Goal: Task Accomplishment & Management: Use online tool/utility

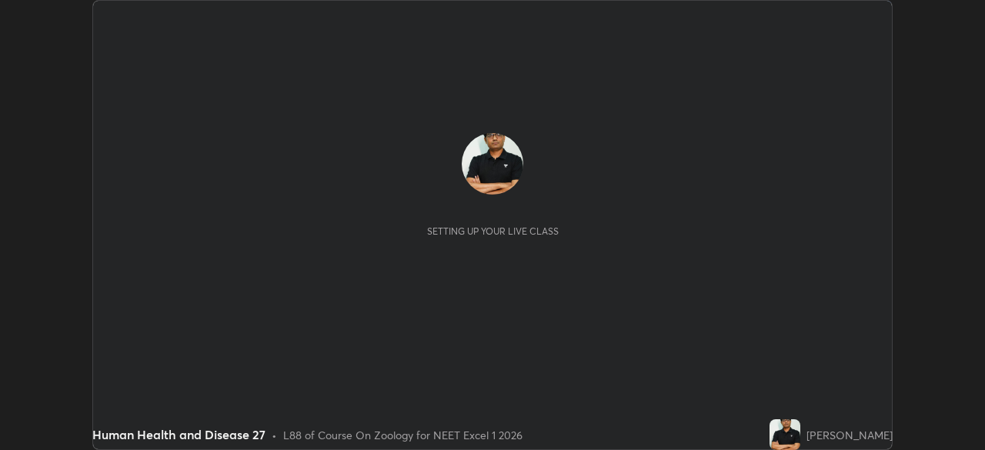
scroll to position [450, 985]
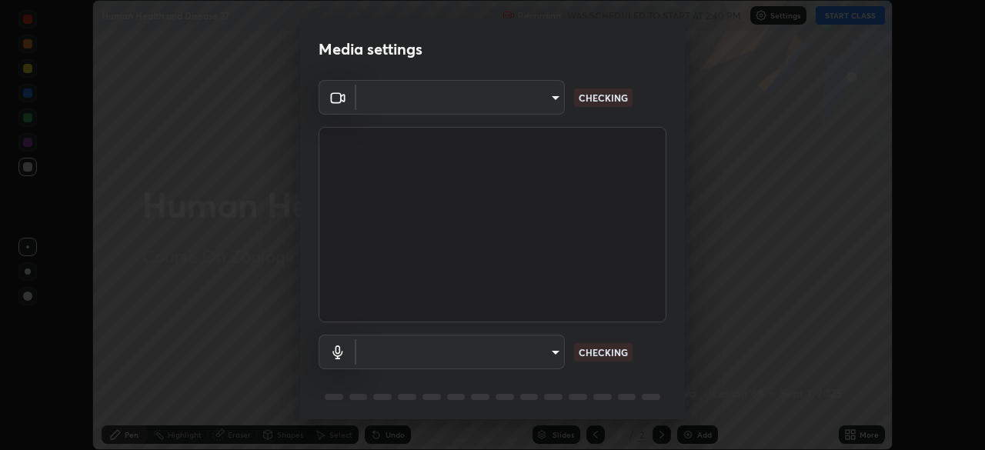
type input "7db3104c3122a209b332b64619111aa91615a24fb0de166504fa5909fce8eb30"
click at [680, 396] on div "OBS Virtual Camera 7db3104c3122a209b332b64619111aa91615a24fb0de166504fa5909fce8…" at bounding box center [492, 252] width 385 height 345
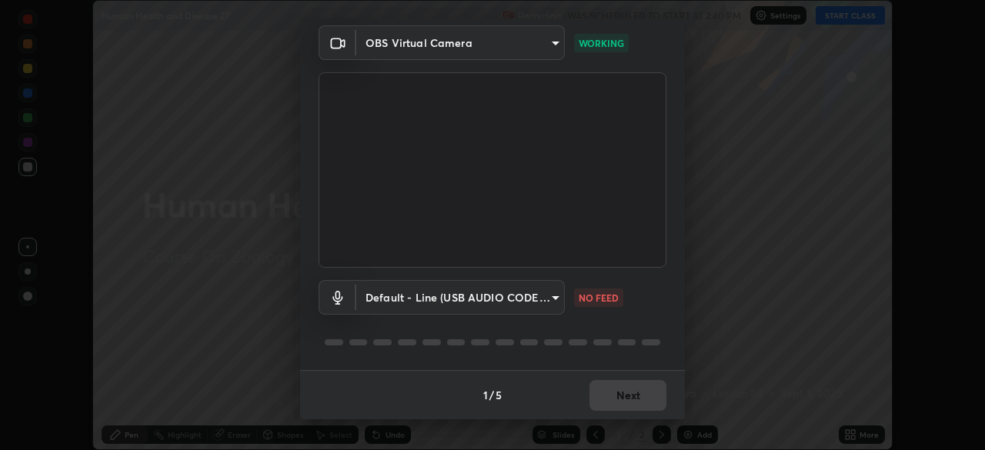
click at [552, 301] on body "Erase all Human Health and Disease 27 Recording WAS SCHEDULED TO START AT 2:40 …" at bounding box center [492, 225] width 985 height 450
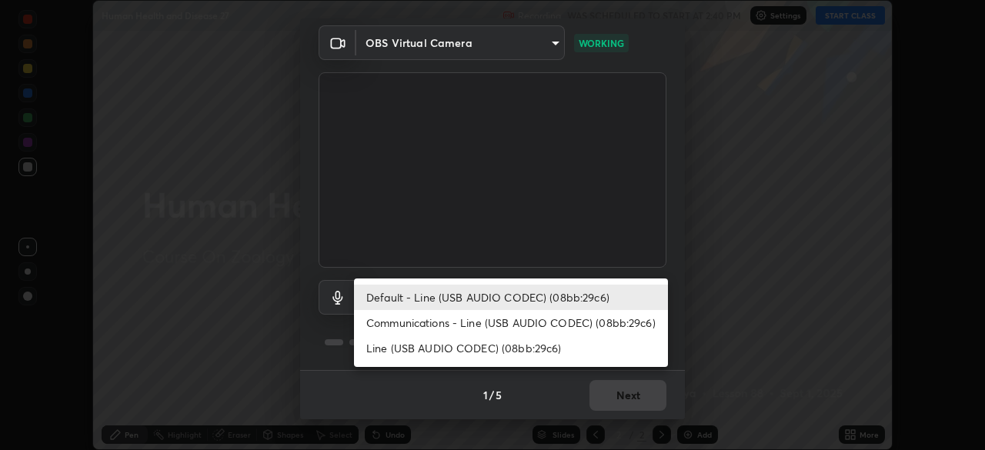
click at [542, 298] on li "Default - Line (USB AUDIO CODEC) (08bb:29c6)" at bounding box center [511, 297] width 314 height 25
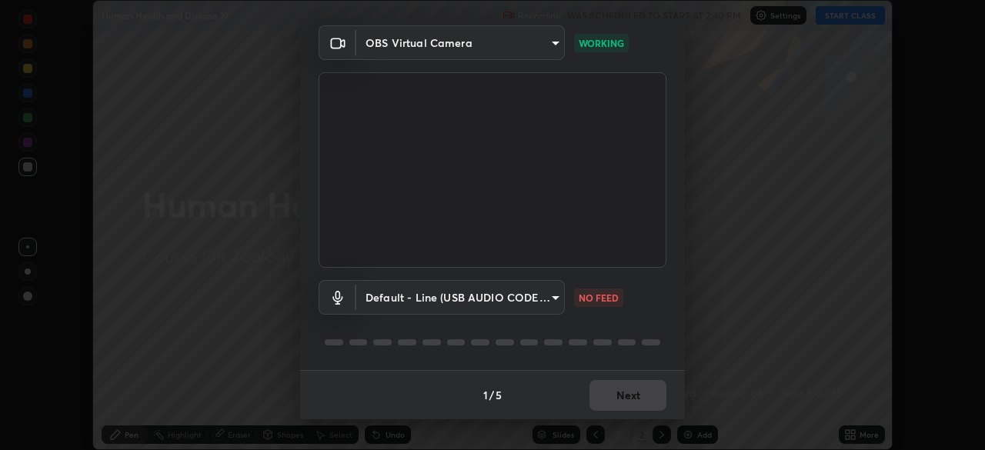
click at [553, 299] on body "Erase all Human Health and Disease 27 Recording WAS SCHEDULED TO START AT 2:40 …" at bounding box center [492, 225] width 985 height 450
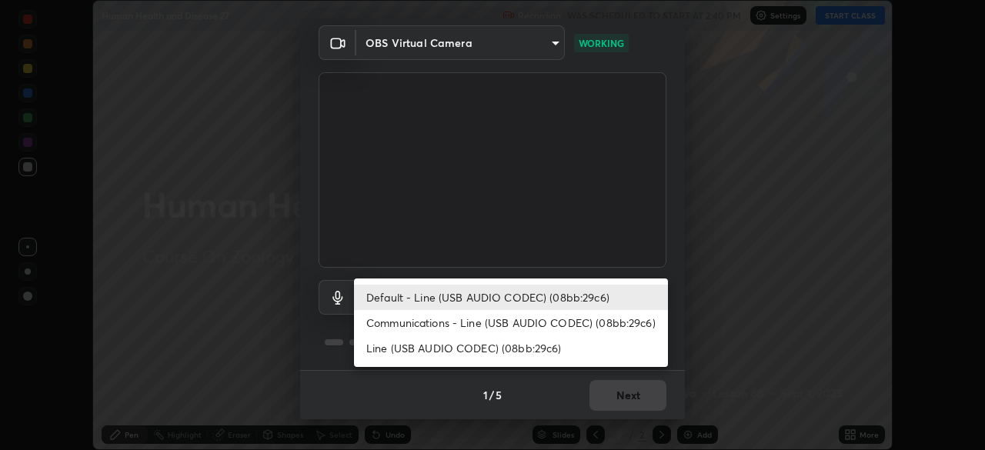
click at [529, 323] on li "Communications - Line (USB AUDIO CODEC) (08bb:29c6)" at bounding box center [511, 322] width 314 height 25
type input "communications"
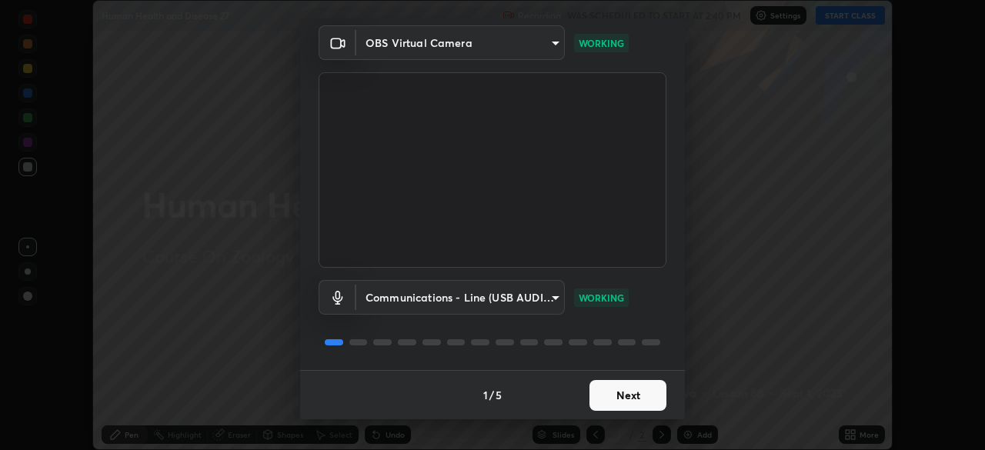
click at [618, 396] on button "Next" at bounding box center [628, 395] width 77 height 31
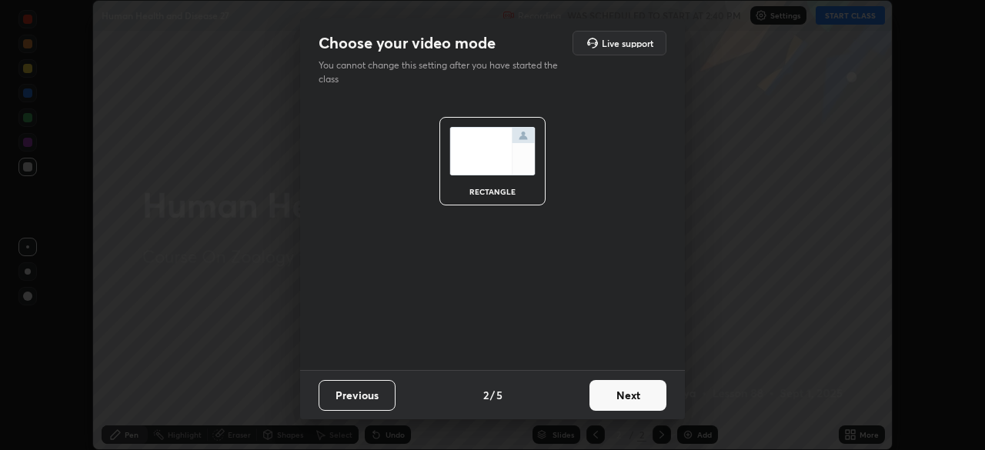
scroll to position [0, 0]
click at [638, 401] on button "Next" at bounding box center [628, 395] width 77 height 31
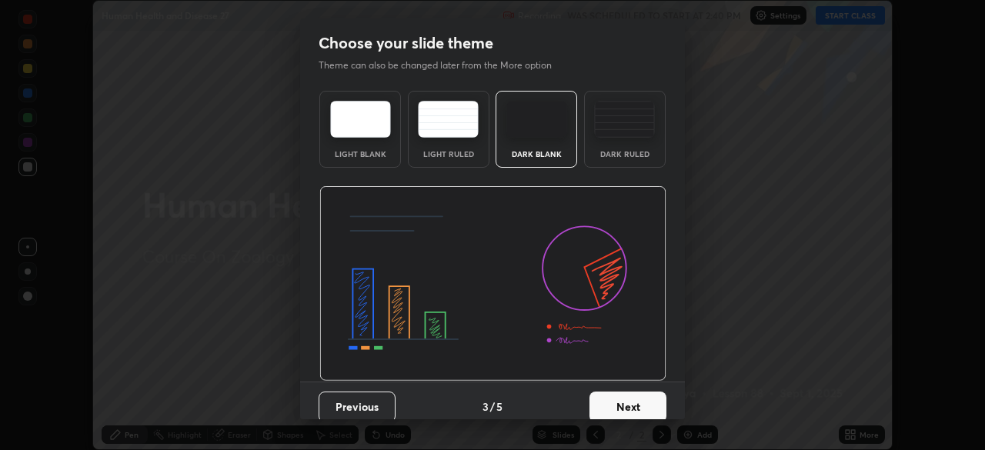
click at [645, 414] on button "Next" at bounding box center [628, 407] width 77 height 31
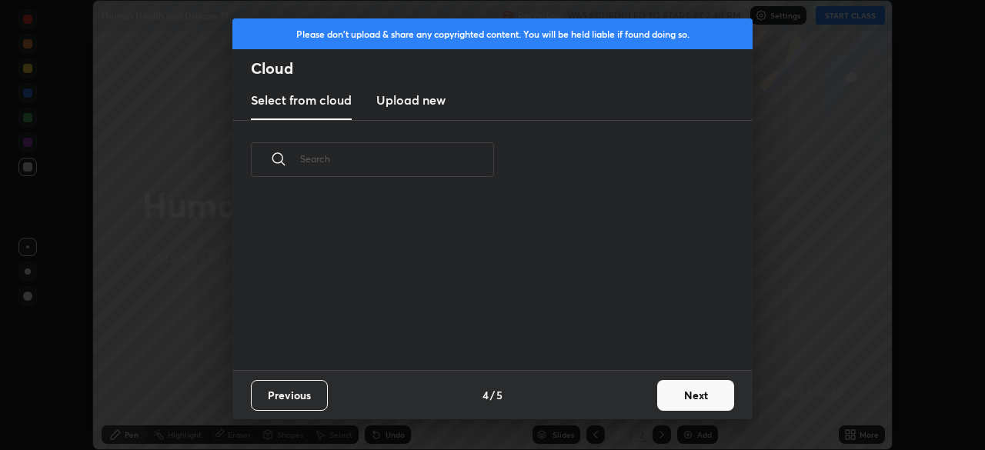
click at [681, 409] on button "Next" at bounding box center [695, 395] width 77 height 31
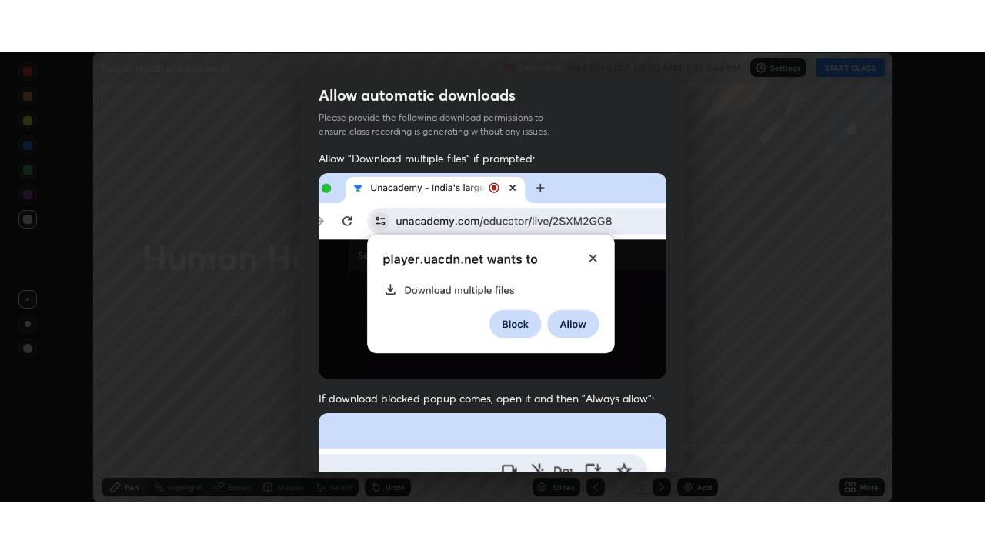
scroll to position [351, 0]
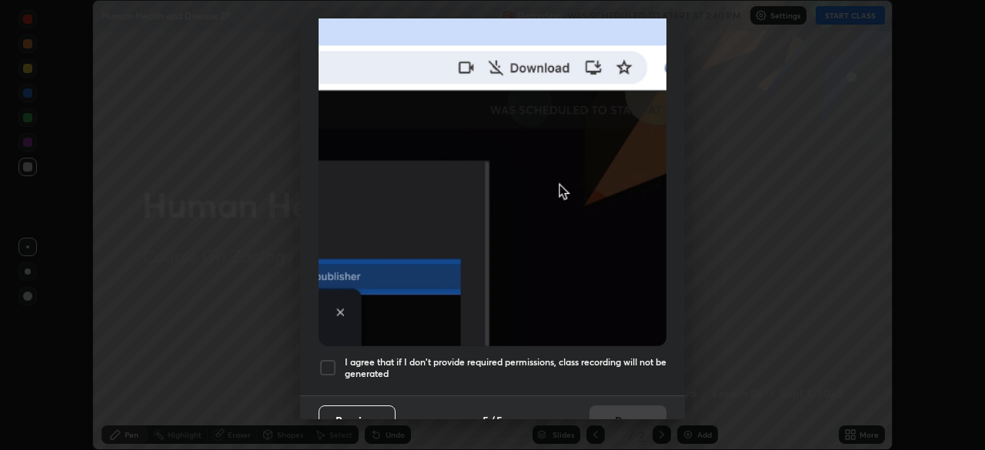
click at [686, 412] on div "Allow automatic downloads Please provide the following download permissions to …" at bounding box center [492, 225] width 985 height 450
click at [685, 415] on div "Allow automatic downloads Please provide the following download permissions to …" at bounding box center [492, 225] width 985 height 450
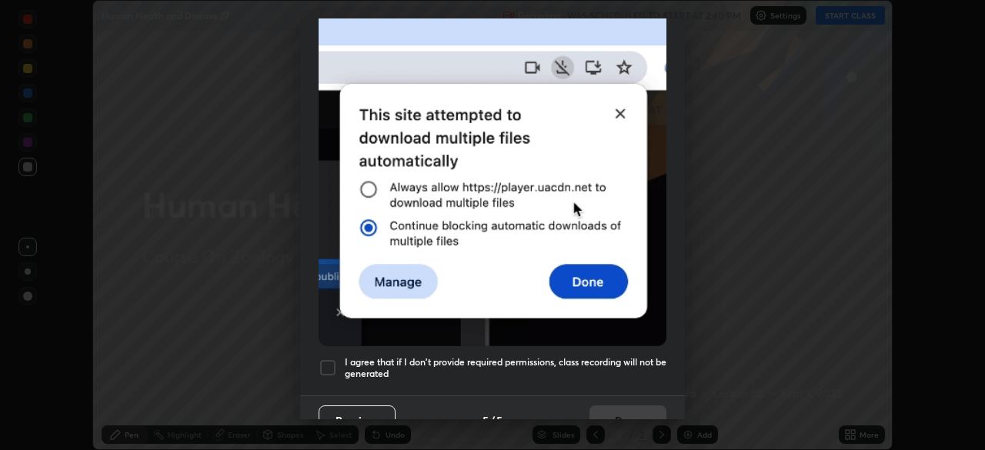
click at [685, 420] on div "Allow automatic downloads Please provide the following download permissions to …" at bounding box center [492, 225] width 985 height 450
click at [330, 363] on div at bounding box center [328, 368] width 18 height 18
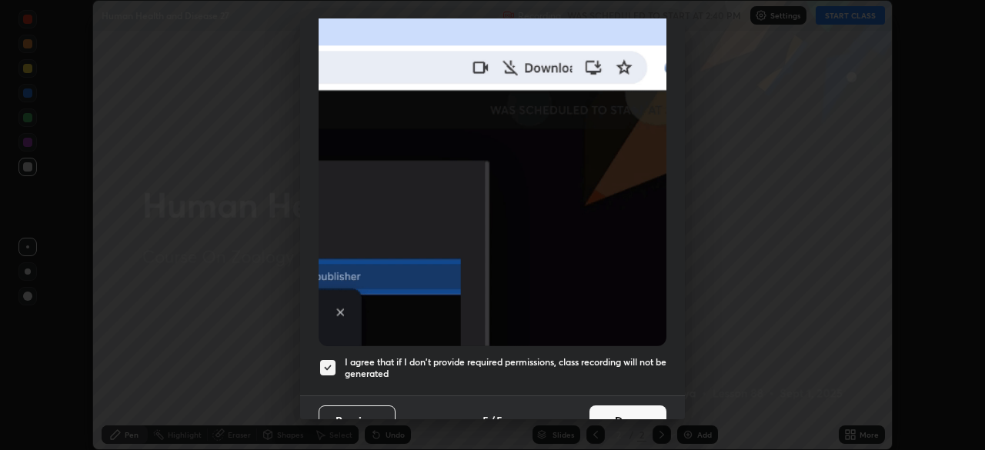
click at [617, 411] on button "Done" at bounding box center [628, 421] width 77 height 31
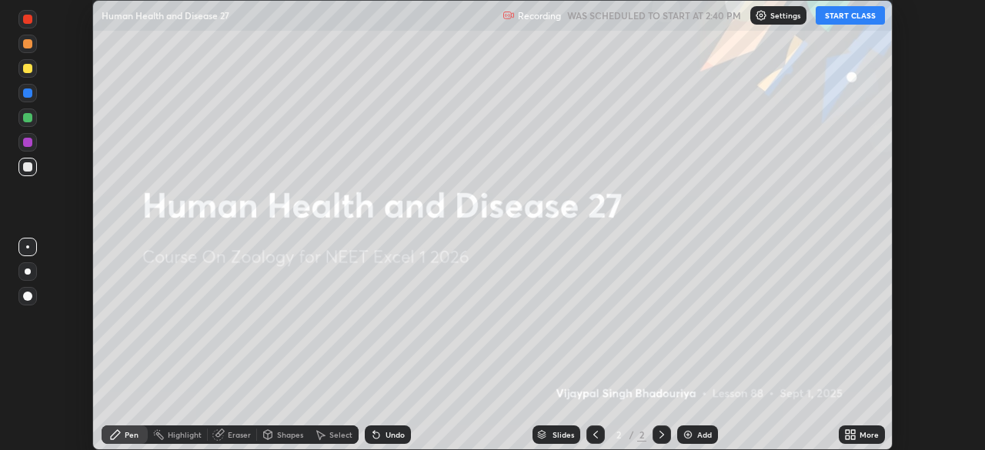
click at [845, 19] on button "START CLASS" at bounding box center [850, 15] width 69 height 18
click at [839, 436] on div "More" at bounding box center [862, 435] width 46 height 18
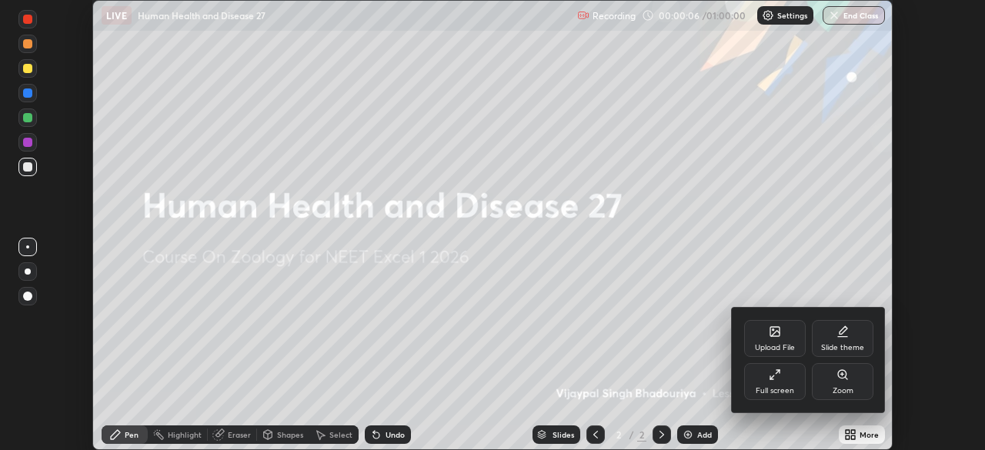
click at [772, 382] on div "Full screen" at bounding box center [775, 381] width 62 height 37
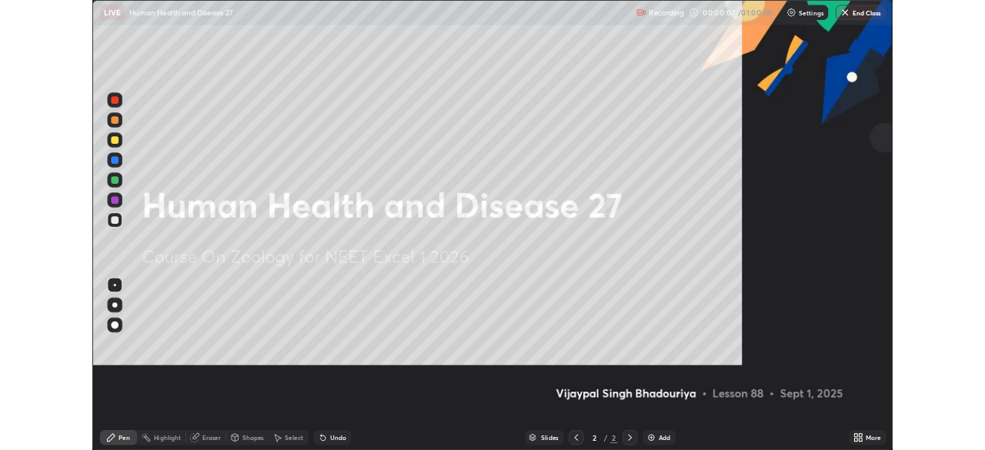
scroll to position [554, 985]
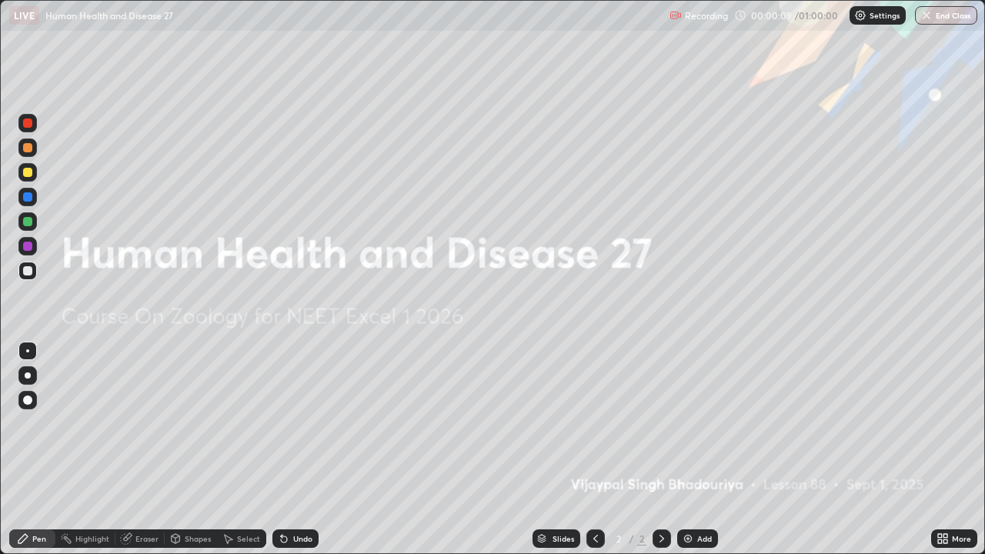
click at [691, 450] on img at bounding box center [688, 539] width 12 height 12
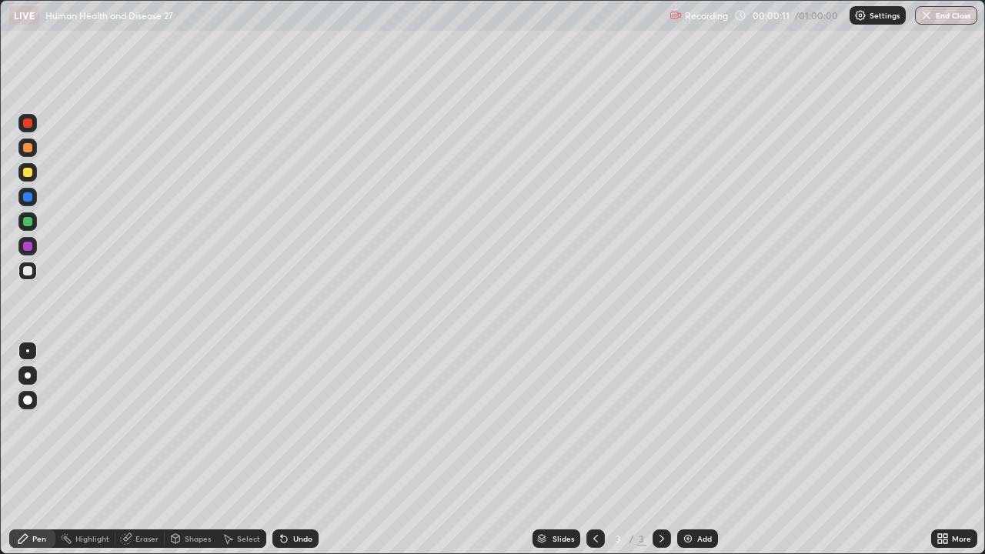
click at [931, 450] on div "More" at bounding box center [954, 538] width 46 height 31
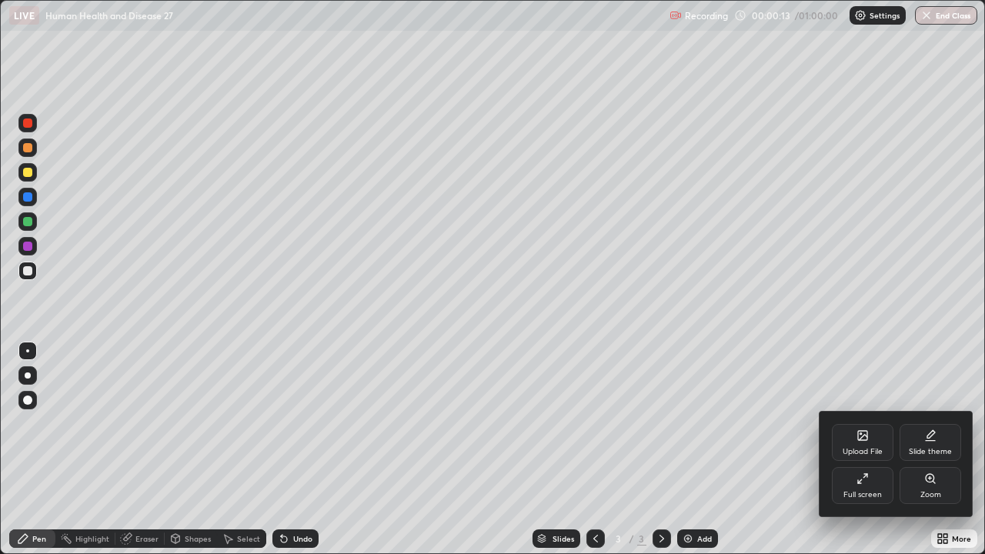
click at [860, 450] on div "Full screen" at bounding box center [863, 485] width 62 height 37
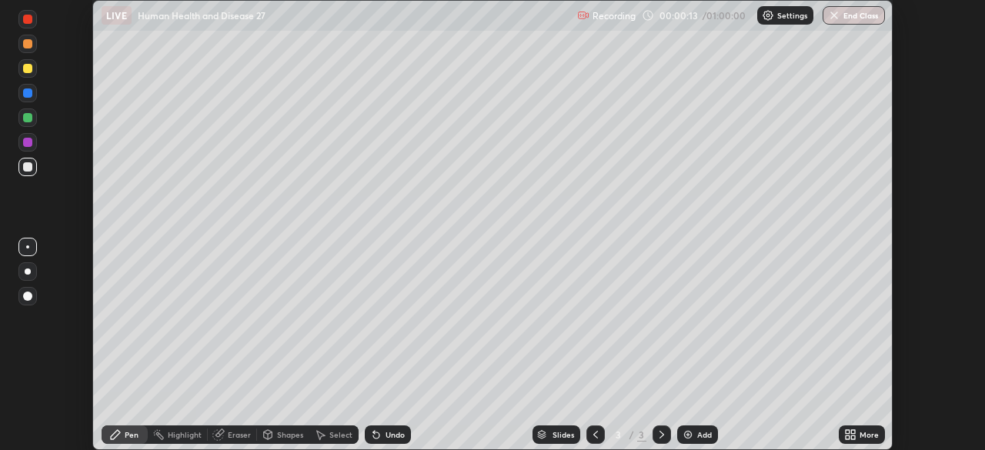
scroll to position [76532, 75997]
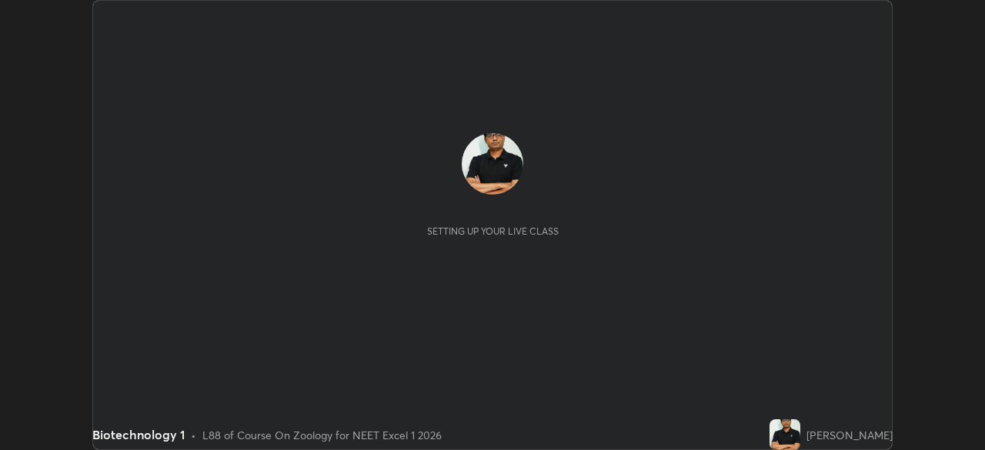
scroll to position [450, 985]
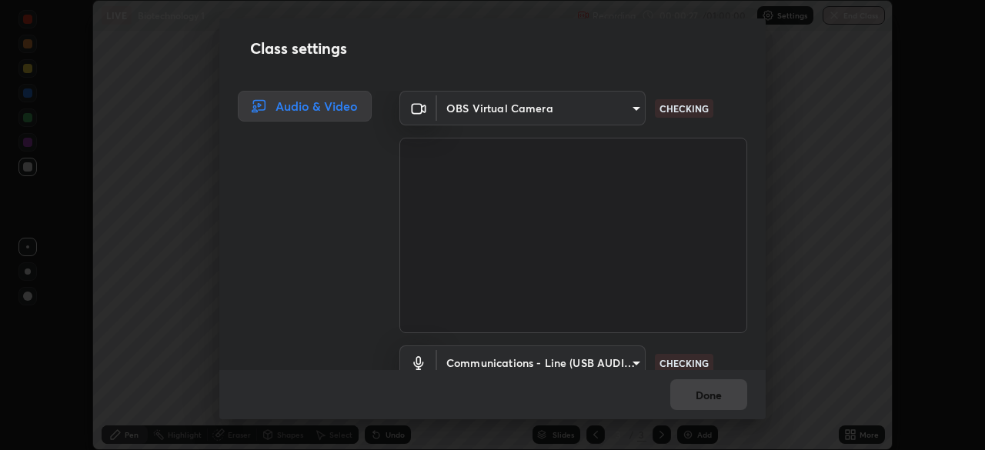
click at [758, 406] on div "Done" at bounding box center [492, 394] width 547 height 49
click at [761, 410] on div "Done" at bounding box center [492, 394] width 547 height 49
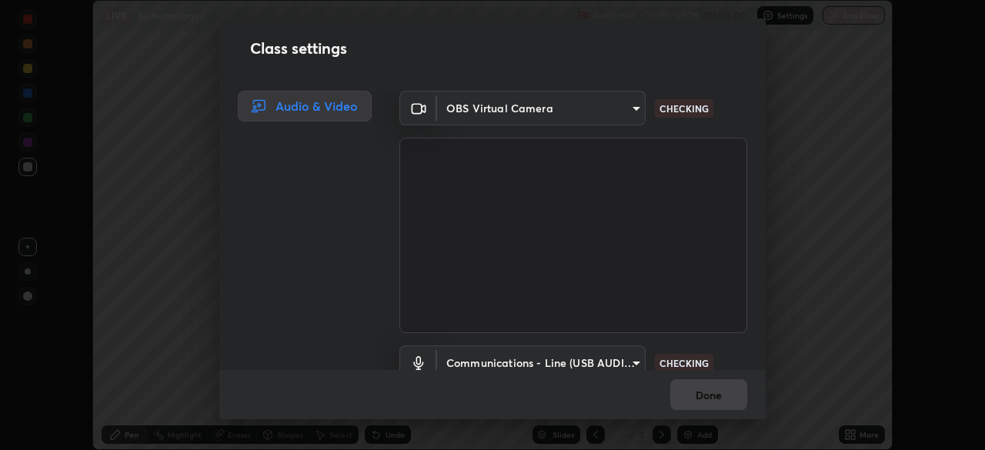
click at [761, 385] on div "Done" at bounding box center [492, 394] width 547 height 49
click at [761, 383] on div "Done" at bounding box center [492, 394] width 547 height 49
click at [766, 390] on div "Class settings Audio & Video OBS Virtual Camera 7db3104c3122a209b332b64619111aa…" at bounding box center [492, 225] width 985 height 450
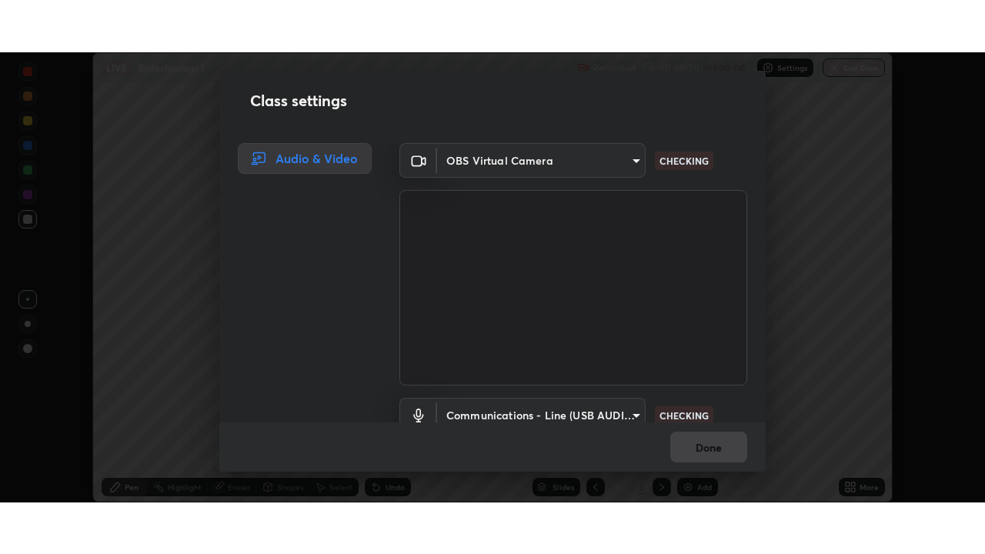
scroll to position [15, 0]
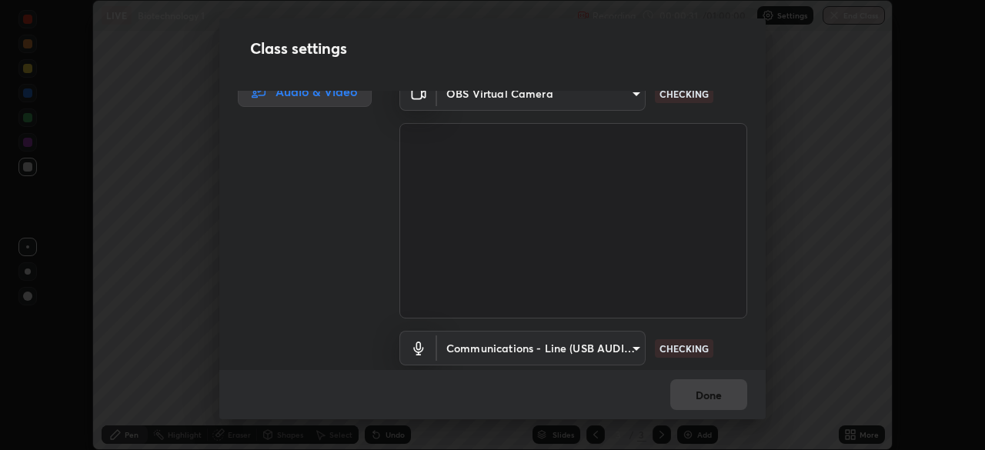
click at [770, 363] on div "Class settings Audio & Video OBS Virtual Camera 7db3104c3122a209b332b64619111aa…" at bounding box center [492, 225] width 985 height 450
click at [764, 366] on div "Audio & Video OBS Virtual Camera 7db3104c3122a209b332b64619111aa91615a24fb0de16…" at bounding box center [492, 230] width 547 height 279
click at [764, 370] on div "Audio & Video OBS Virtual Camera 7db3104c3122a209b332b64619111aa91615a24fb0de16…" at bounding box center [492, 230] width 547 height 279
click at [762, 374] on div "Done" at bounding box center [492, 394] width 547 height 49
click at [628, 354] on body "Erase all LIVE Biotechnology 1 Recording 00:00:33 / 01:00:00 Settings End Class…" at bounding box center [492, 225] width 985 height 450
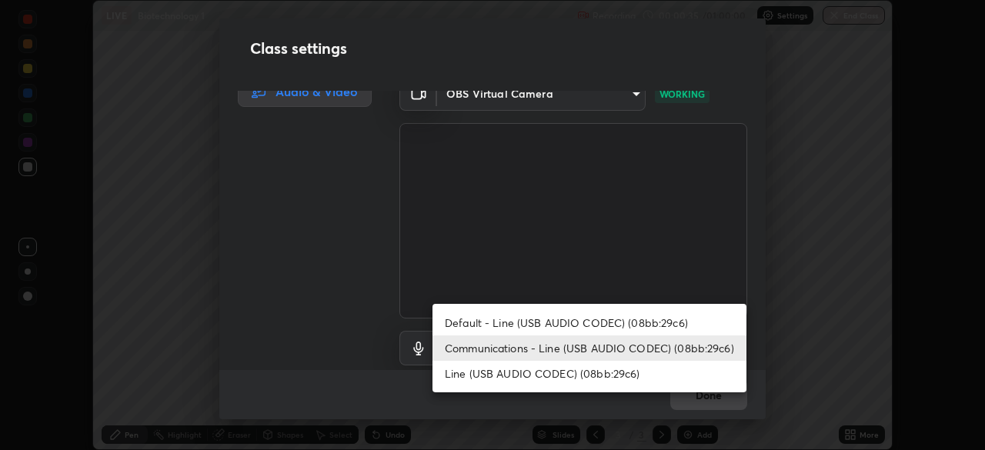
click at [568, 325] on li "Default - Line (USB AUDIO CODEC) (08bb:29c6)" at bounding box center [590, 322] width 314 height 25
type input "default"
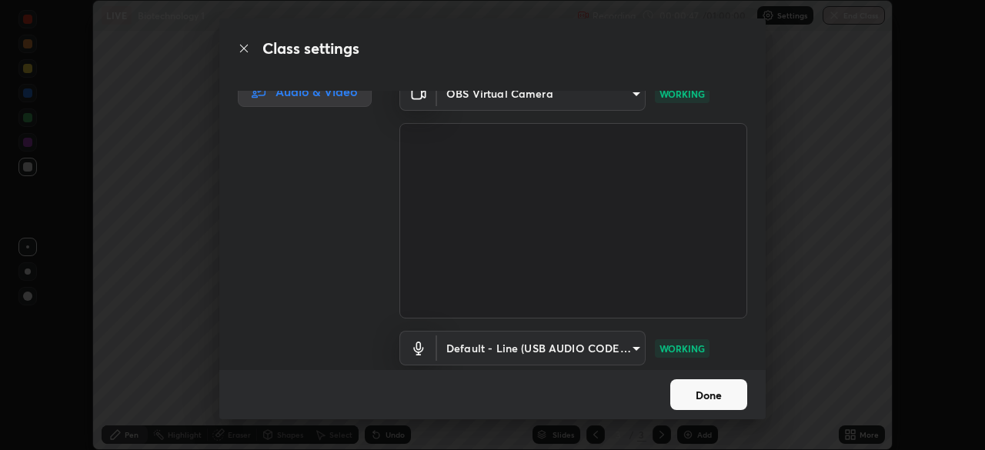
click at [694, 401] on button "Done" at bounding box center [709, 395] width 77 height 31
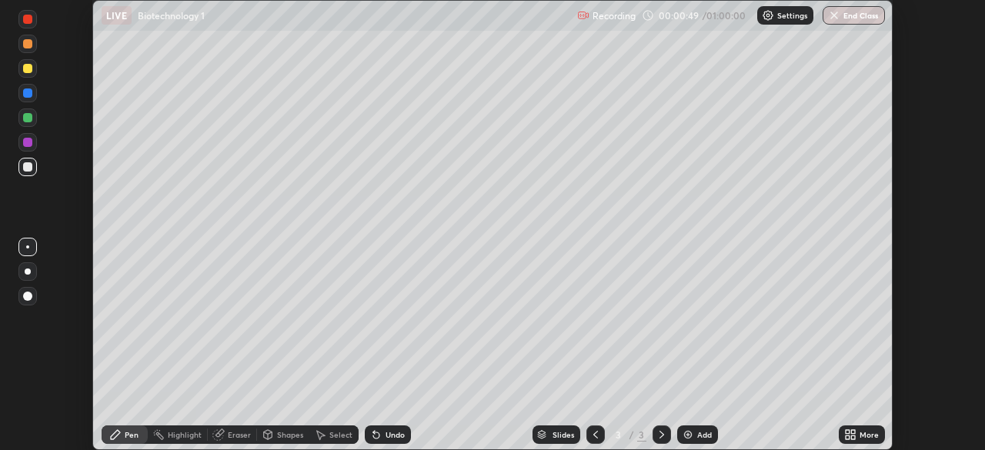
click at [848, 437] on icon at bounding box center [848, 438] width 4 height 4
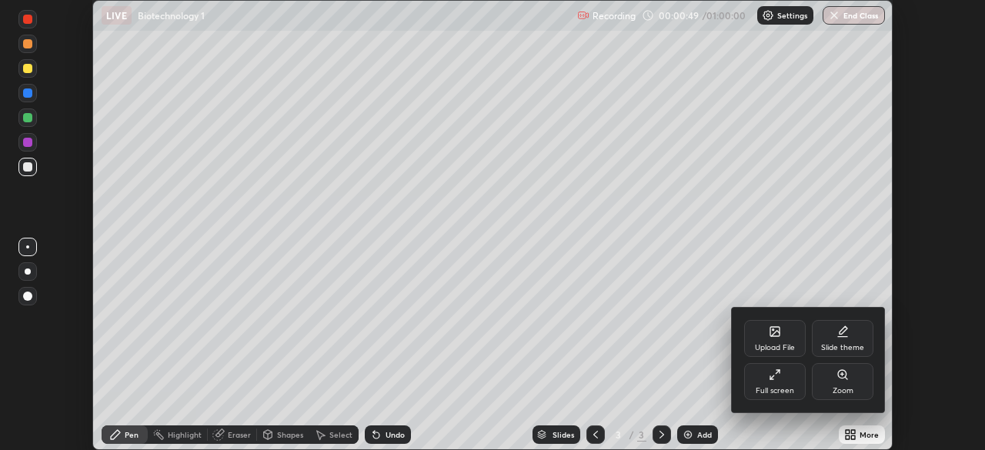
click at [777, 380] on icon at bounding box center [775, 375] width 12 height 12
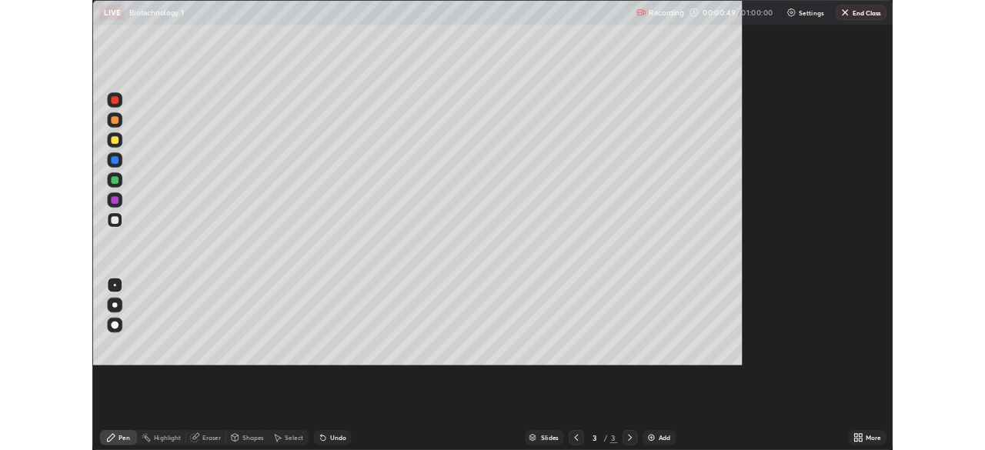
scroll to position [554, 985]
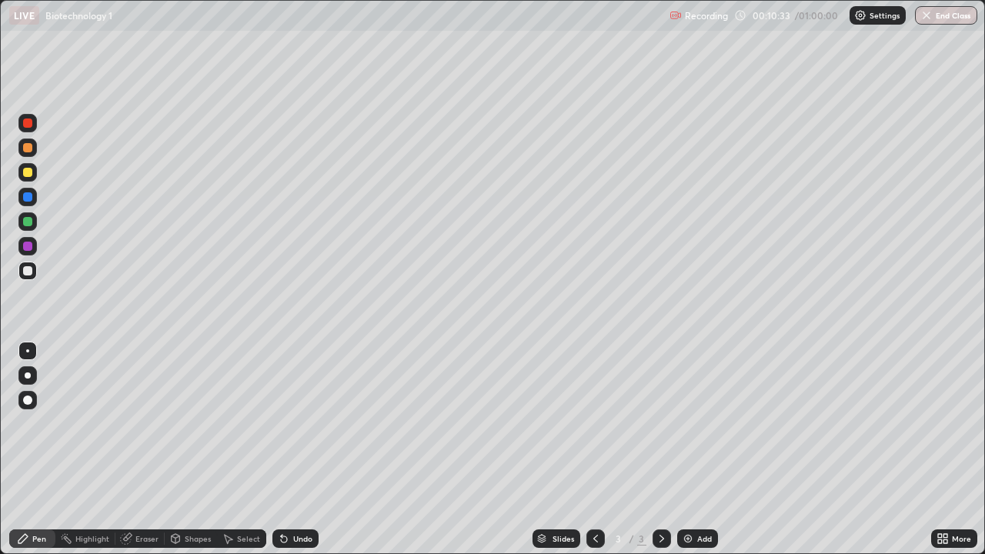
click at [939, 450] on icon at bounding box center [940, 542] width 4 height 4
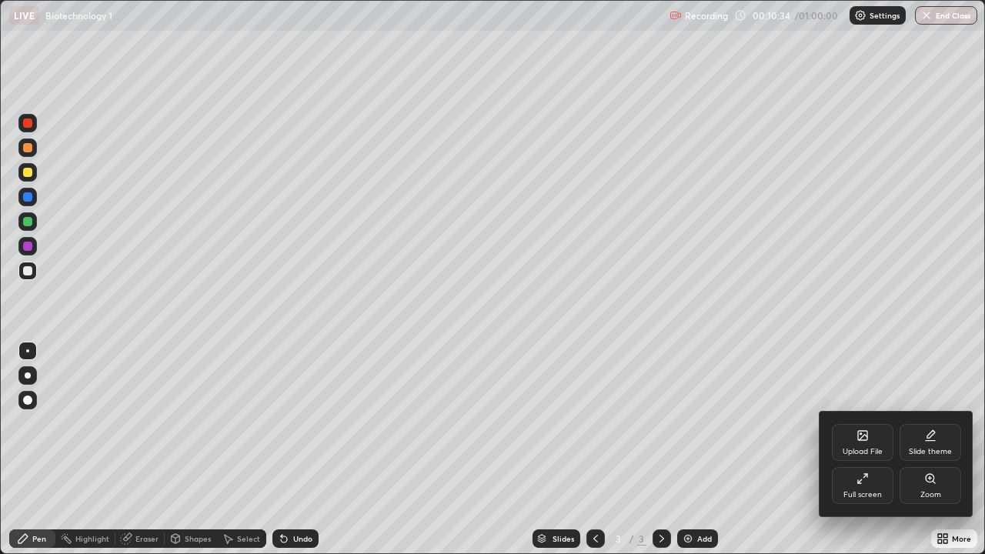
click at [858, 450] on icon at bounding box center [863, 479] width 12 height 12
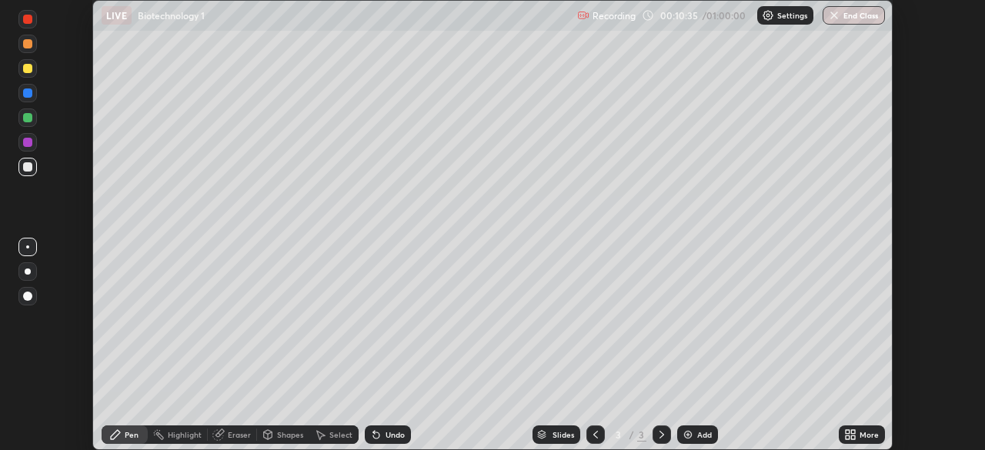
scroll to position [76532, 75997]
click at [847, 438] on icon at bounding box center [848, 438] width 4 height 4
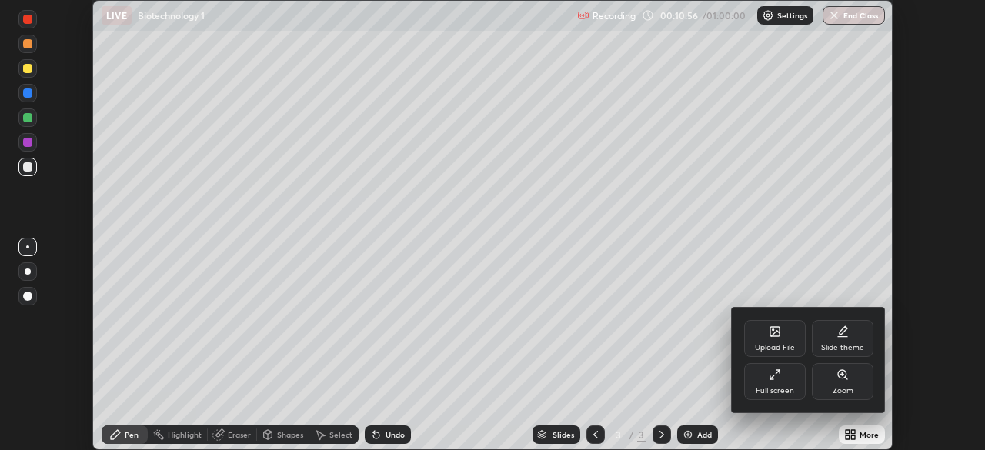
click at [768, 342] on div "Upload File" at bounding box center [775, 338] width 62 height 37
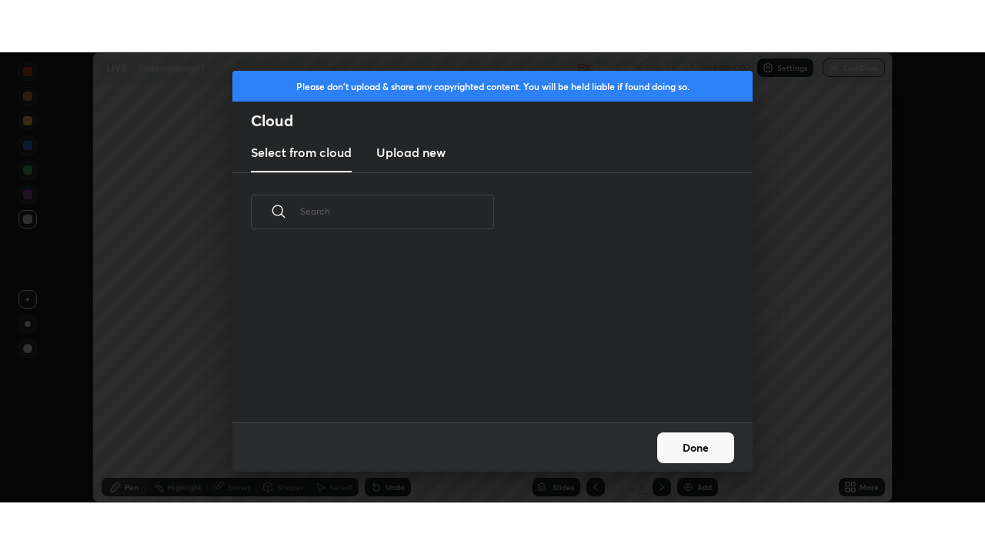
scroll to position [171, 494]
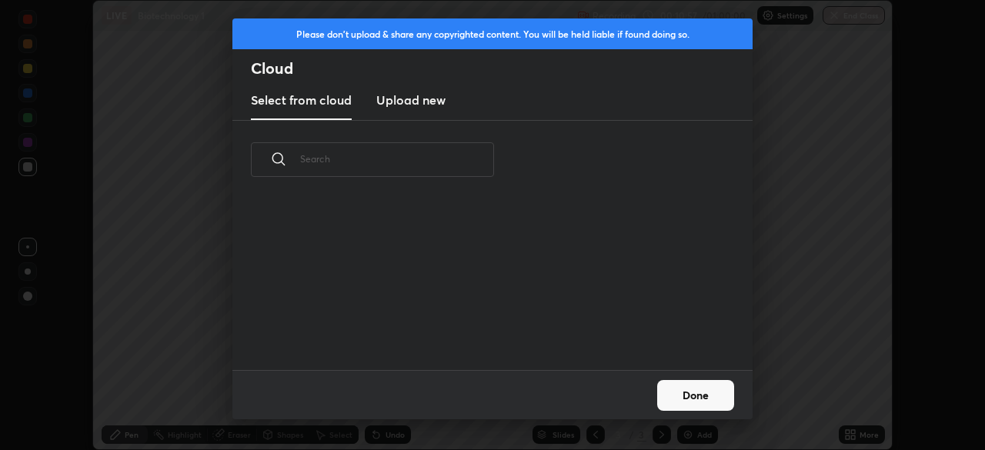
click at [426, 102] on h3 "Upload new" at bounding box center [410, 100] width 69 height 18
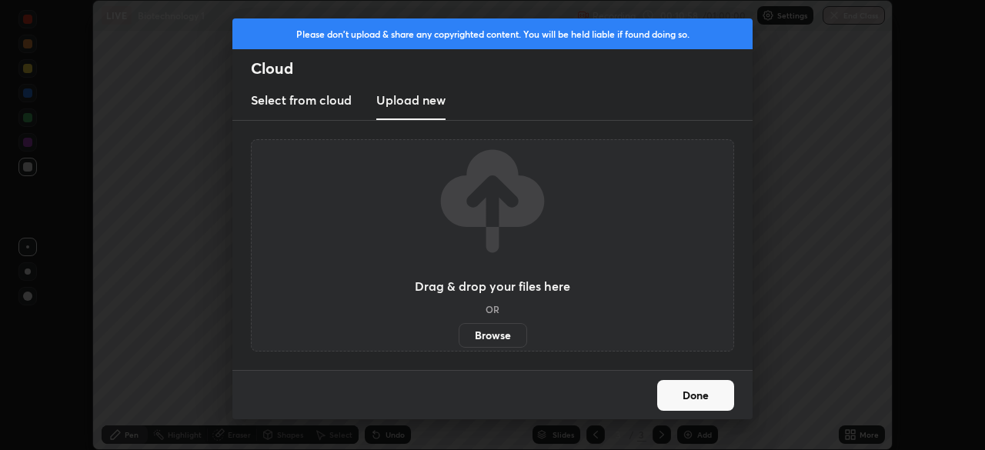
click at [505, 333] on label "Browse" at bounding box center [493, 335] width 69 height 25
click at [459, 333] on input "Browse" at bounding box center [459, 335] width 0 height 25
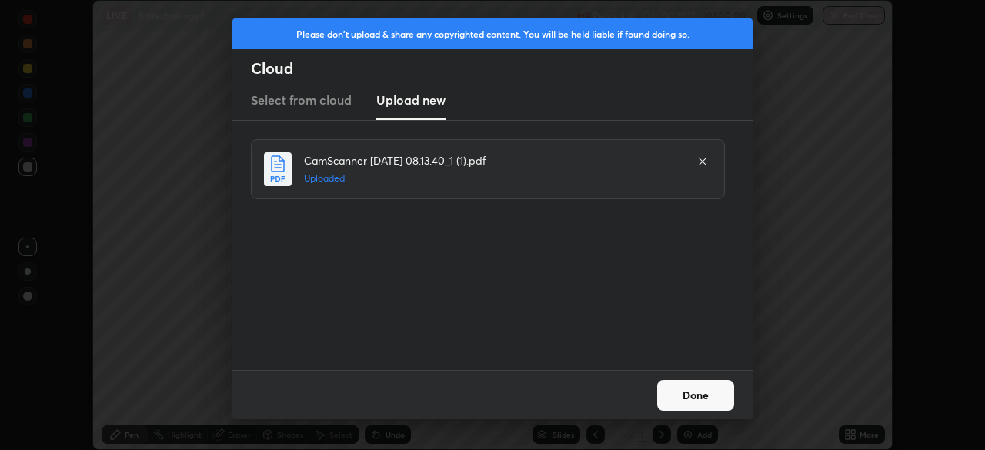
click at [689, 389] on button "Done" at bounding box center [695, 395] width 77 height 31
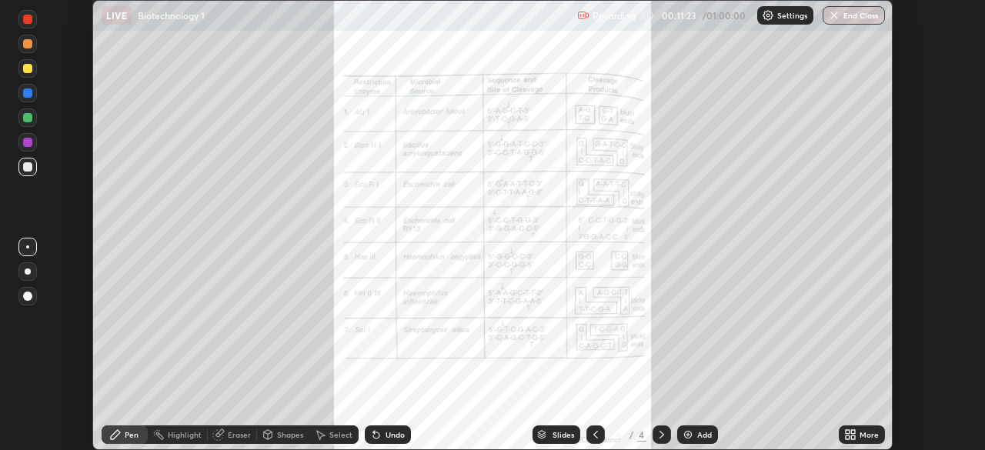
click at [848, 432] on icon at bounding box center [848, 432] width 4 height 4
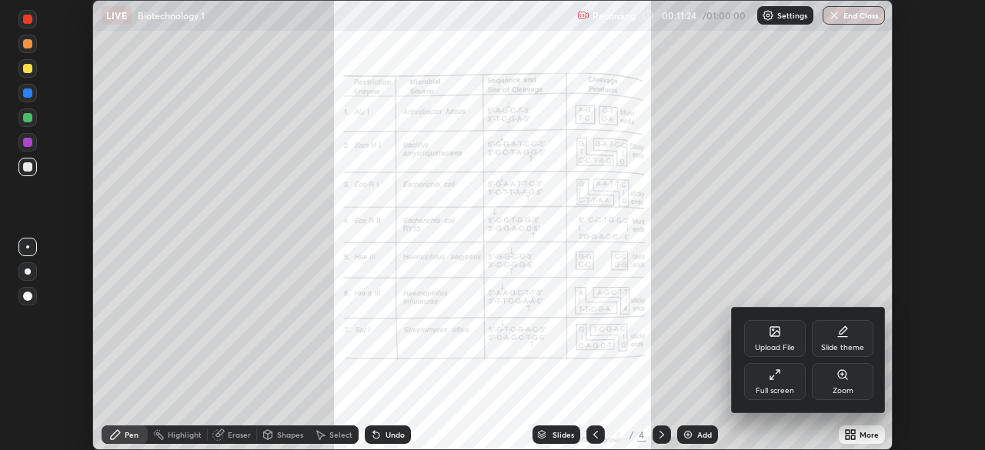
click at [774, 380] on icon at bounding box center [775, 375] width 12 height 12
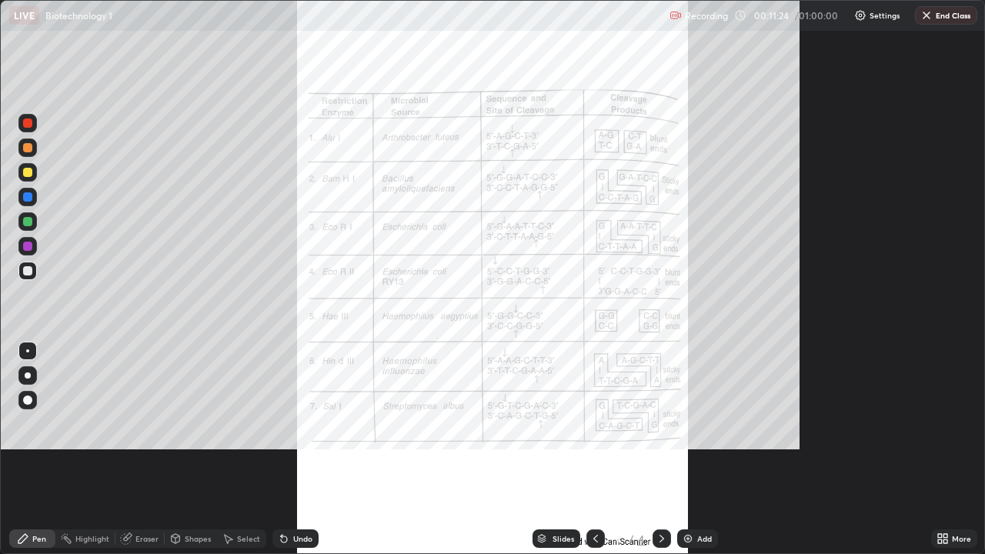
scroll to position [554, 985]
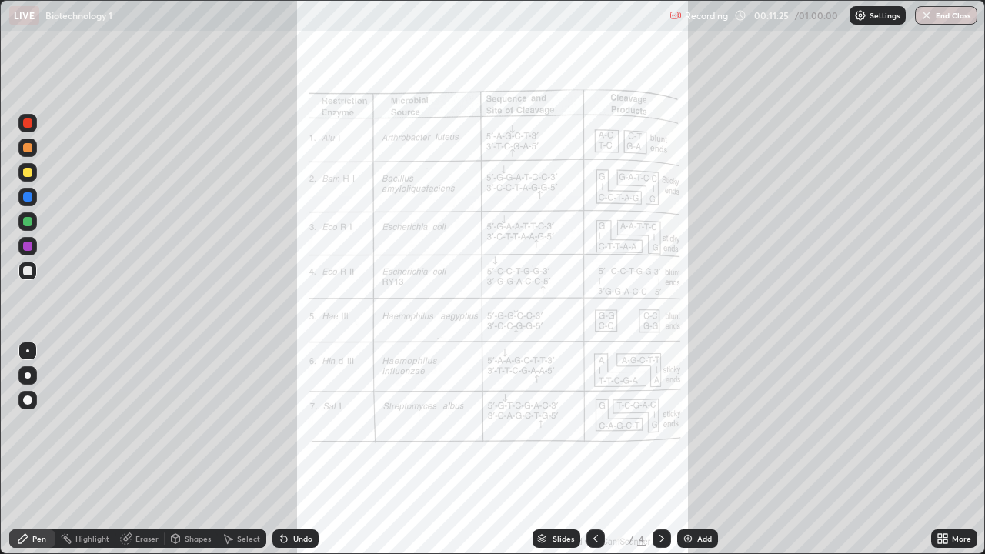
click at [541, 450] on icon at bounding box center [542, 541] width 8 height 2
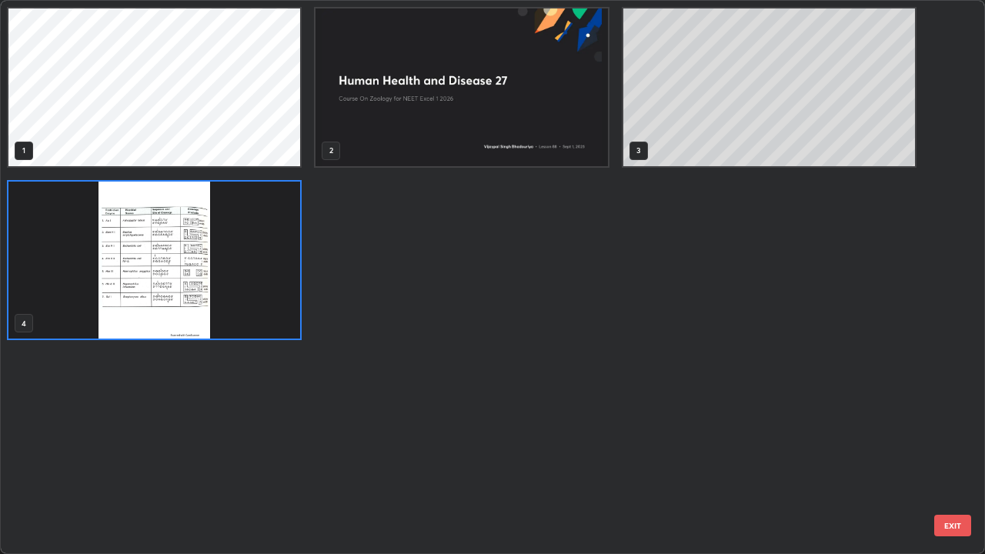
scroll to position [548, 976]
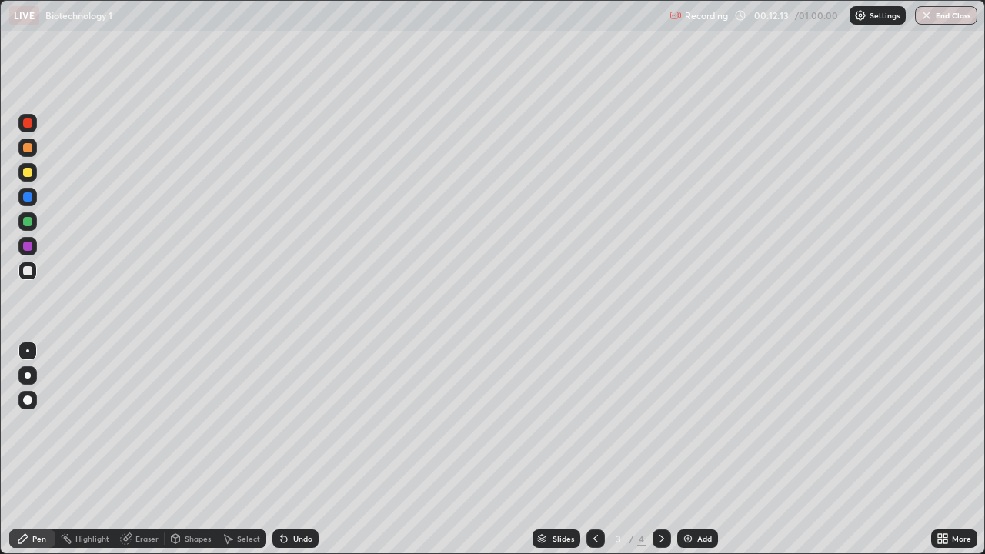
click at [144, 450] on div "Eraser" at bounding box center [146, 539] width 23 height 8
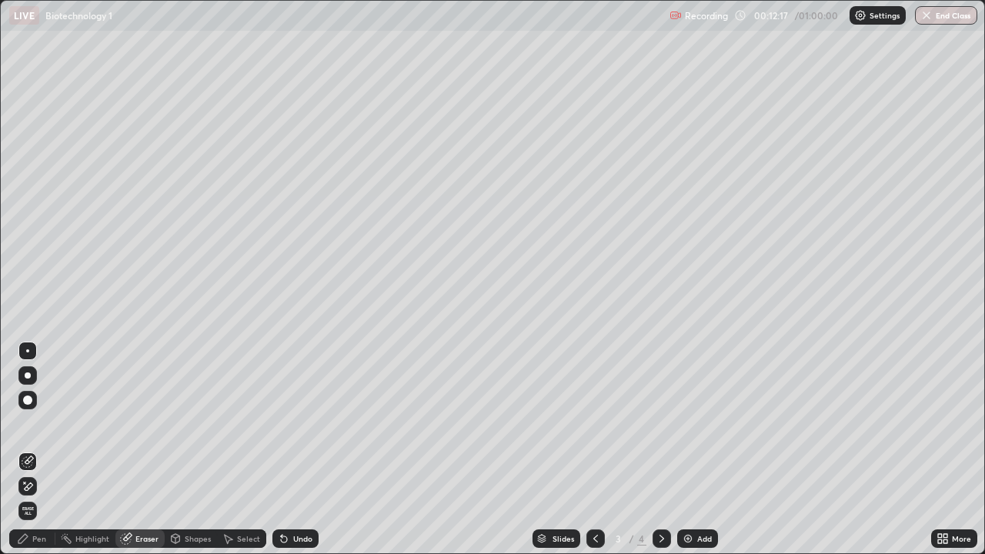
click at [35, 450] on div "Pen" at bounding box center [39, 539] width 14 height 8
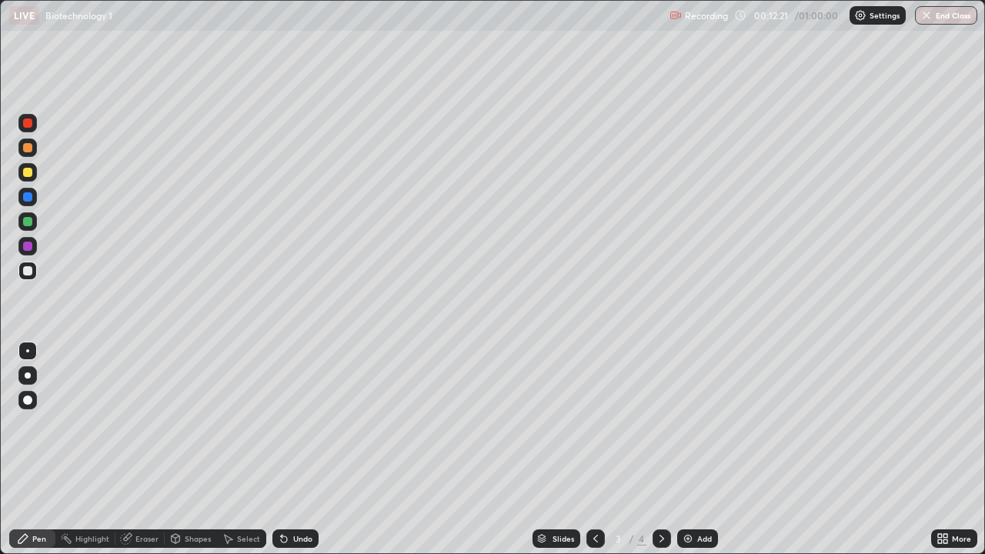
click at [301, 450] on div "Undo" at bounding box center [296, 539] width 46 height 18
click at [296, 450] on div "Undo" at bounding box center [296, 539] width 46 height 18
click at [553, 450] on div "Slides" at bounding box center [564, 539] width 22 height 8
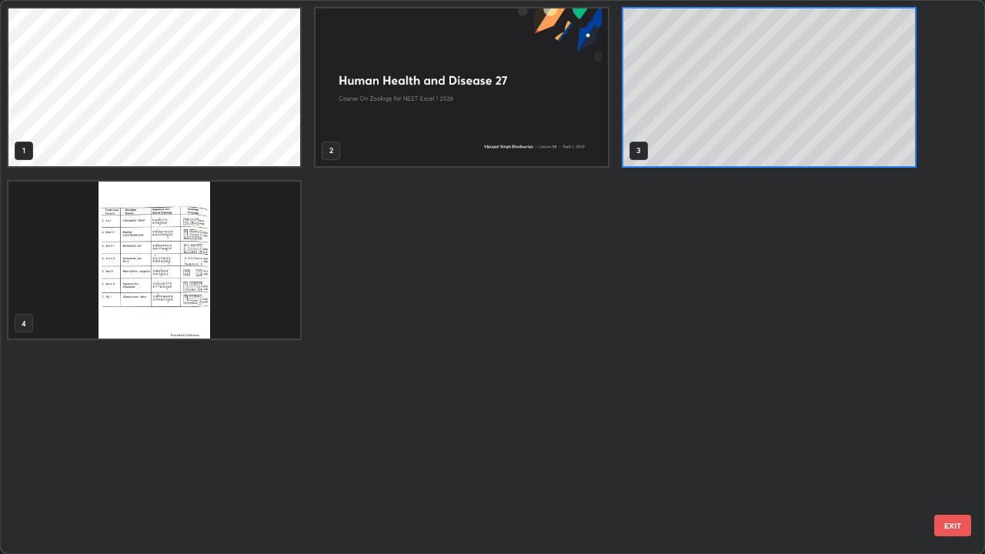
click at [196, 301] on img "grid" at bounding box center [154, 261] width 292 height 158
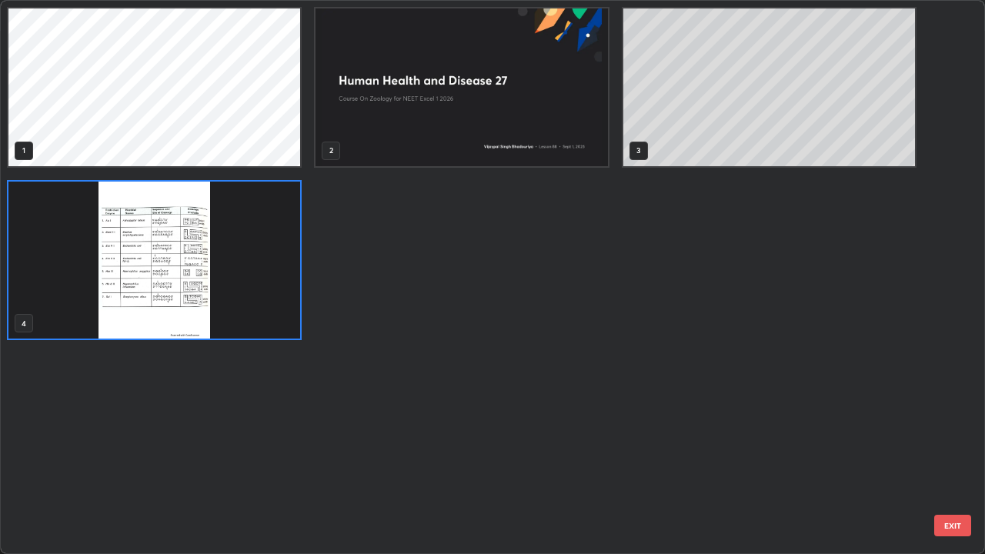
click at [194, 294] on img "grid" at bounding box center [154, 261] width 292 height 158
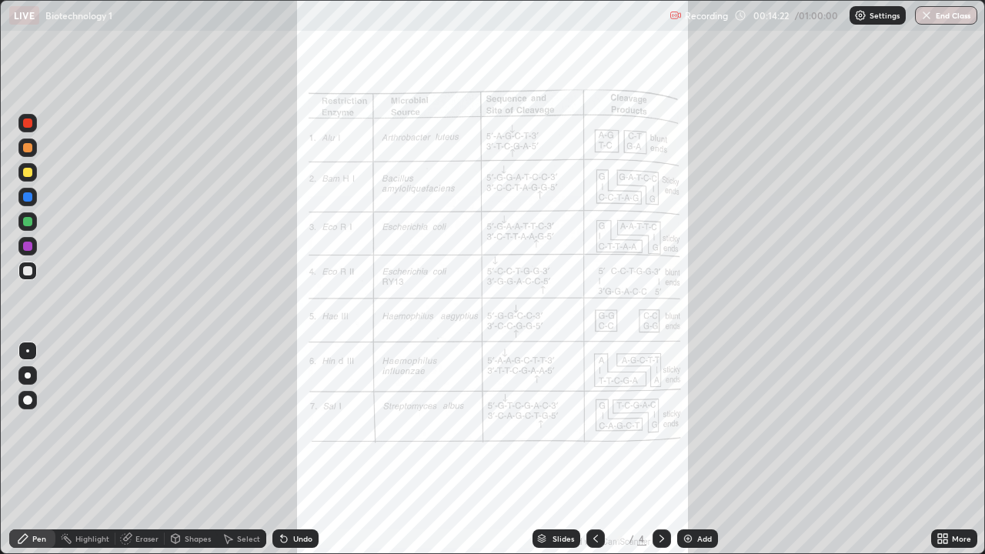
click at [945, 450] on icon at bounding box center [946, 542] width 4 height 4
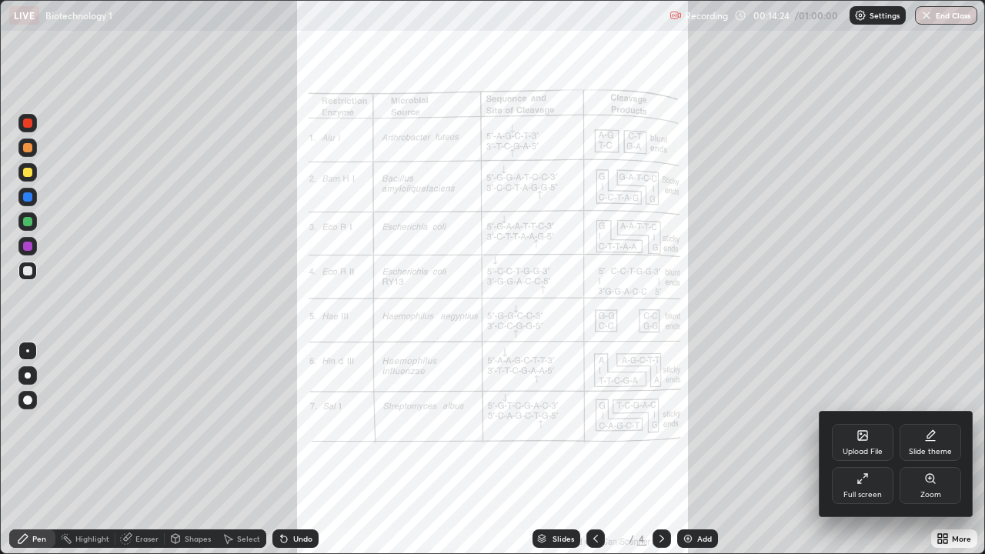
click at [925, 450] on div "Zoom" at bounding box center [931, 485] width 62 height 37
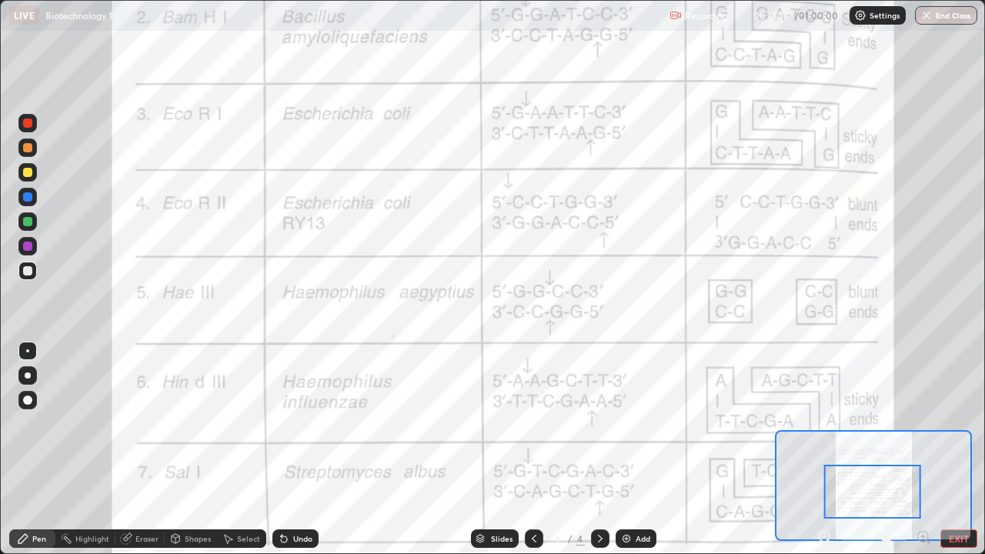
click at [946, 450] on button "EXIT" at bounding box center [959, 539] width 37 height 18
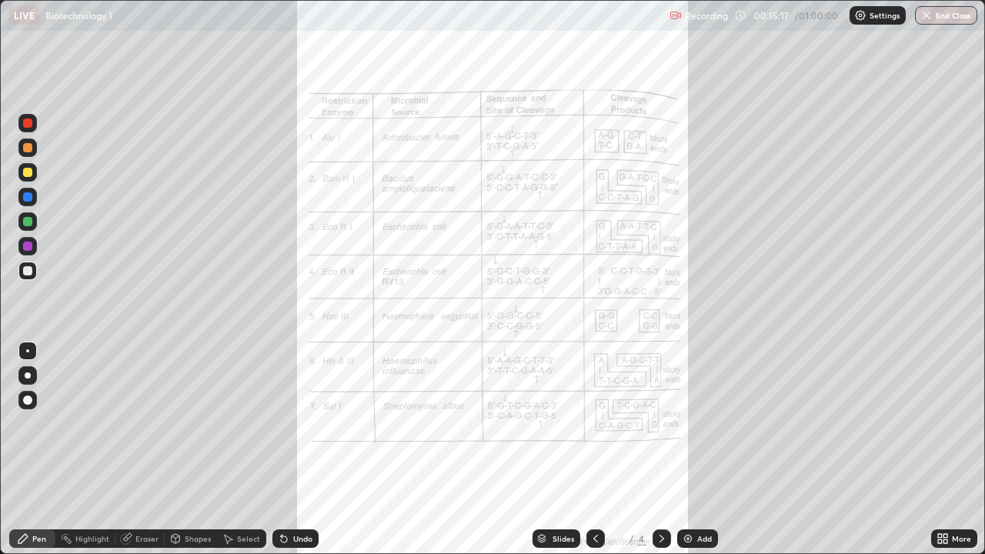
click at [568, 450] on div "Slides" at bounding box center [564, 539] width 22 height 8
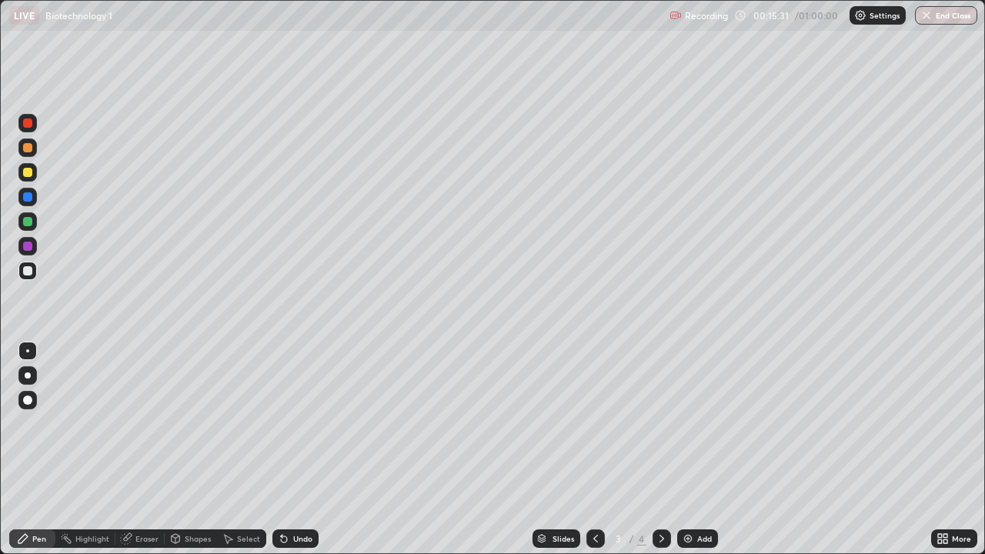
click at [145, 450] on div "Eraser" at bounding box center [146, 539] width 23 height 8
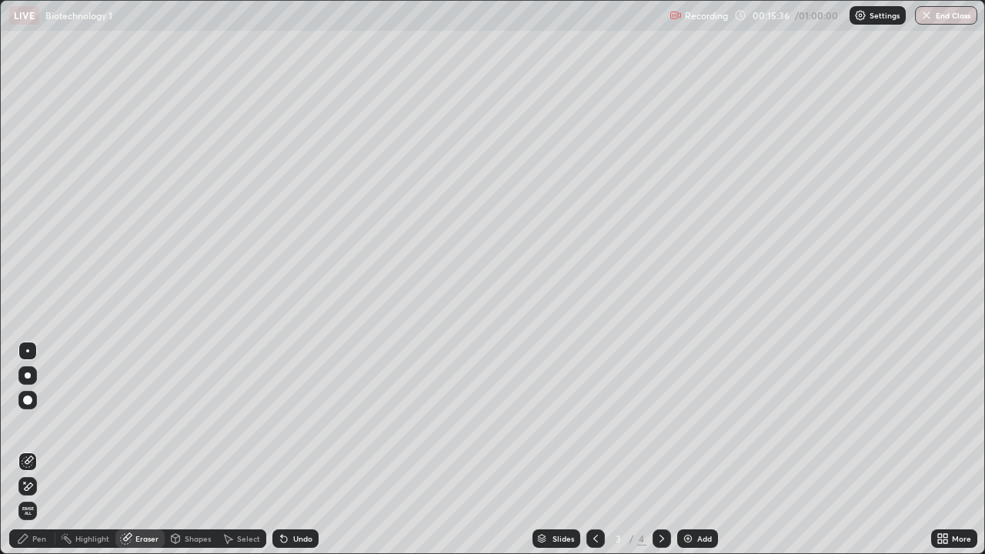
click at [42, 450] on div "Pen" at bounding box center [39, 539] width 14 height 8
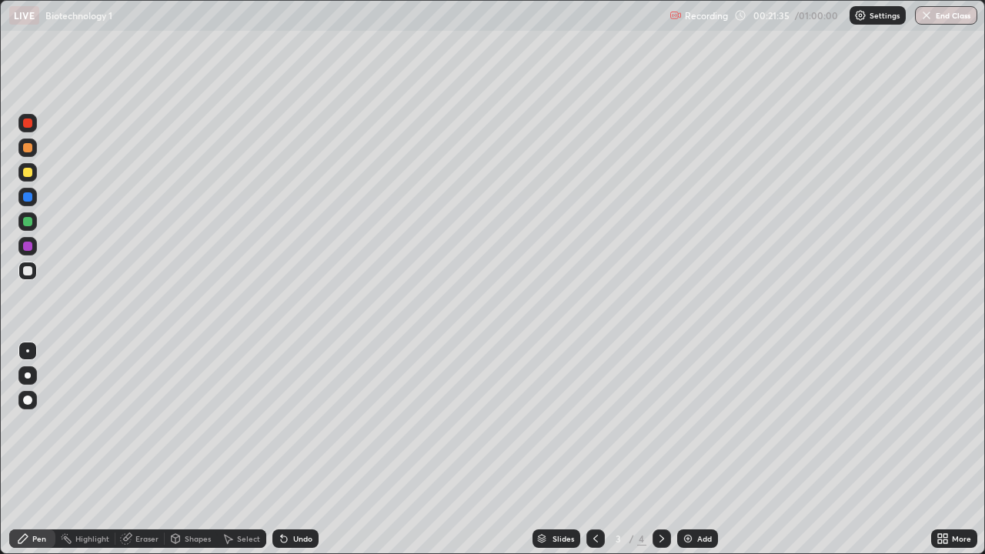
click at [660, 450] on icon at bounding box center [662, 539] width 5 height 8
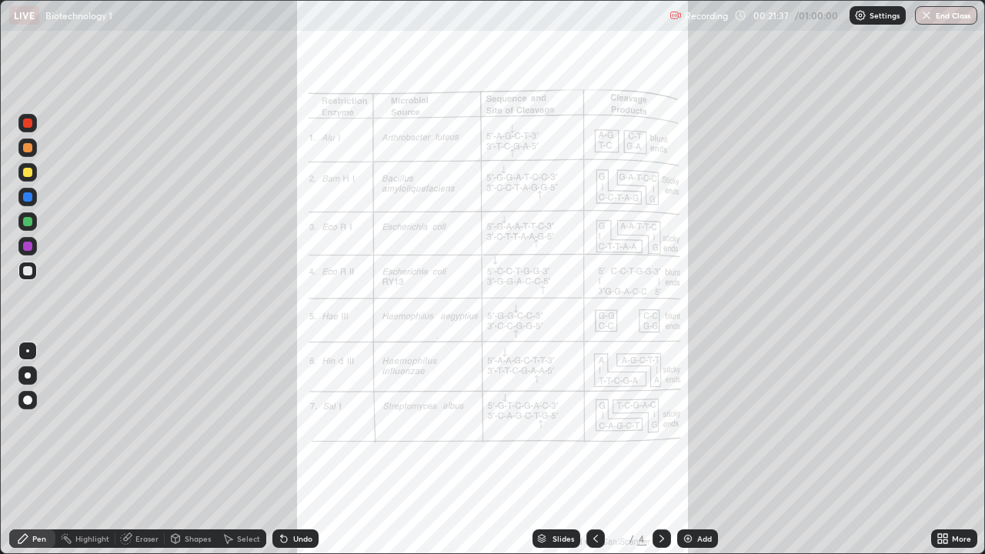
click at [590, 450] on icon at bounding box center [596, 539] width 12 height 12
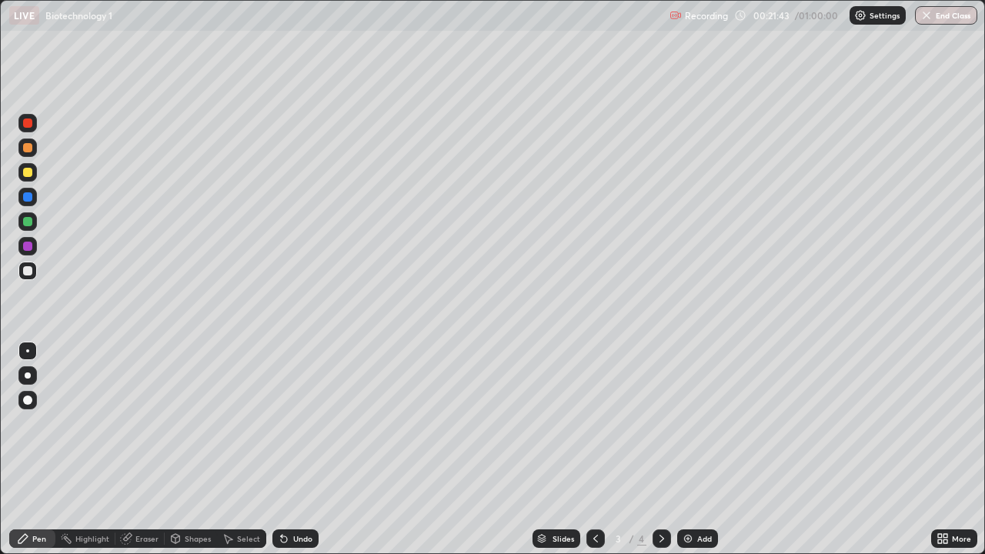
click at [686, 450] on img at bounding box center [688, 539] width 12 height 12
click at [28, 247] on div at bounding box center [27, 246] width 9 height 9
click at [147, 450] on div "Eraser" at bounding box center [146, 539] width 23 height 8
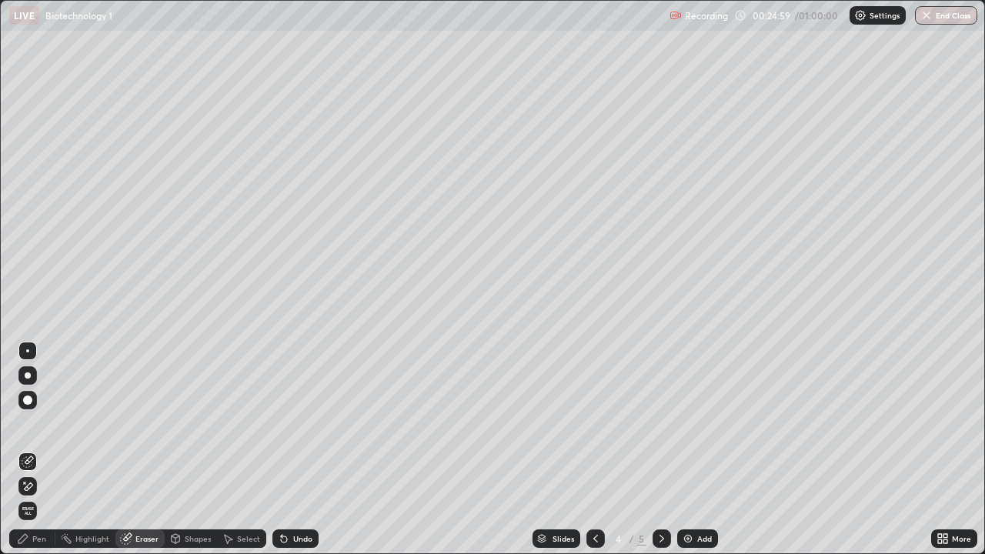
click at [45, 450] on div "Pen" at bounding box center [32, 539] width 46 height 18
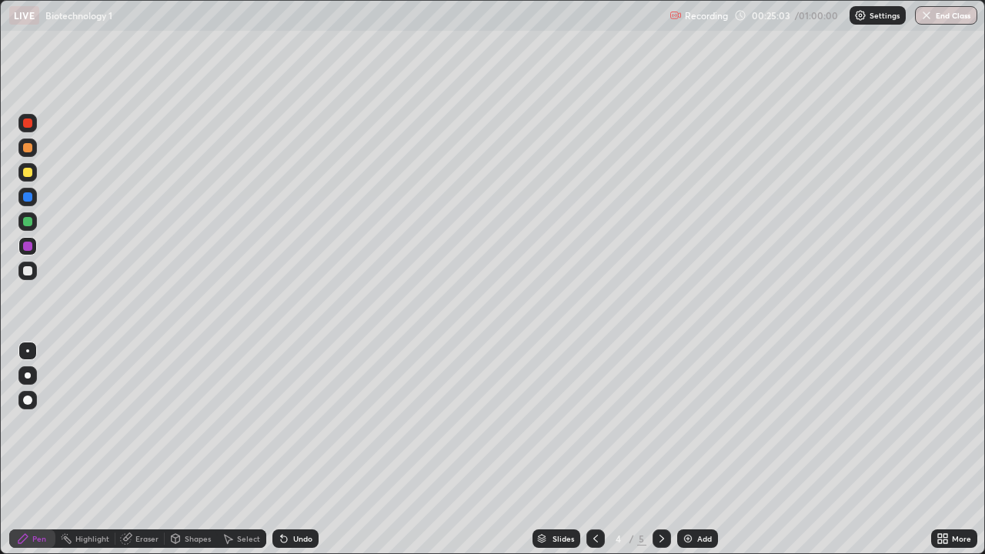
click at [301, 450] on div "Undo" at bounding box center [302, 539] width 19 height 8
click at [27, 279] on div at bounding box center [27, 271] width 18 height 18
click at [148, 450] on div "Eraser" at bounding box center [146, 539] width 23 height 8
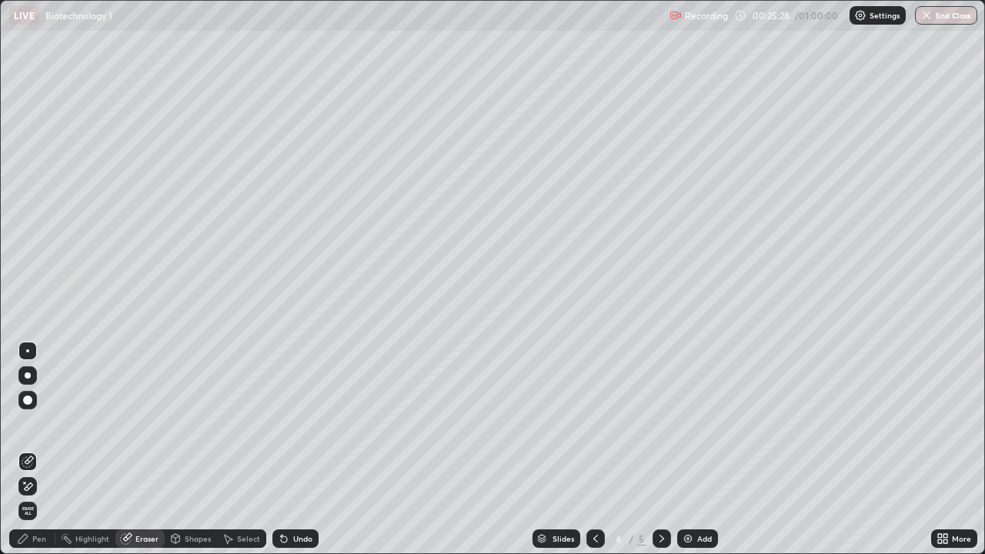
click at [38, 450] on div "Pen" at bounding box center [32, 539] width 46 height 18
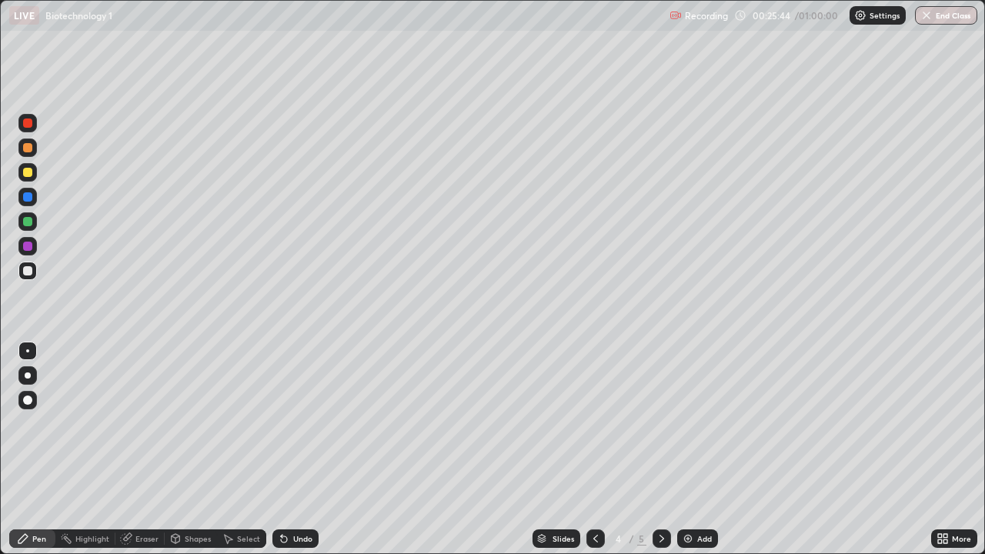
click at [139, 450] on div "Eraser" at bounding box center [146, 539] width 23 height 8
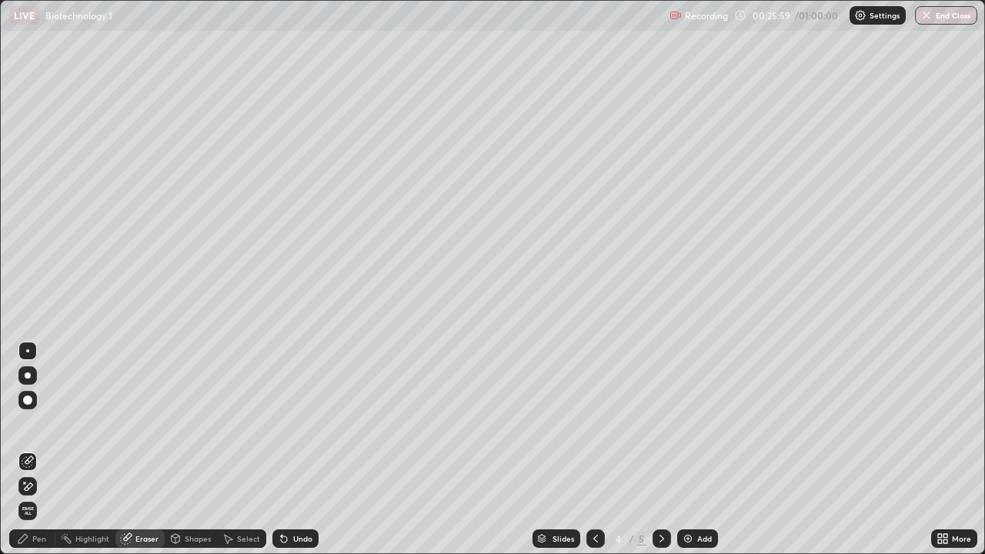
click at [42, 450] on div "Pen" at bounding box center [39, 539] width 14 height 8
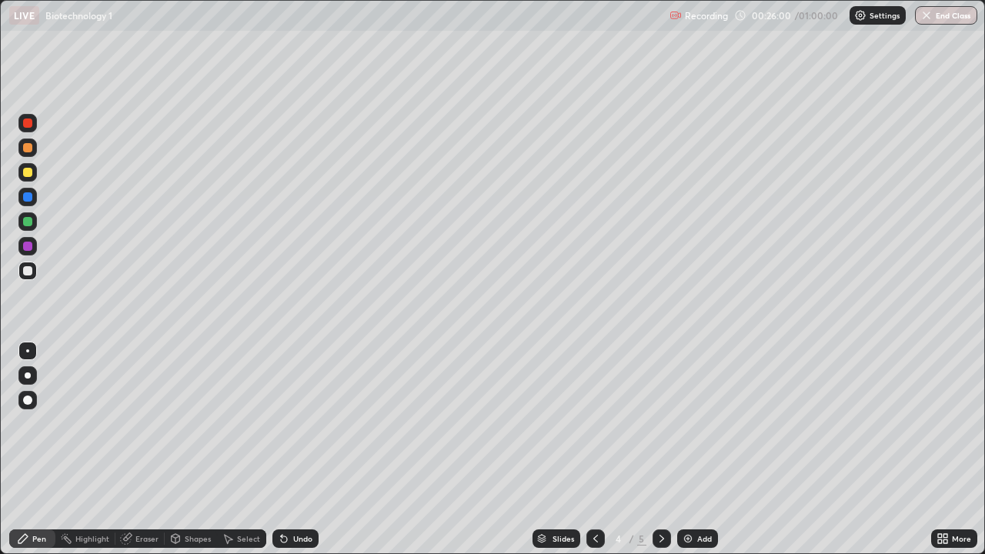
click at [30, 450] on div "Pen" at bounding box center [32, 539] width 46 height 18
click at [686, 450] on img at bounding box center [688, 539] width 12 height 12
click at [137, 450] on div "Eraser" at bounding box center [146, 539] width 23 height 8
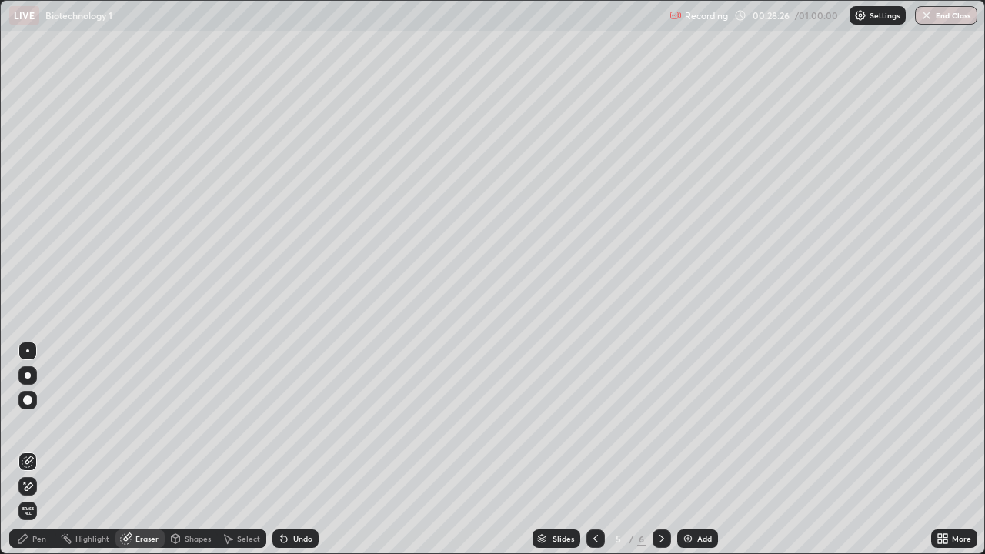
click at [40, 450] on div "Pen" at bounding box center [39, 539] width 14 height 8
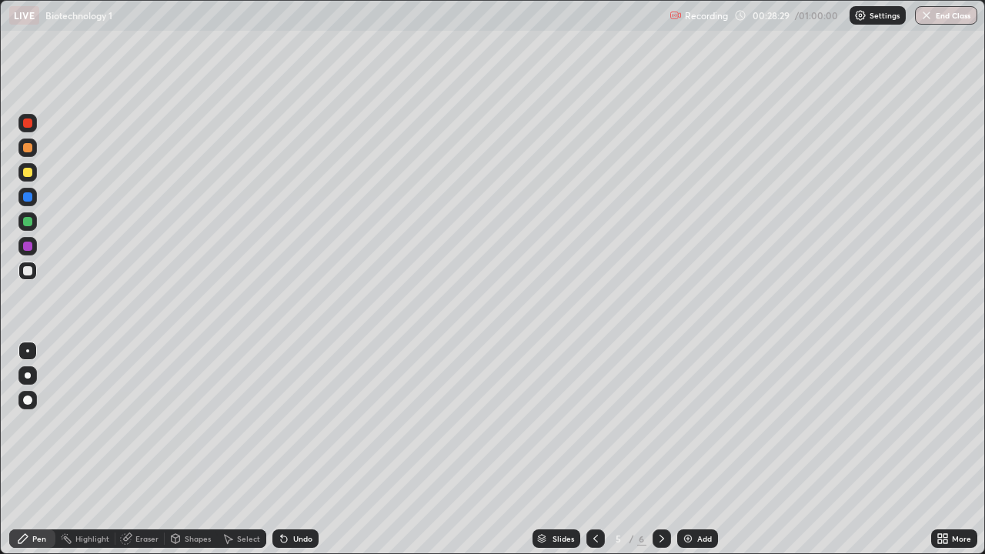
click at [140, 450] on div "Eraser" at bounding box center [146, 539] width 23 height 8
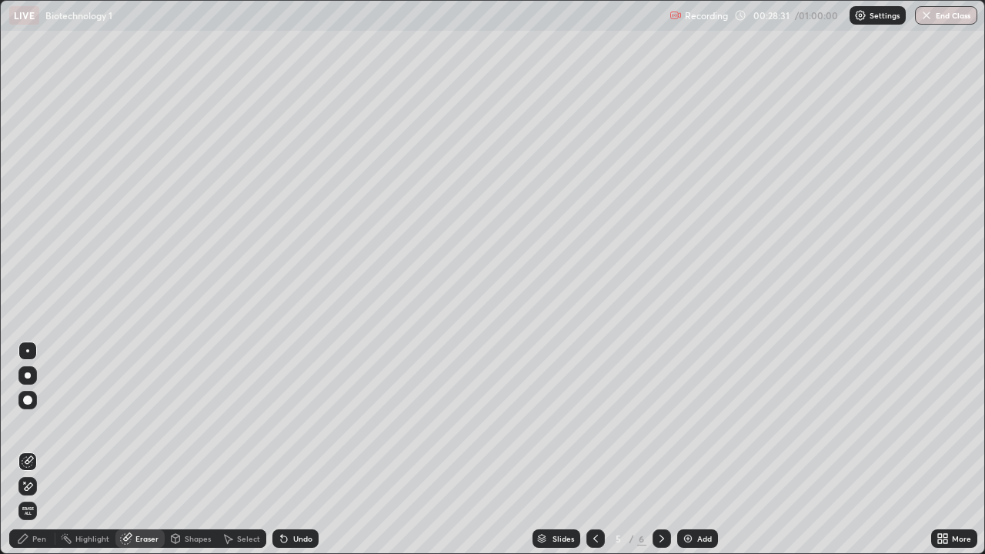
click at [37, 450] on div "Pen" at bounding box center [32, 539] width 46 height 18
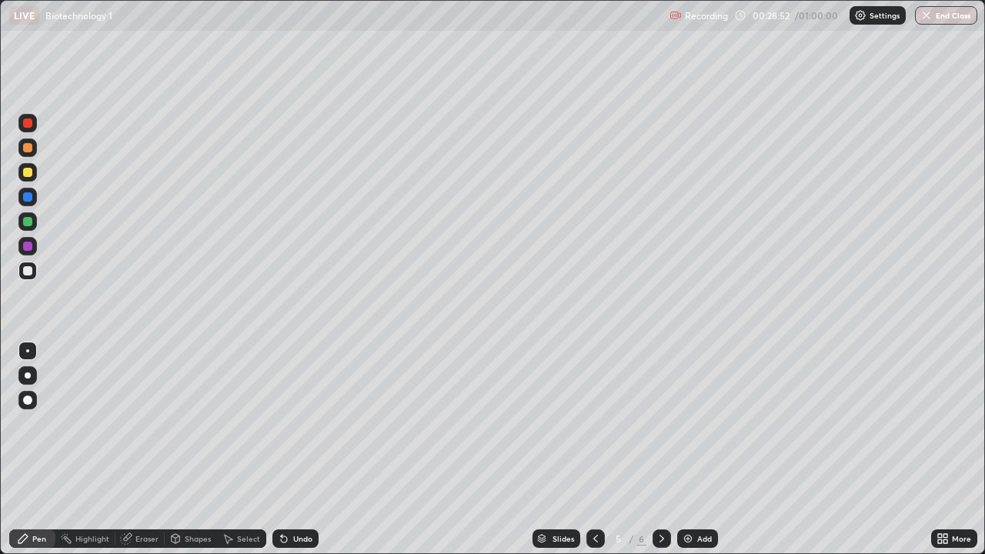
click at [28, 249] on div at bounding box center [27, 246] width 9 height 9
click at [28, 222] on div at bounding box center [27, 221] width 9 height 9
click at [137, 450] on div "Eraser" at bounding box center [146, 539] width 23 height 8
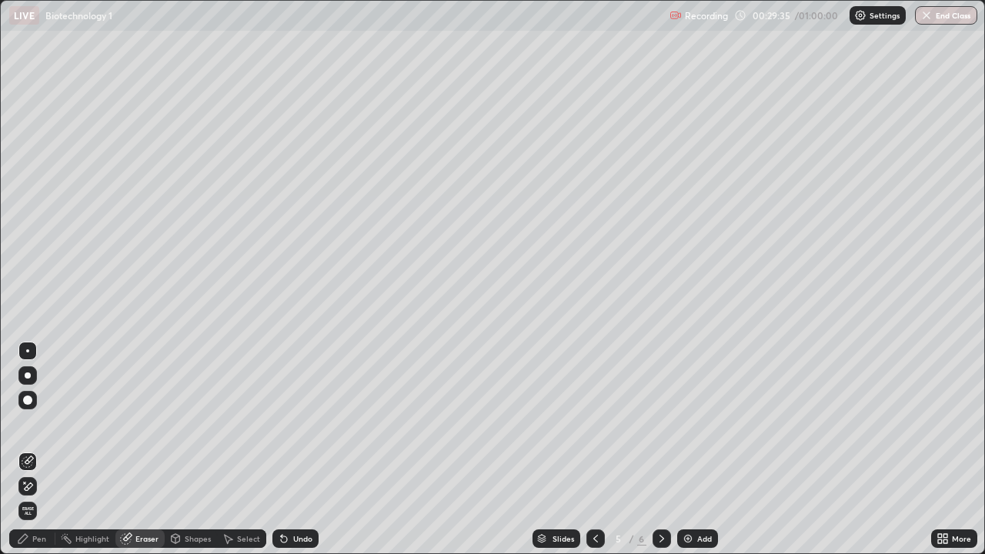
click at [42, 450] on div "Pen" at bounding box center [39, 539] width 14 height 8
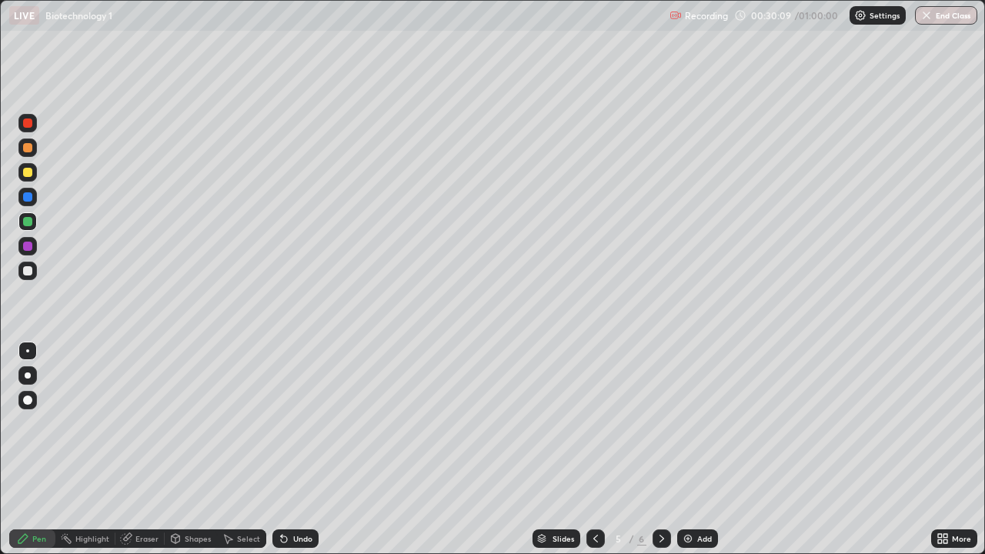
click at [630, 450] on div "/" at bounding box center [632, 538] width 5 height 9
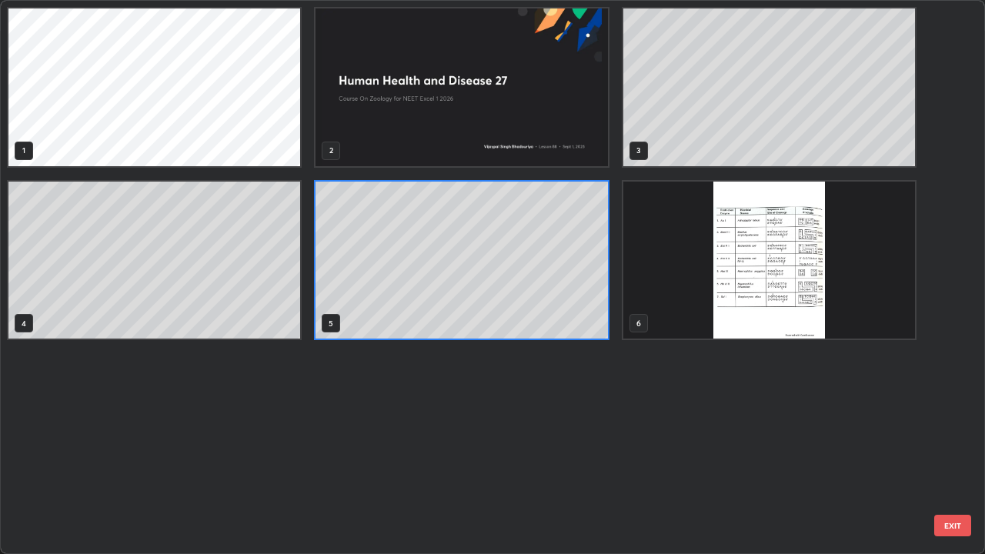
click at [731, 271] on img "grid" at bounding box center [770, 261] width 292 height 158
click at [738, 276] on img "grid" at bounding box center [770, 261] width 292 height 158
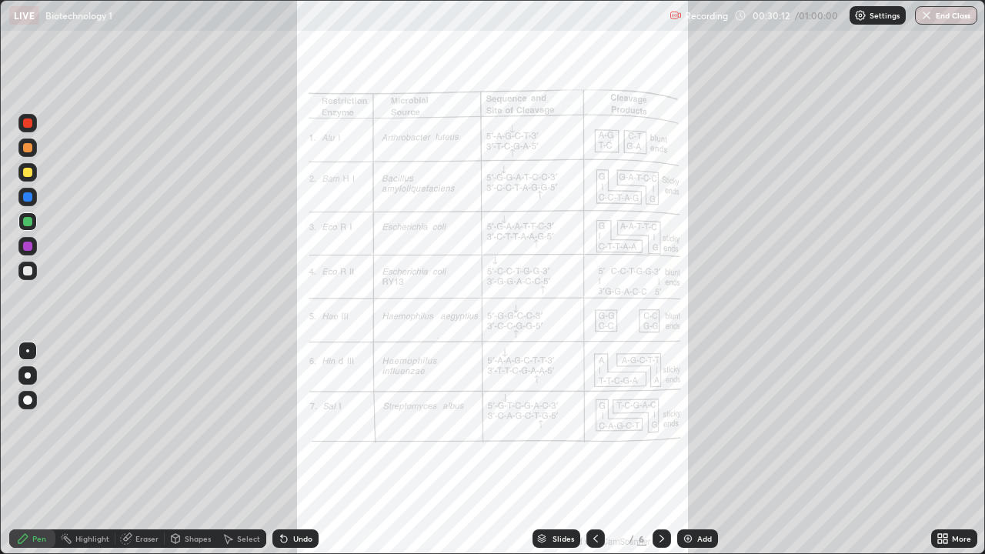
click at [945, 450] on icon at bounding box center [946, 542] width 4 height 4
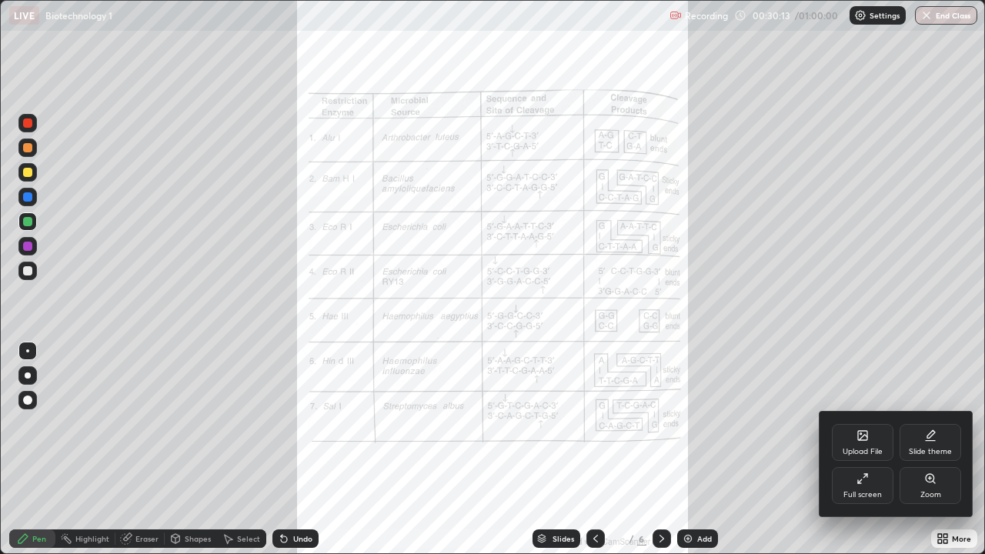
click at [923, 450] on div "Zoom" at bounding box center [931, 485] width 62 height 37
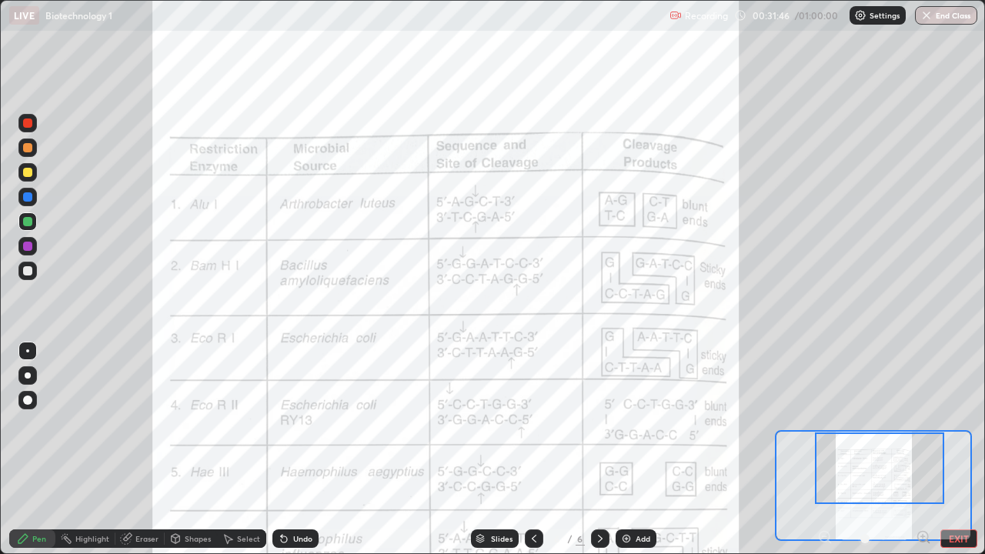
click at [291, 450] on div "Undo" at bounding box center [296, 539] width 46 height 18
click at [296, 450] on div "Undo" at bounding box center [302, 539] width 19 height 8
click at [297, 450] on div "Undo" at bounding box center [296, 539] width 46 height 18
click at [955, 450] on button "EXIT" at bounding box center [959, 539] width 37 height 18
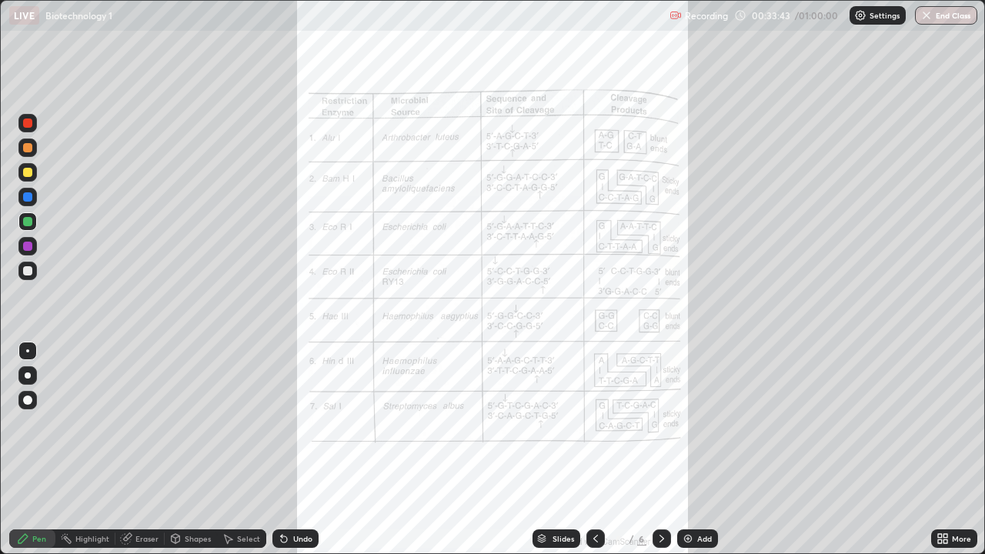
click at [553, 450] on div "Slides" at bounding box center [564, 539] width 22 height 8
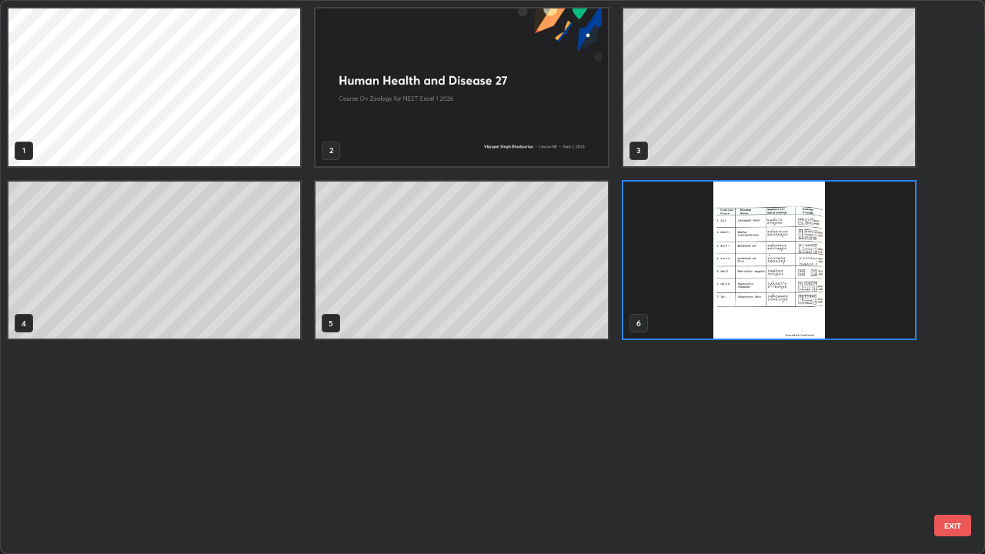
click at [760, 306] on img "grid" at bounding box center [770, 261] width 292 height 158
click at [756, 304] on img "grid" at bounding box center [770, 261] width 292 height 158
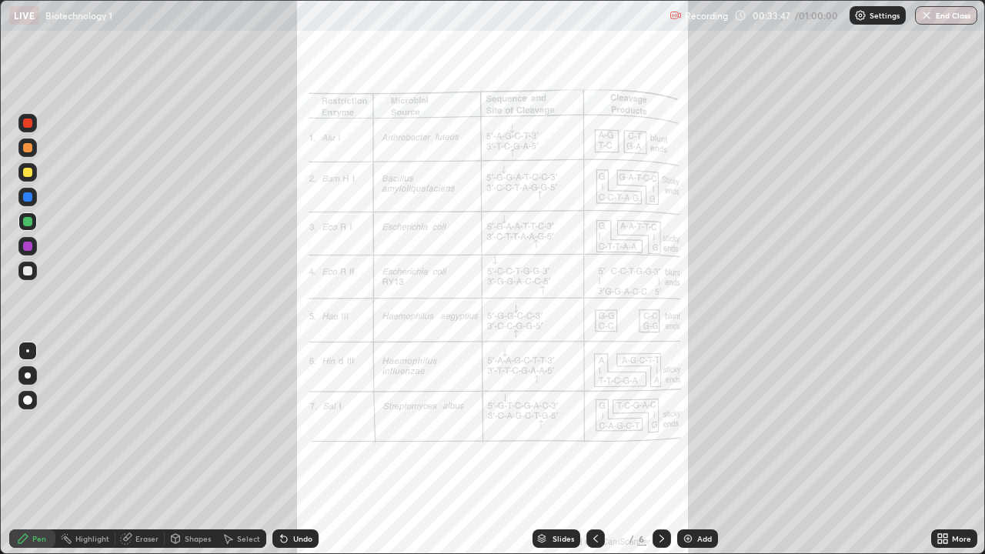
click at [939, 450] on icon at bounding box center [940, 542] width 4 height 4
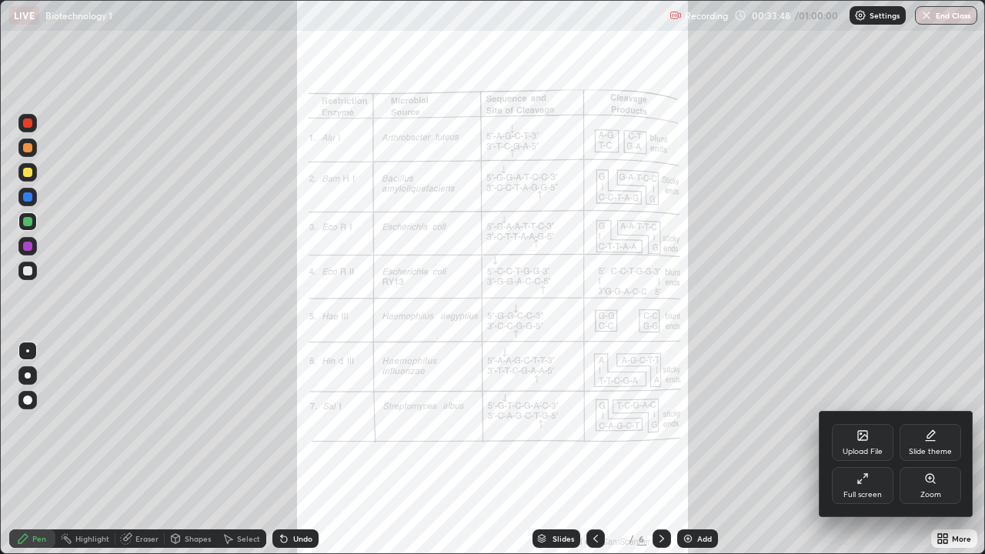
click at [865, 450] on div "Full screen" at bounding box center [863, 485] width 62 height 37
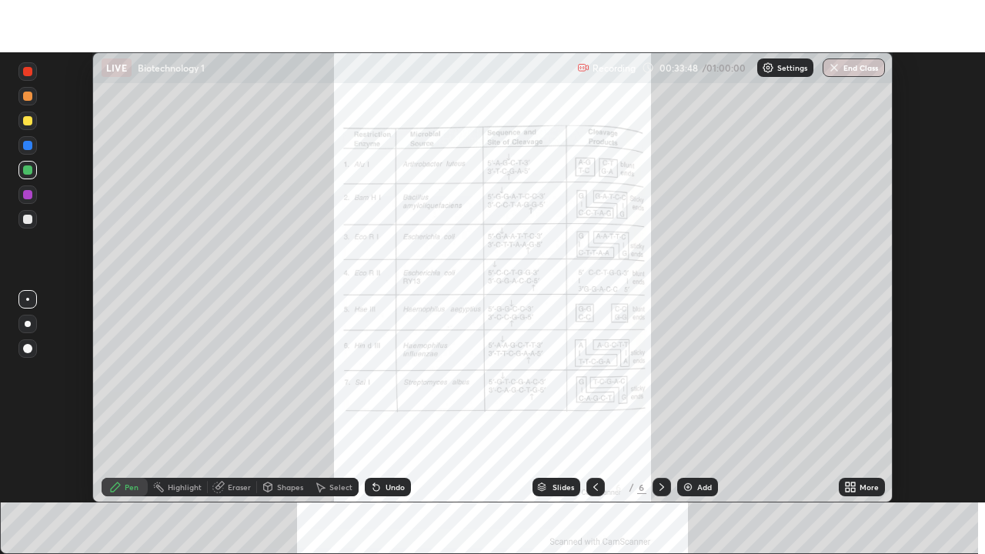
scroll to position [76532, 75997]
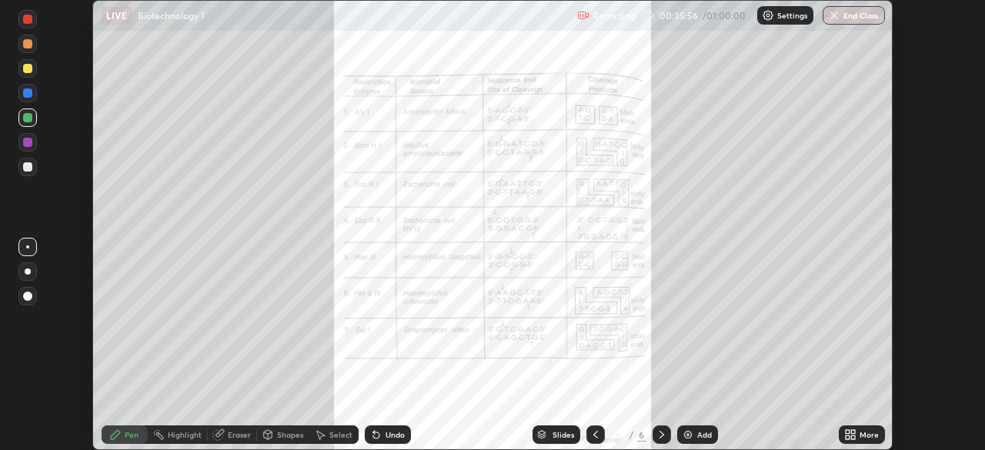
click at [851, 434] on icon at bounding box center [851, 435] width 12 height 12
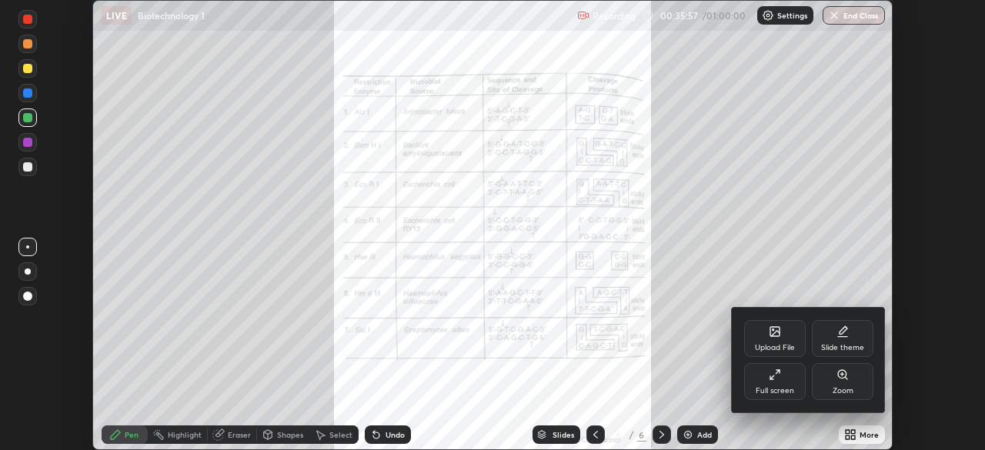
click at [831, 383] on div "Zoom" at bounding box center [843, 381] width 62 height 37
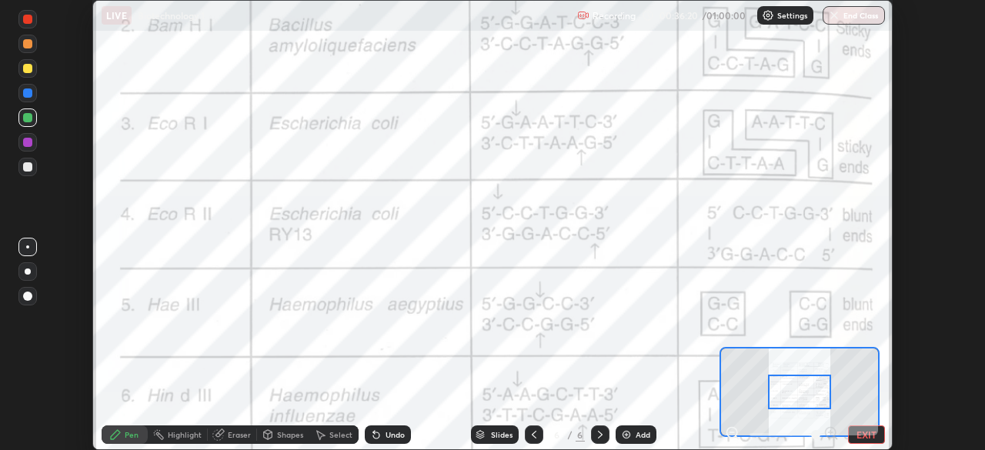
click at [870, 440] on button "EXIT" at bounding box center [866, 435] width 37 height 18
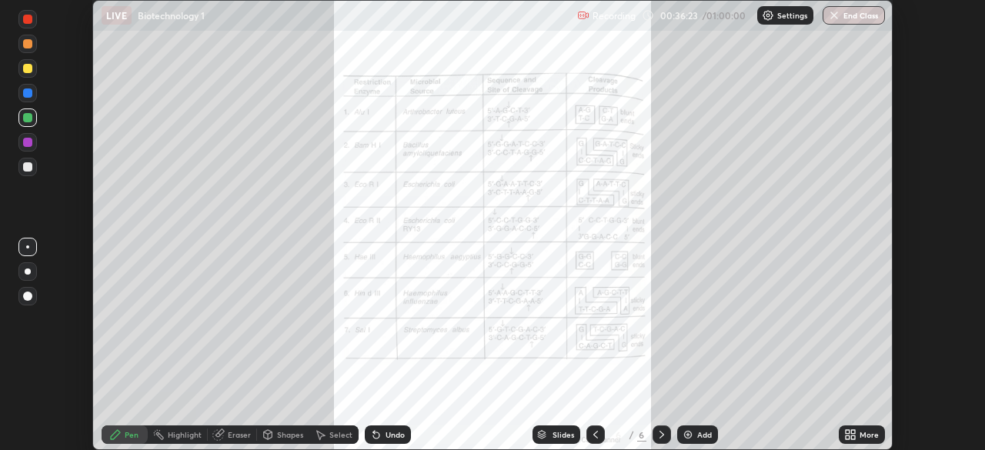
click at [848, 437] on icon at bounding box center [848, 438] width 4 height 4
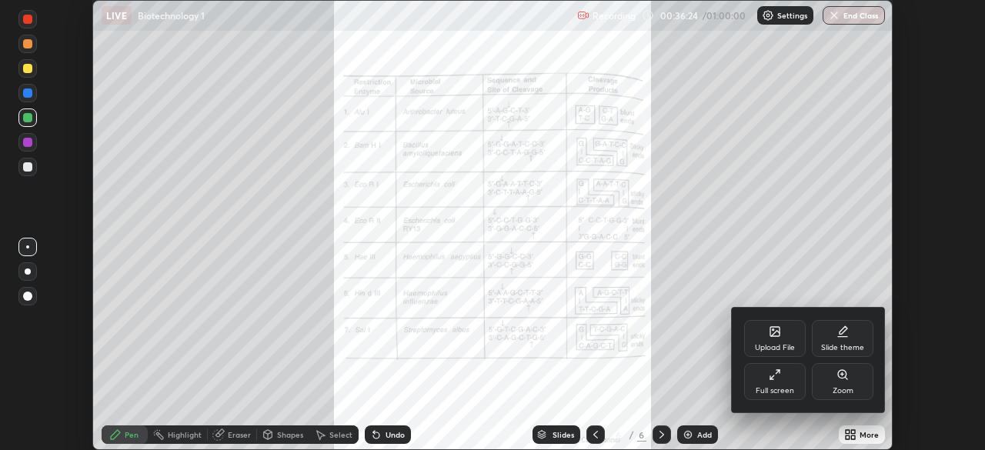
click at [776, 387] on div "Full screen" at bounding box center [775, 391] width 38 height 8
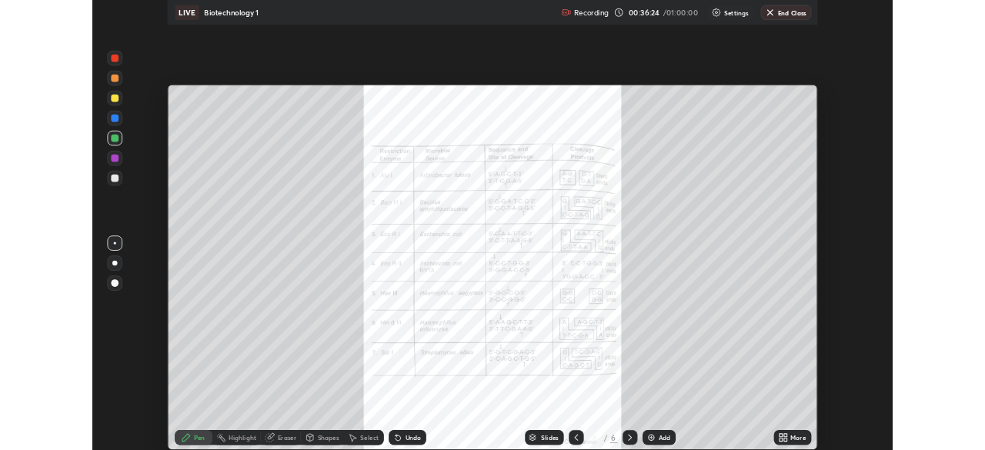
scroll to position [554, 985]
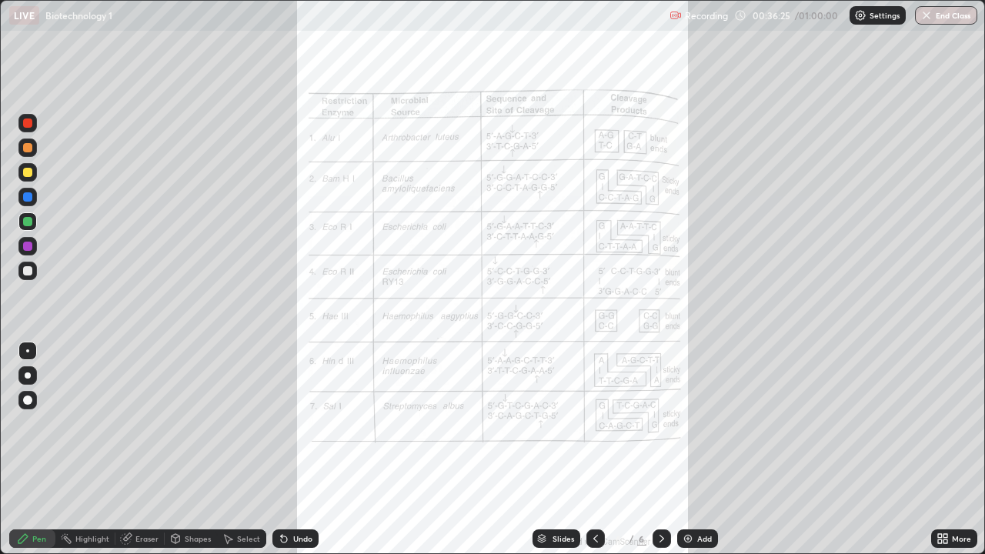
click at [940, 450] on icon at bounding box center [940, 542] width 4 height 4
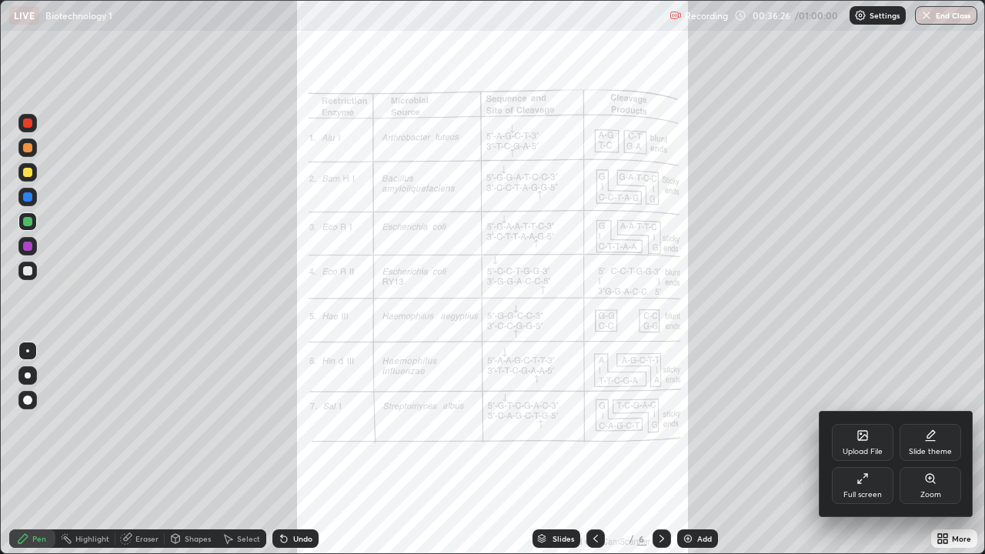
click at [918, 450] on div "Zoom" at bounding box center [931, 485] width 62 height 37
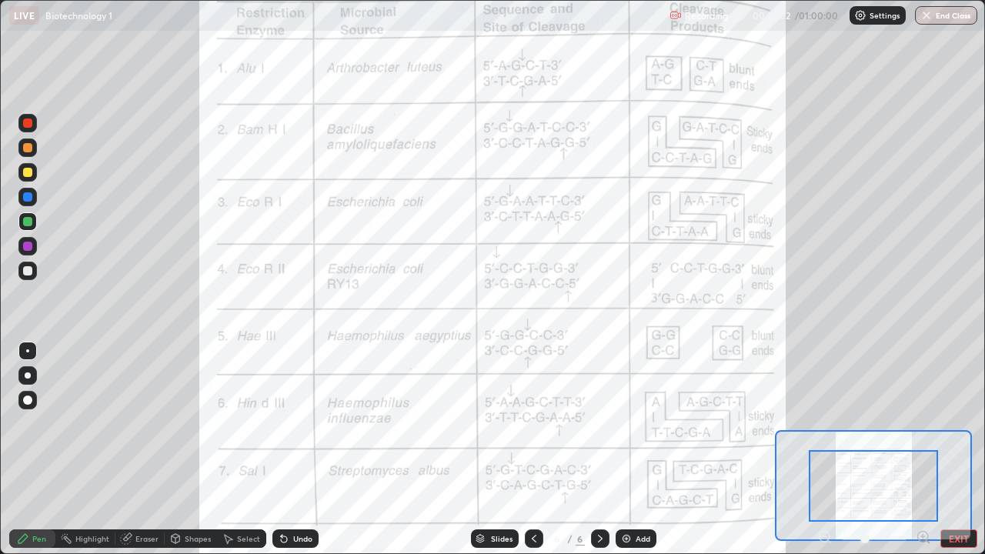
click at [951, 450] on button "EXIT" at bounding box center [959, 539] width 37 height 18
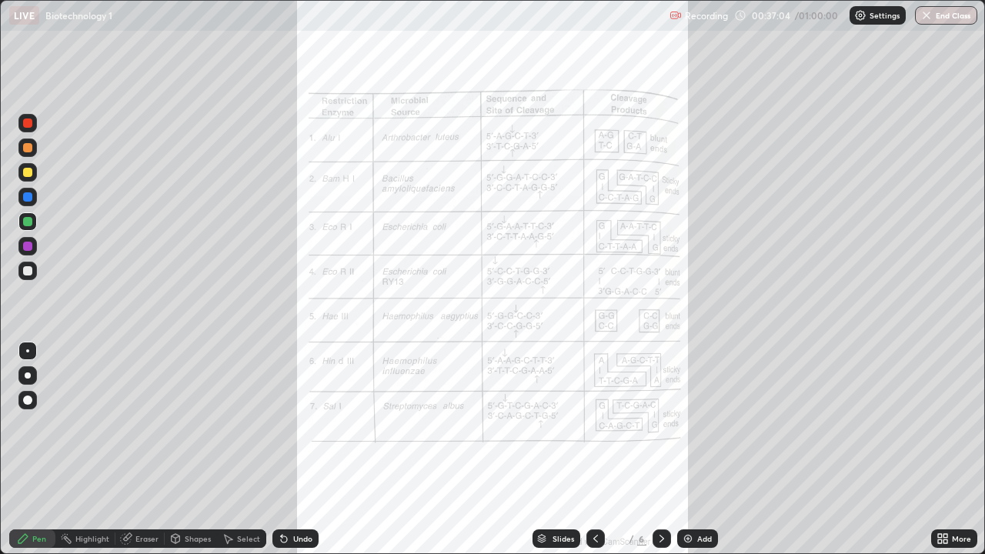
click at [933, 450] on div "More" at bounding box center [954, 539] width 46 height 18
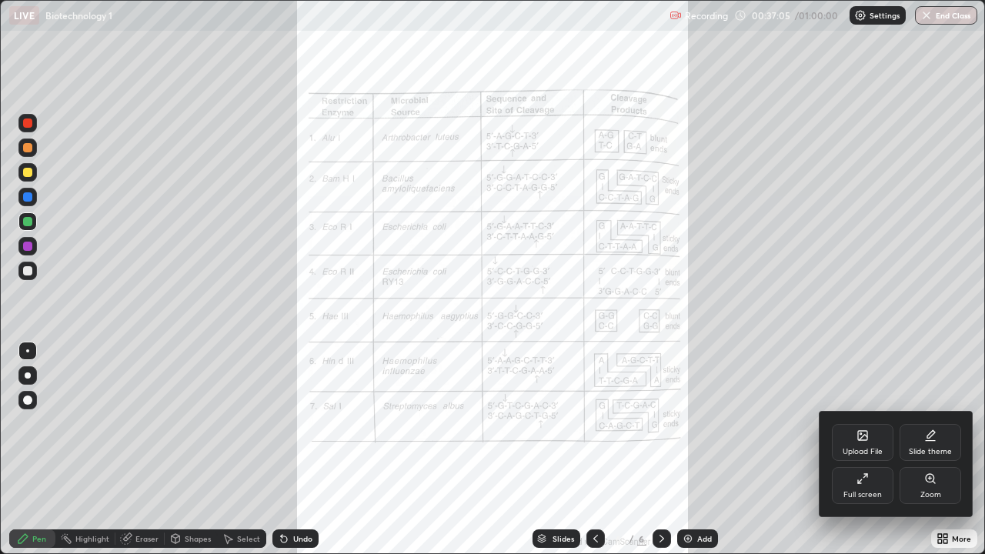
click at [858, 450] on div "Full screen" at bounding box center [863, 485] width 62 height 37
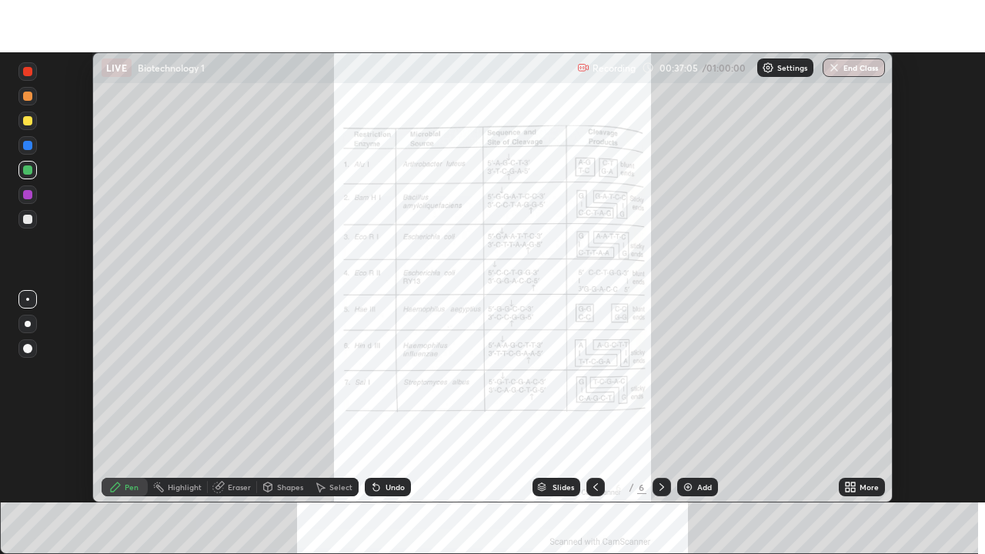
scroll to position [76532, 75997]
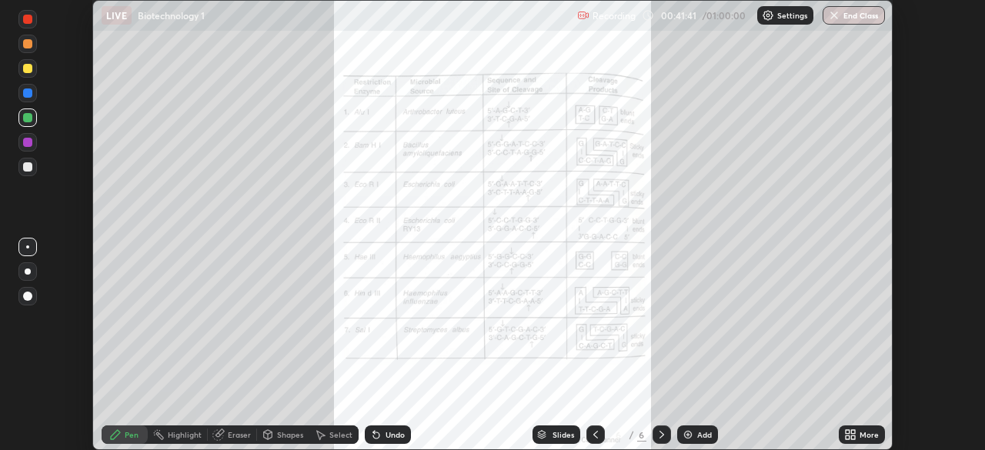
click at [847, 435] on icon at bounding box center [851, 435] width 12 height 12
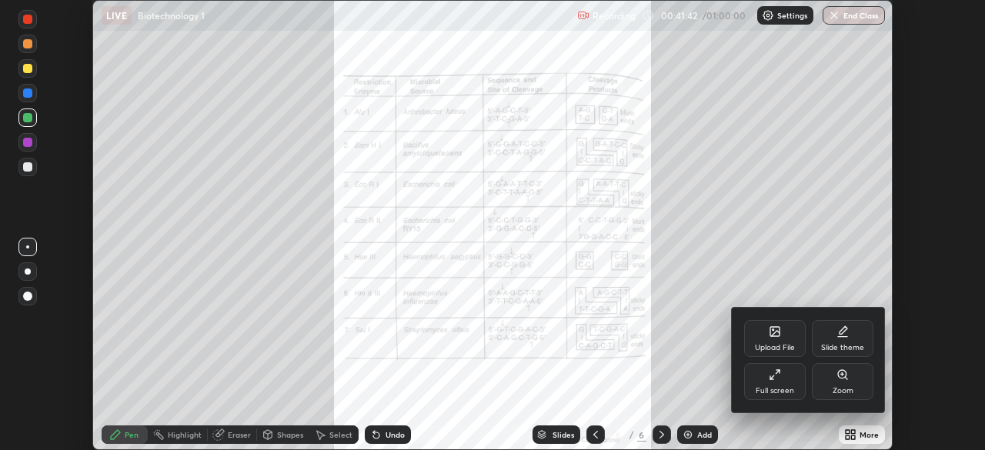
click at [773, 380] on icon at bounding box center [775, 375] width 12 height 12
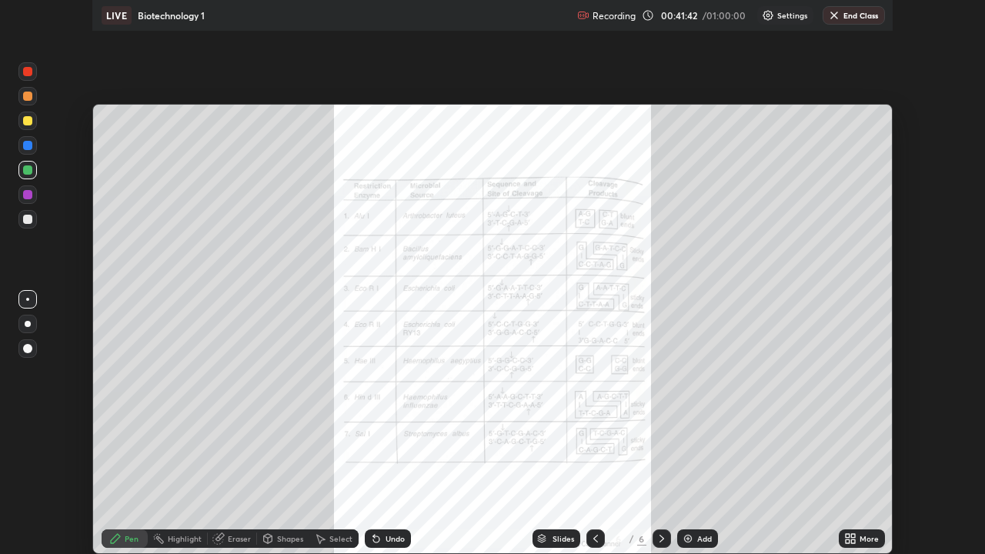
scroll to position [554, 985]
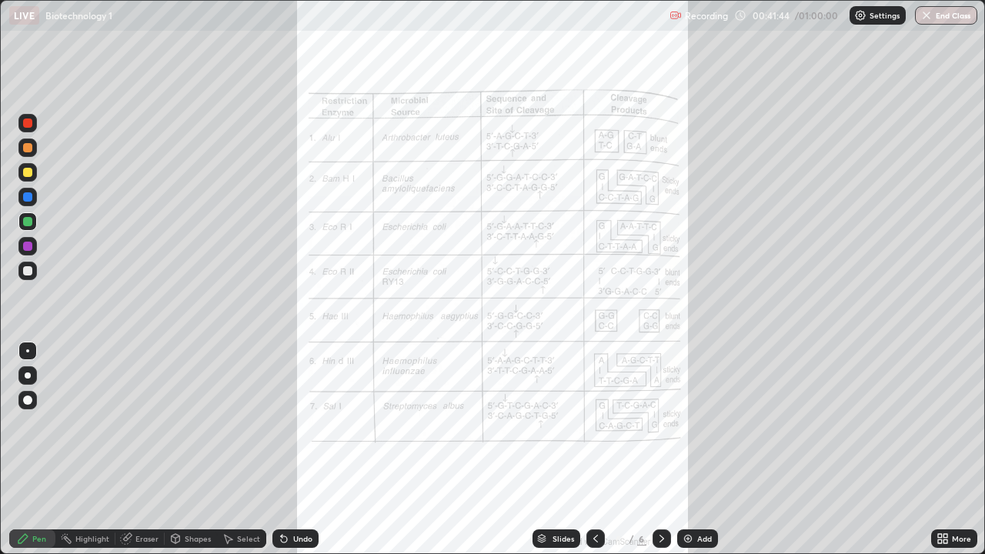
click at [945, 450] on icon at bounding box center [946, 542] width 4 height 4
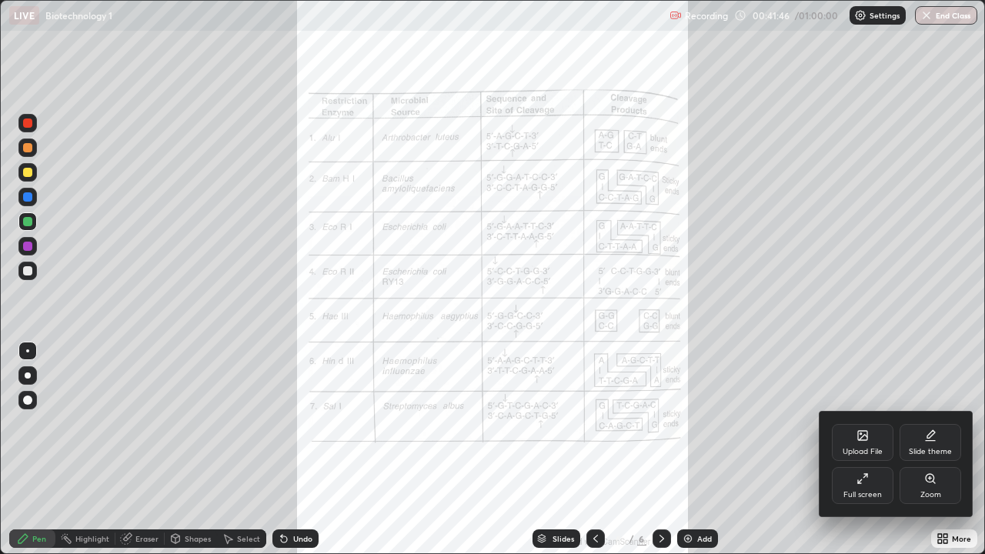
click at [920, 450] on div "Zoom" at bounding box center [931, 485] width 62 height 37
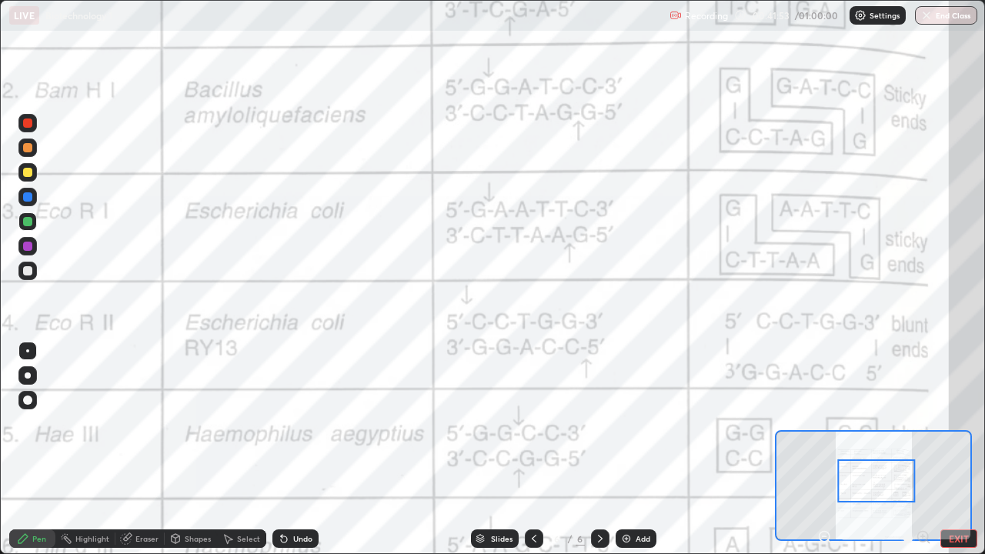
click at [824, 450] on icon at bounding box center [825, 537] width 4 height 0
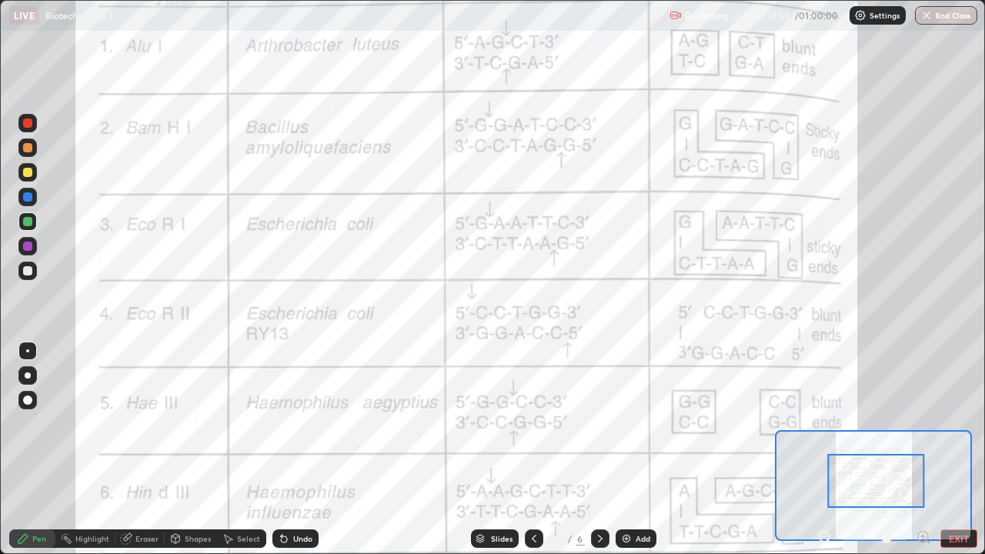
click at [824, 450] on icon at bounding box center [825, 537] width 4 height 0
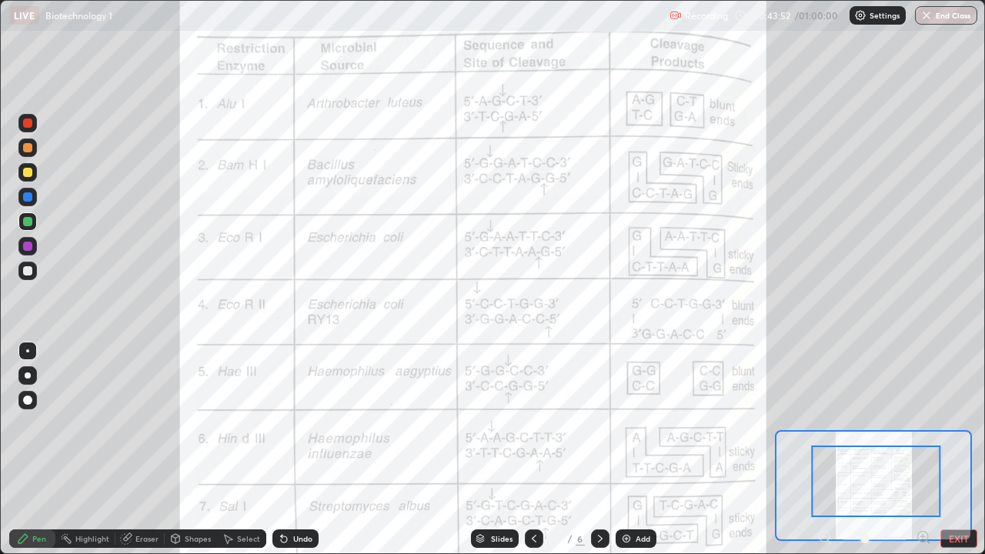
click at [139, 450] on div "Eraser" at bounding box center [146, 539] width 23 height 8
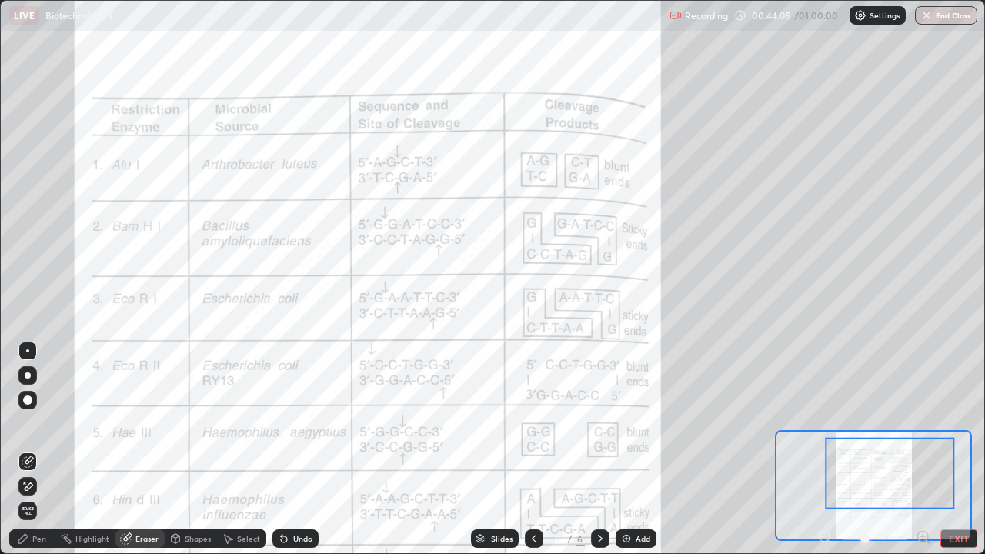
click at [822, 450] on div at bounding box center [875, 539] width 114 height 18
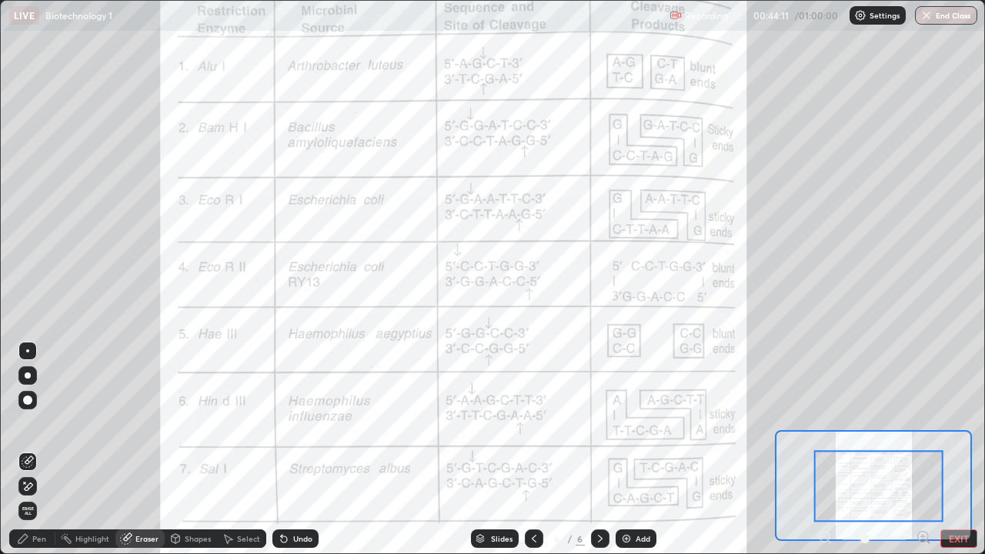
click at [142, 450] on div "Eraser" at bounding box center [146, 539] width 23 height 8
click at [36, 450] on div "Pen" at bounding box center [39, 539] width 14 height 8
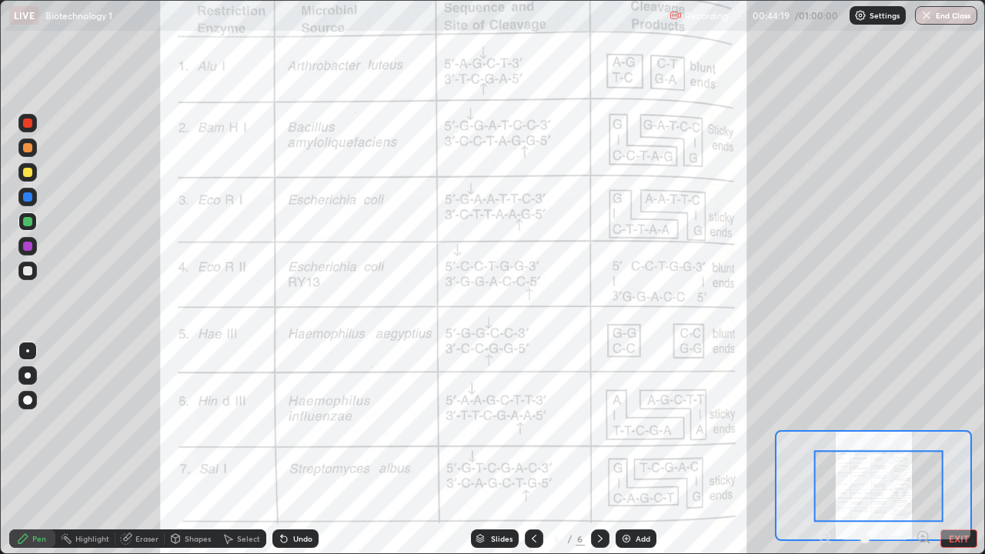
click at [25, 250] on div at bounding box center [27, 246] width 9 height 9
click at [28, 174] on div at bounding box center [27, 172] width 9 height 9
click at [139, 450] on div "Eraser" at bounding box center [139, 539] width 49 height 18
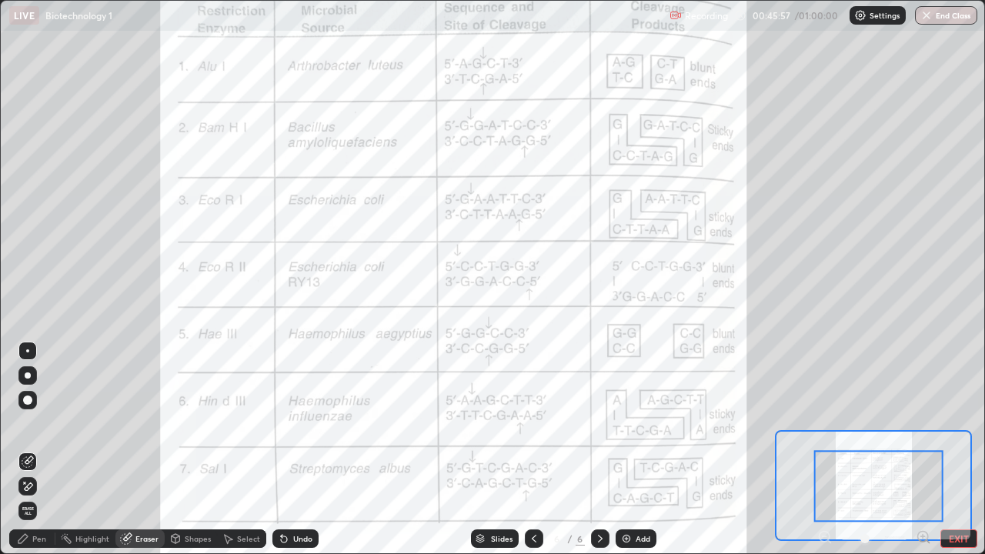
click at [26, 450] on span "Erase all" at bounding box center [27, 511] width 17 height 9
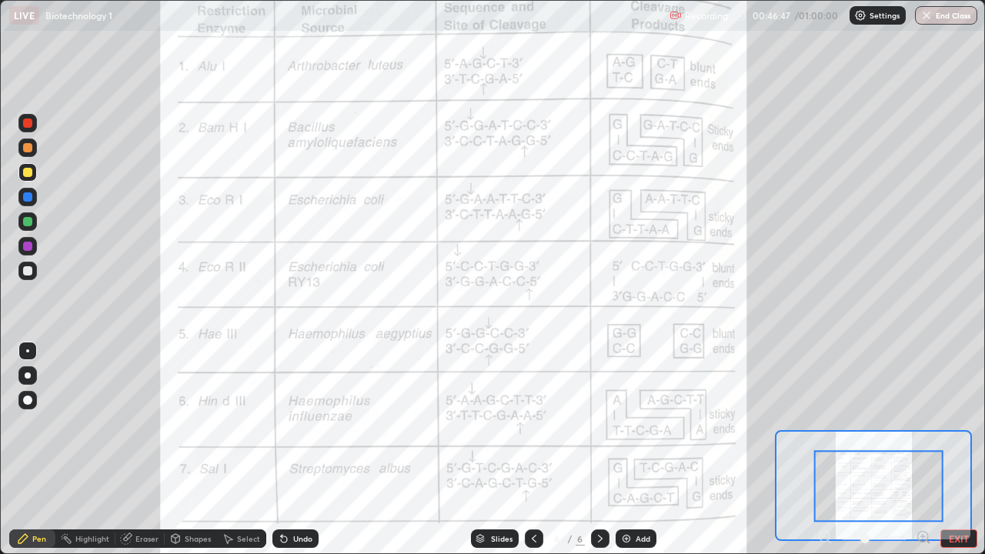
click at [497, 450] on div "Slides" at bounding box center [495, 539] width 48 height 18
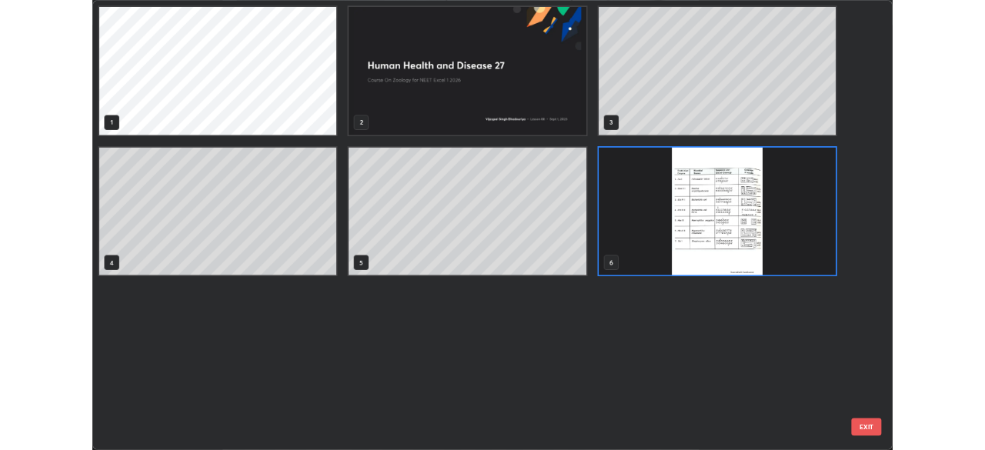
scroll to position [548, 976]
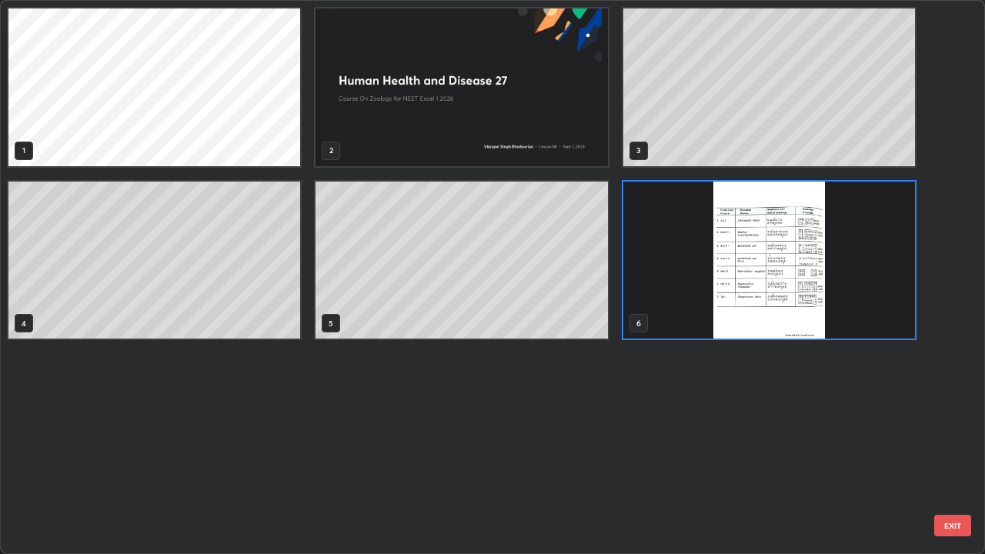
click at [942, 450] on button "EXIT" at bounding box center [953, 526] width 37 height 22
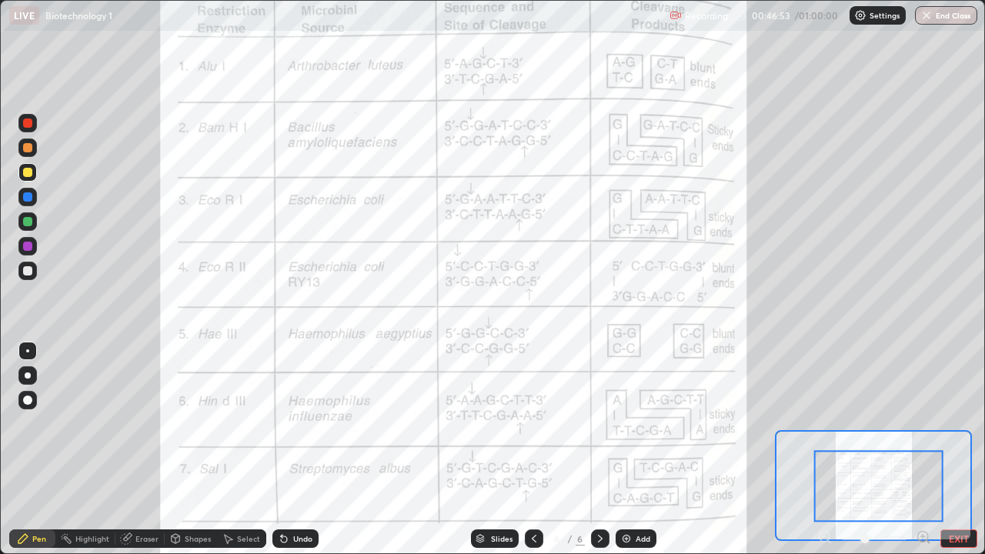
click at [946, 450] on button "EXIT" at bounding box center [959, 539] width 37 height 18
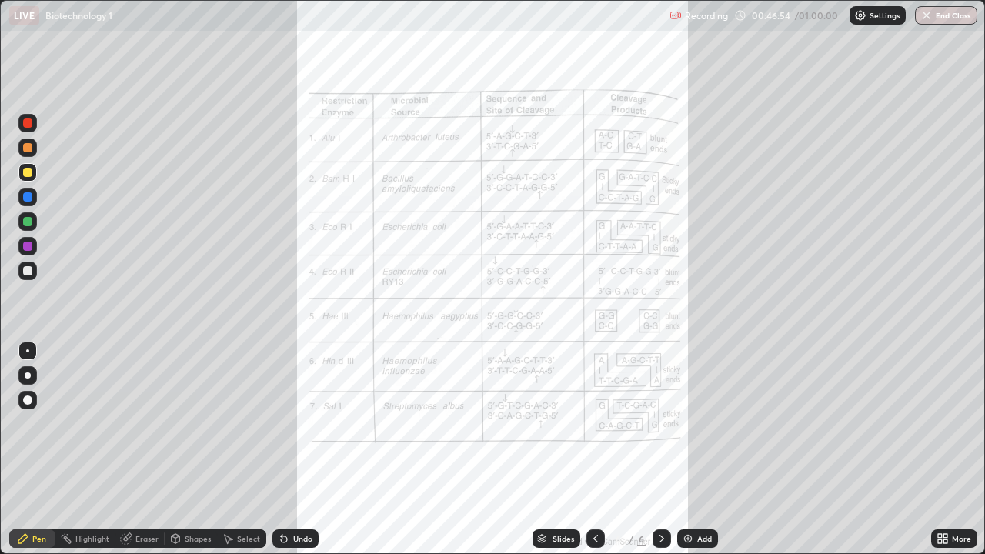
click at [940, 450] on icon at bounding box center [940, 536] width 4 height 4
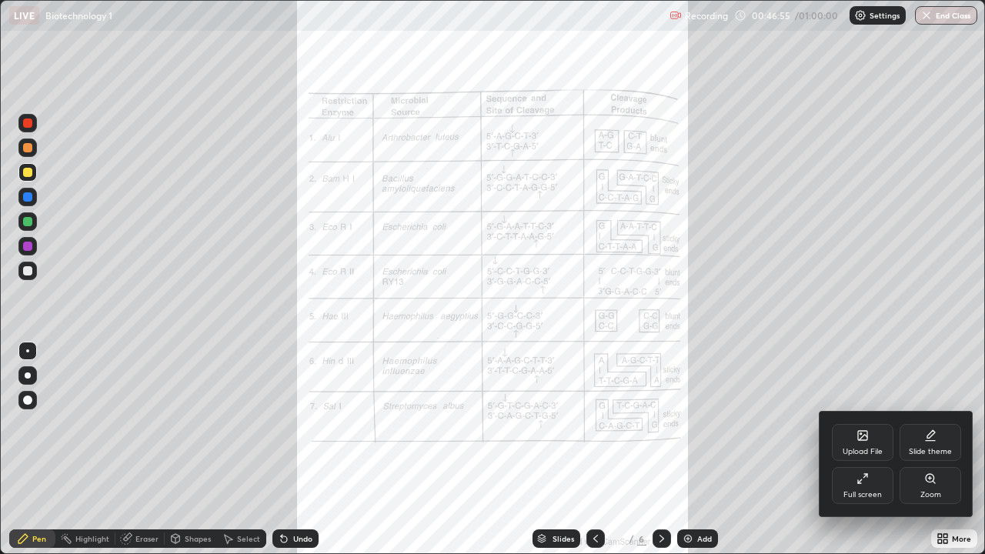
click at [853, 450] on div "Full screen" at bounding box center [863, 495] width 38 height 8
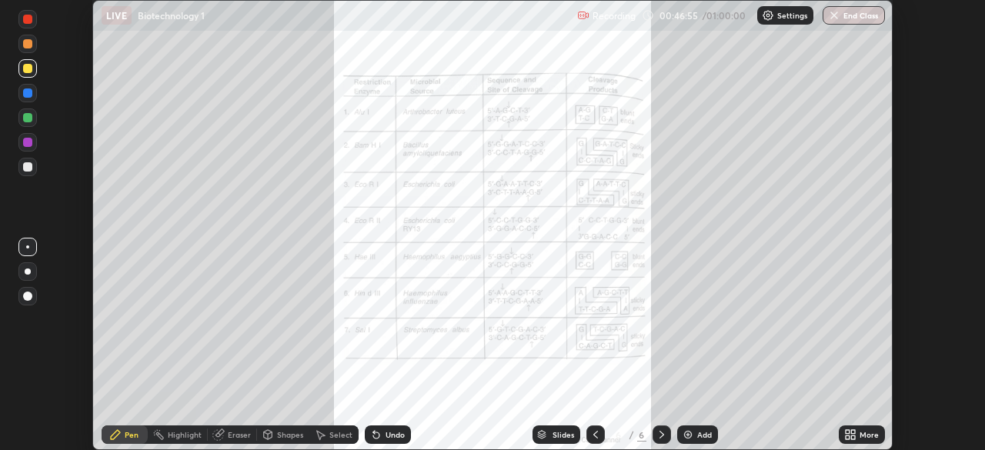
scroll to position [76532, 75997]
click at [848, 432] on icon at bounding box center [848, 432] width 4 height 4
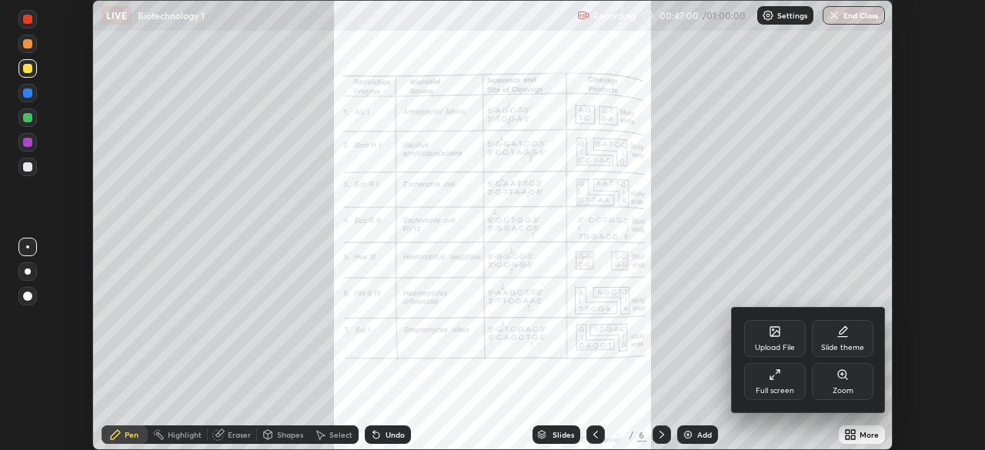
click at [767, 339] on div "Upload File" at bounding box center [775, 338] width 62 height 37
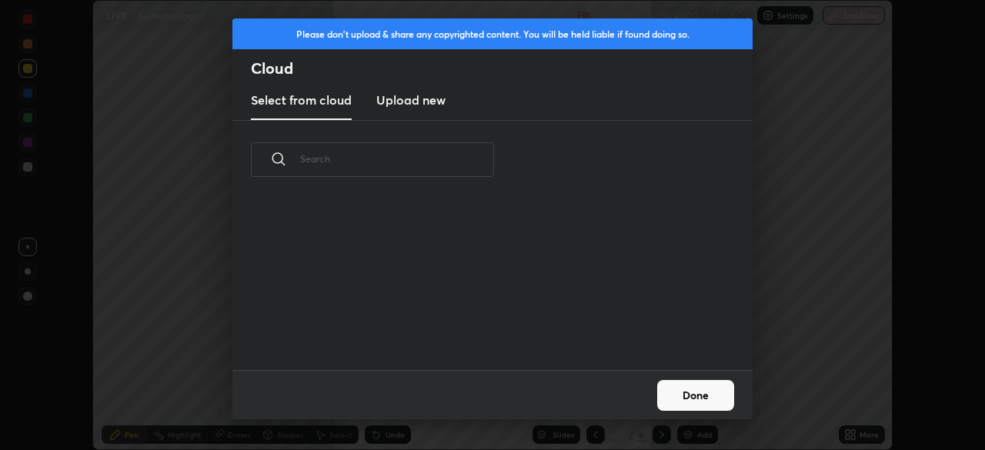
scroll to position [171, 494]
click at [430, 104] on h3 "Upload new" at bounding box center [410, 100] width 69 height 18
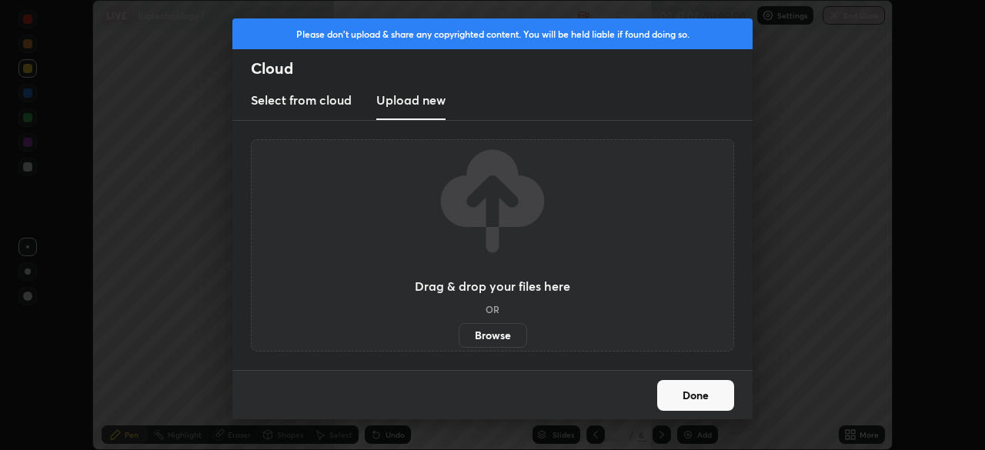
click at [483, 334] on label "Browse" at bounding box center [493, 335] width 69 height 25
click at [459, 334] on input "Browse" at bounding box center [459, 335] width 0 height 25
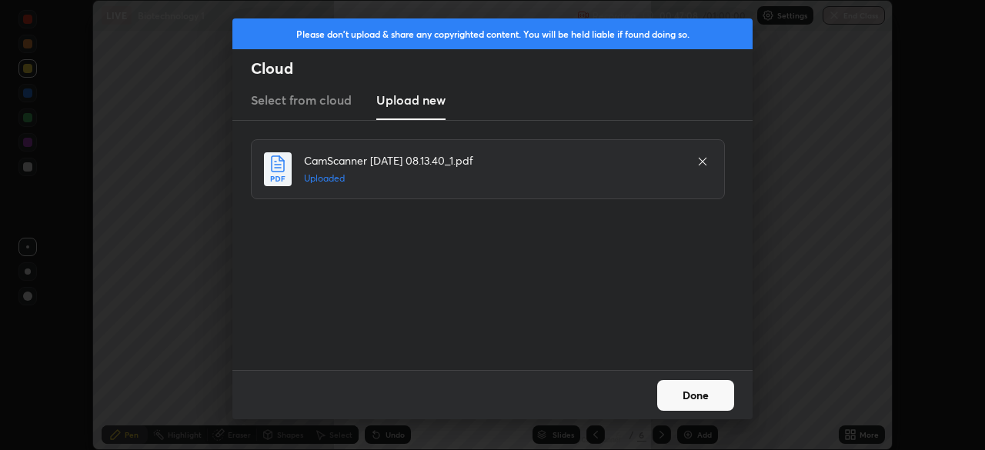
click at [697, 395] on button "Done" at bounding box center [695, 395] width 77 height 31
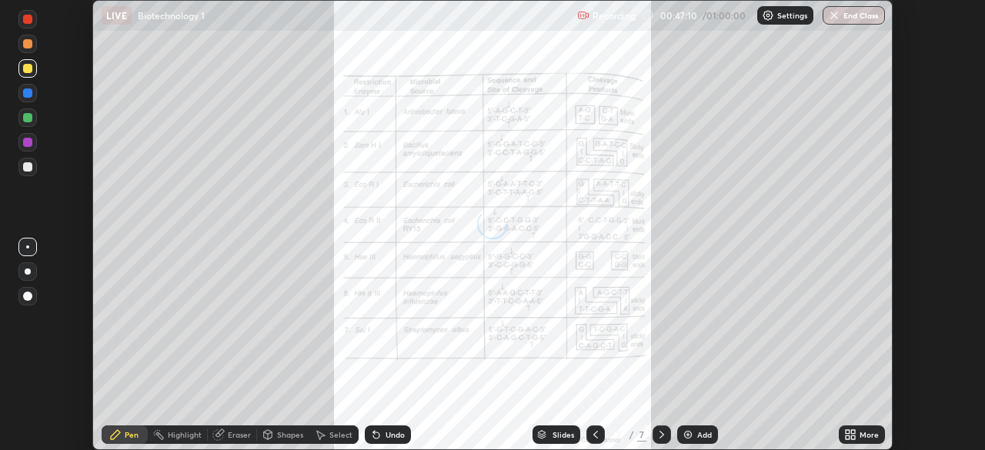
click at [549, 440] on div "Slides" at bounding box center [557, 435] width 48 height 18
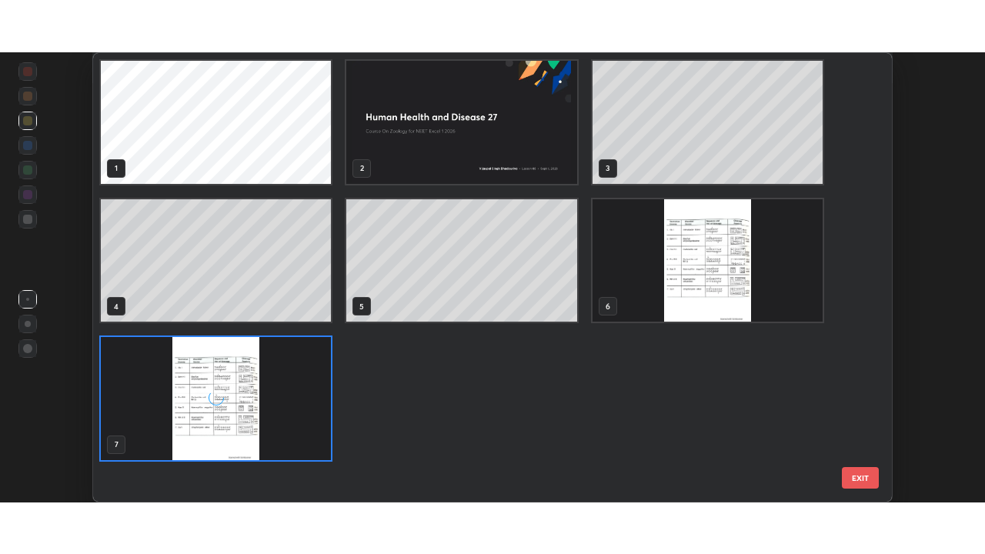
scroll to position [444, 791]
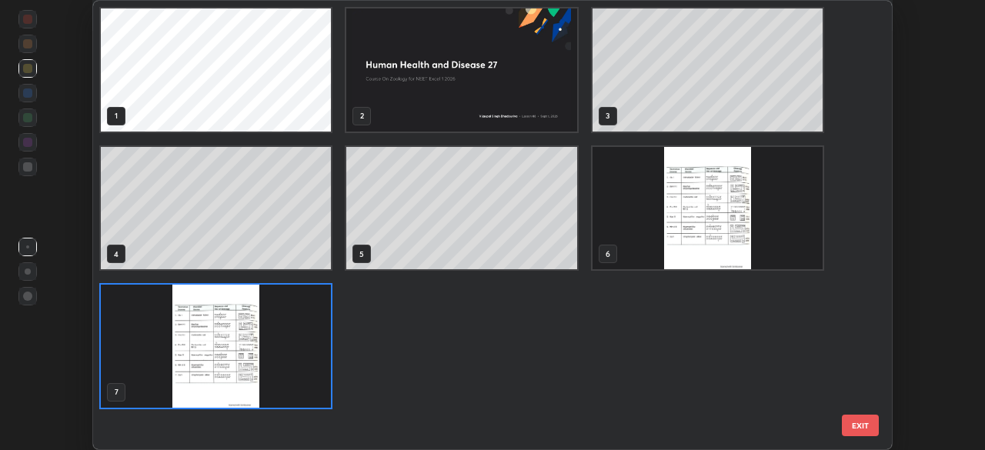
click at [872, 426] on button "EXIT" at bounding box center [860, 426] width 37 height 22
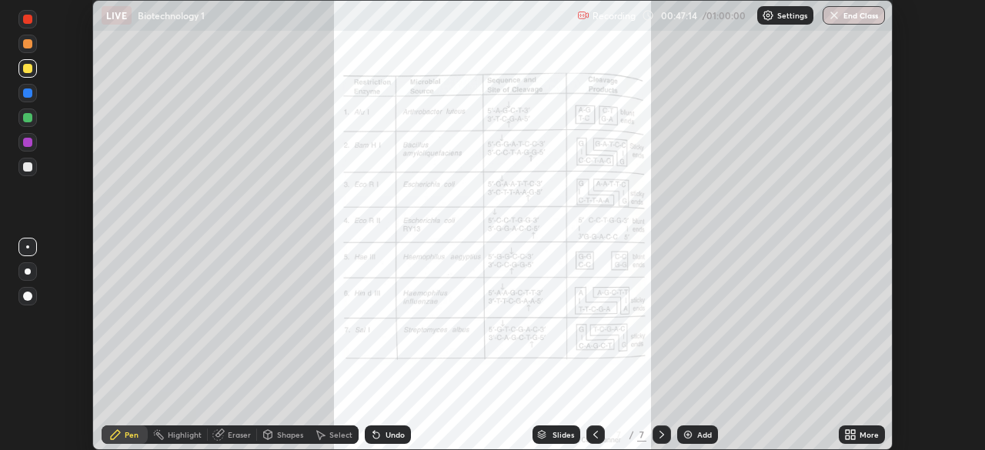
click at [848, 435] on icon at bounding box center [851, 435] width 12 height 12
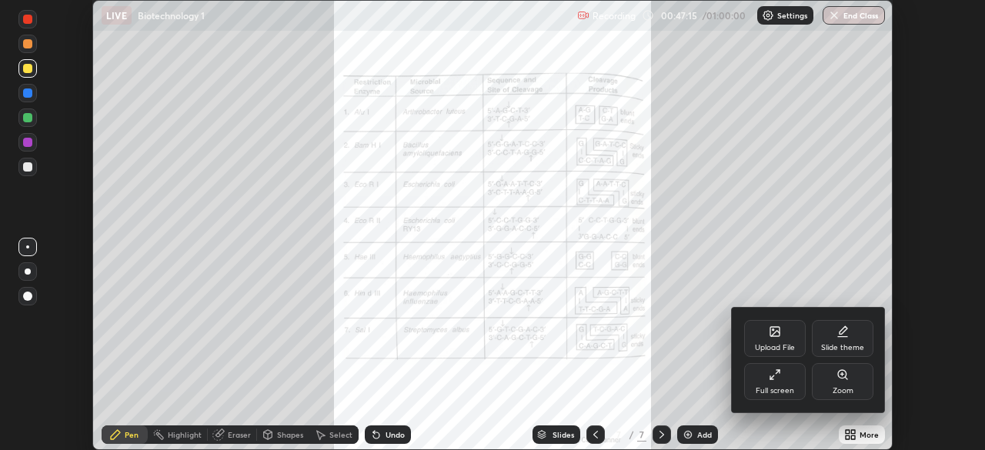
click at [771, 381] on div "Full screen" at bounding box center [775, 381] width 62 height 37
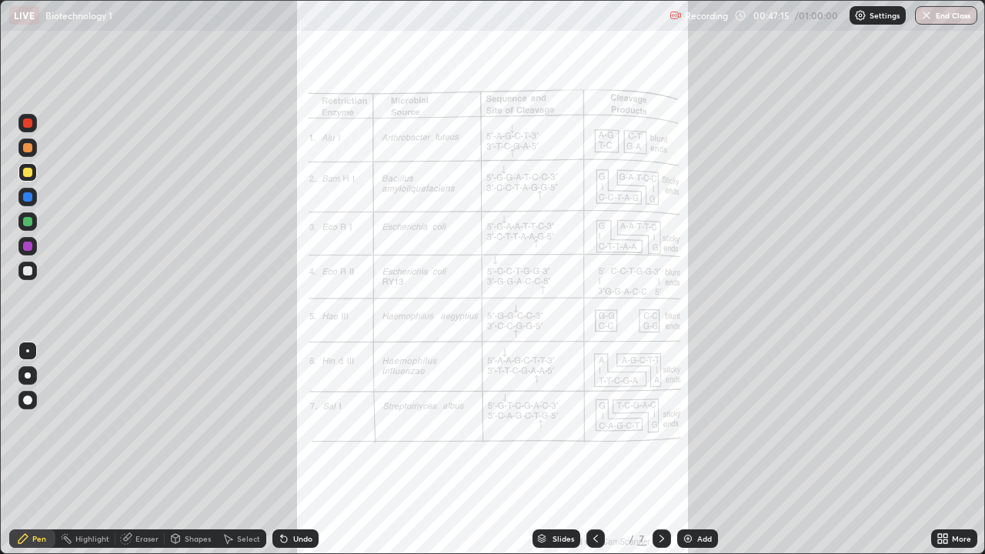
scroll to position [554, 985]
click at [948, 450] on icon at bounding box center [943, 539] width 12 height 12
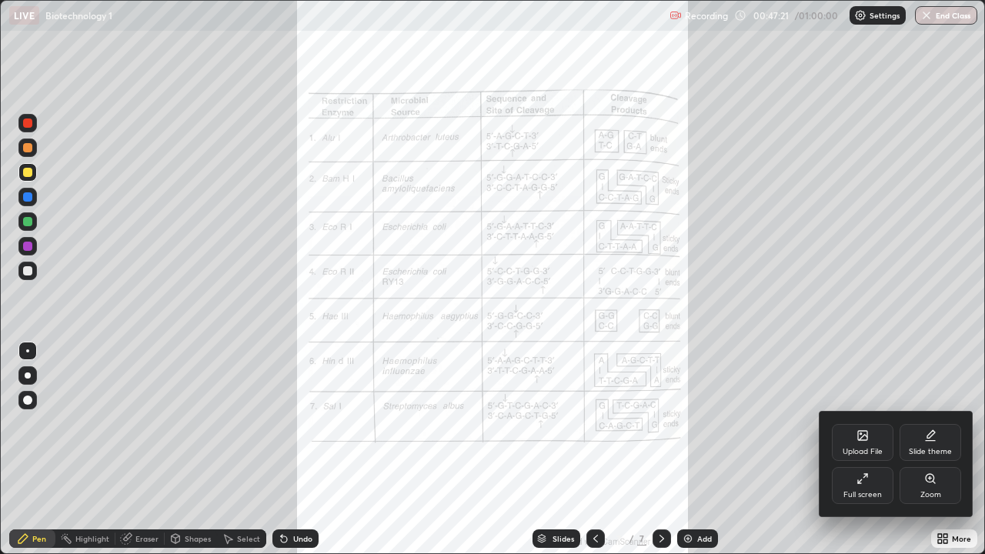
click at [857, 446] on div "Upload File" at bounding box center [863, 442] width 62 height 37
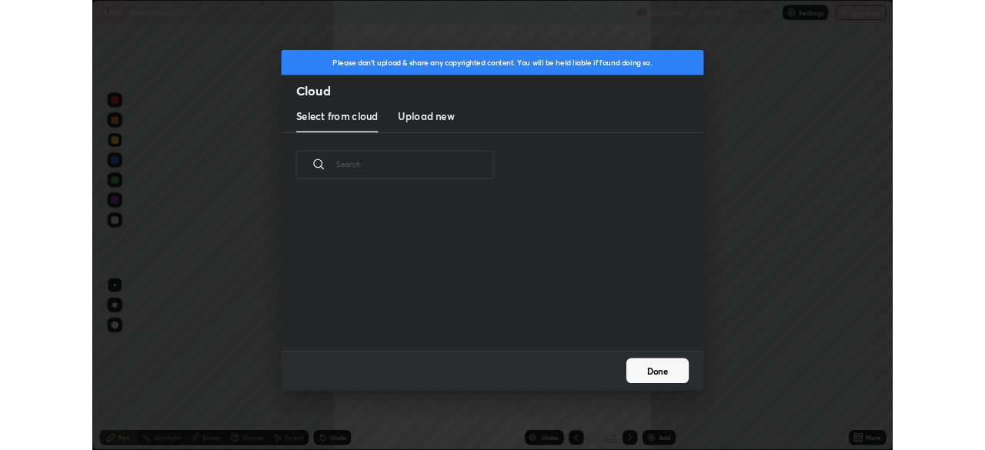
scroll to position [189, 494]
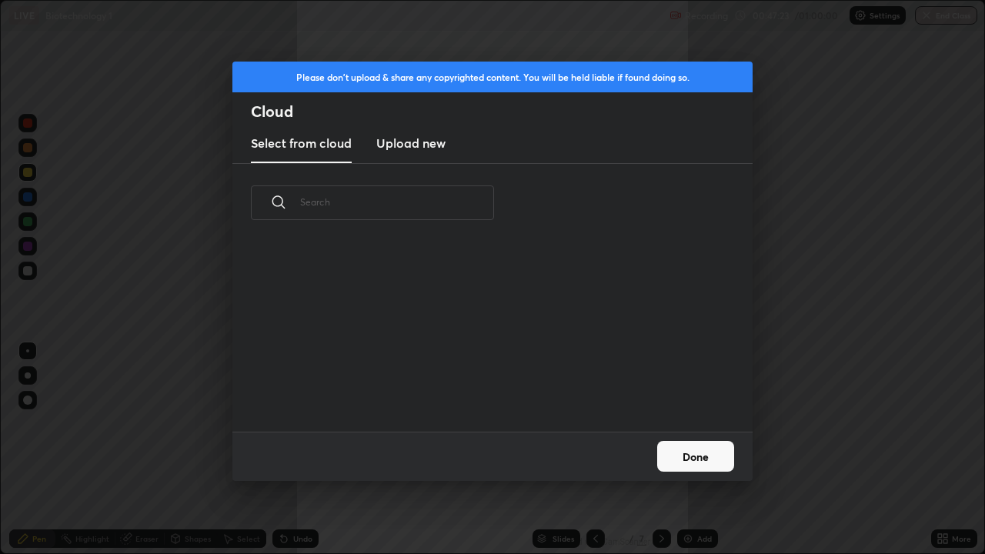
click at [426, 145] on h3 "Upload new" at bounding box center [410, 143] width 69 height 18
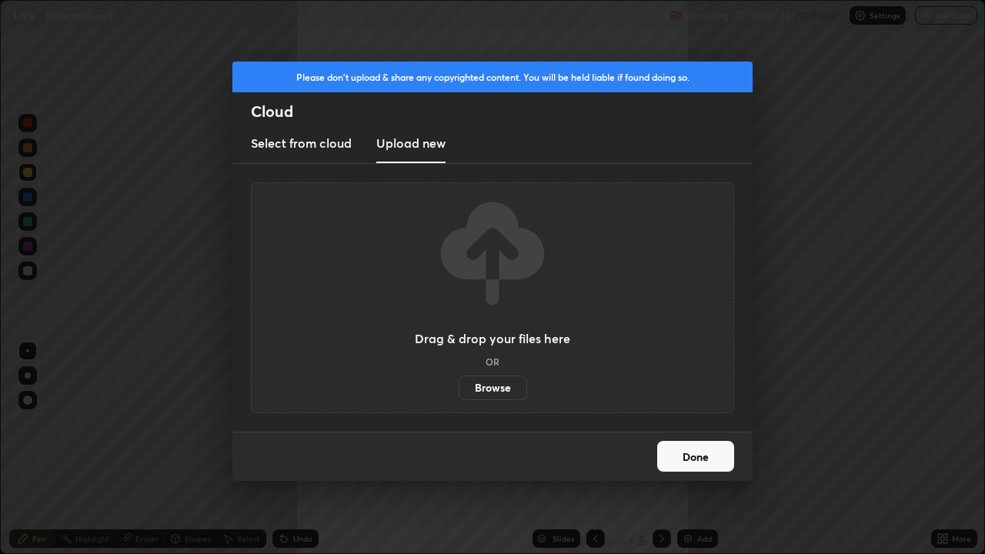
click at [487, 386] on label "Browse" at bounding box center [493, 388] width 69 height 25
click at [459, 386] on input "Browse" at bounding box center [459, 388] width 0 height 25
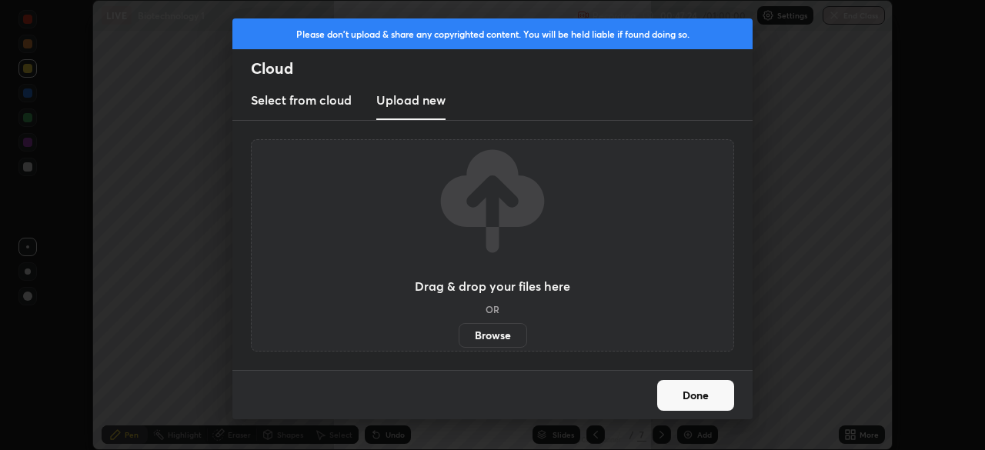
scroll to position [76532, 75997]
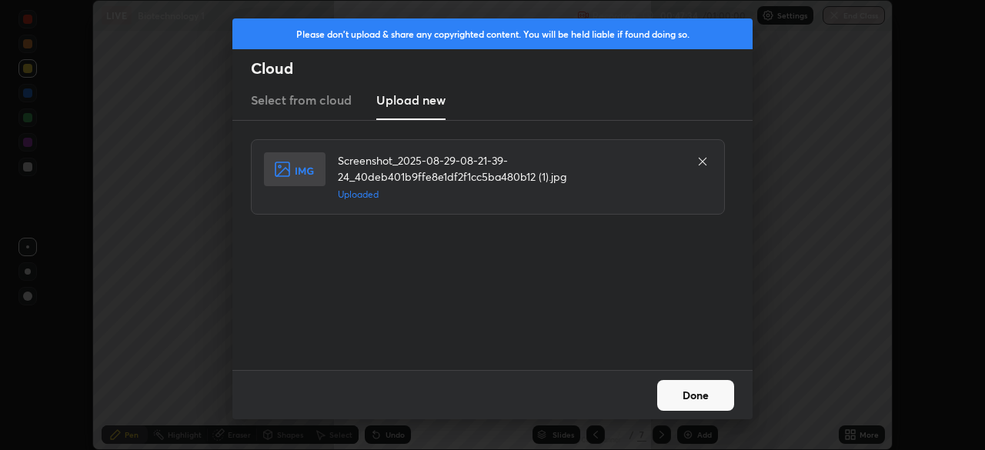
click at [686, 395] on button "Done" at bounding box center [695, 395] width 77 height 31
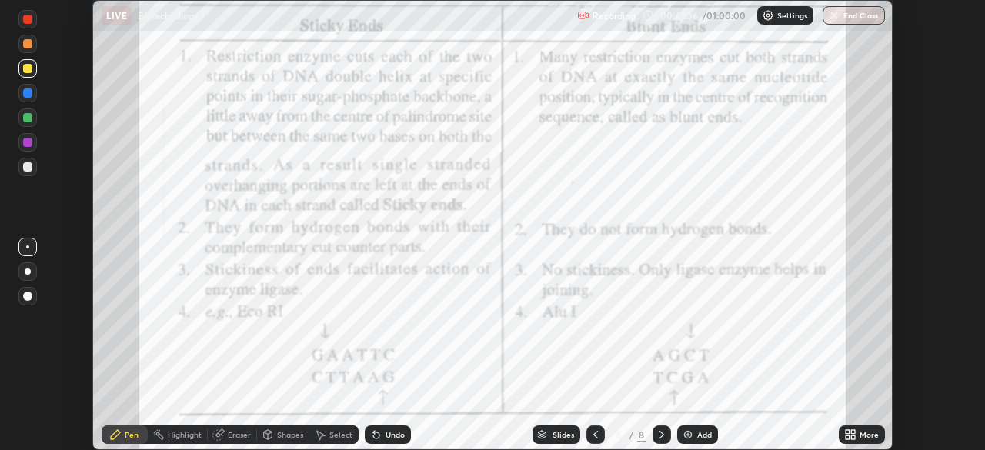
click at [559, 436] on div "Slides" at bounding box center [564, 435] width 22 height 8
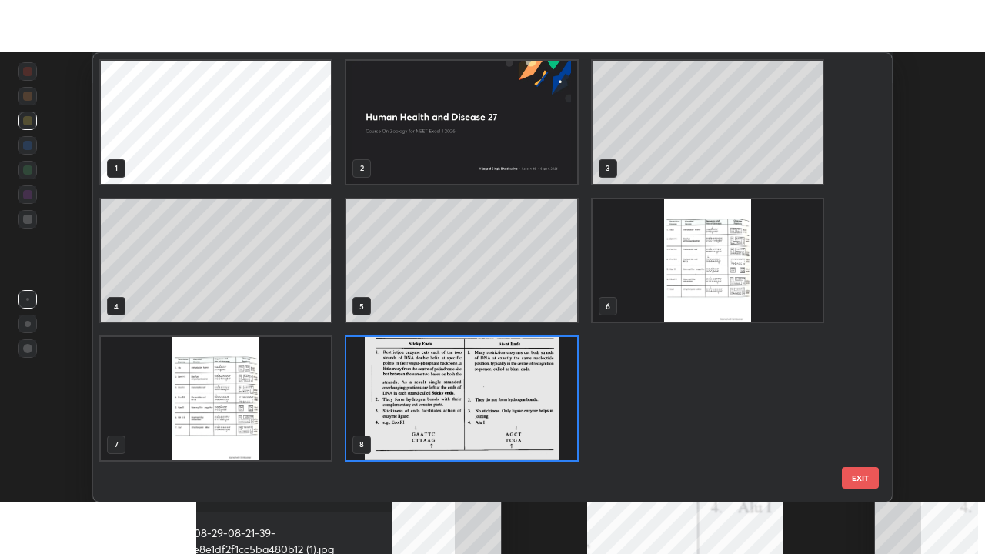
scroll to position [444, 791]
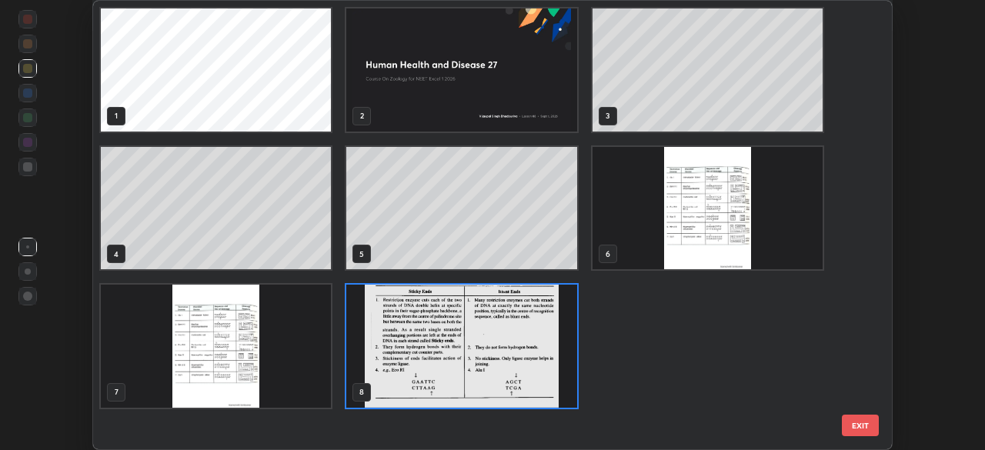
click at [520, 375] on img "grid" at bounding box center [461, 346] width 230 height 123
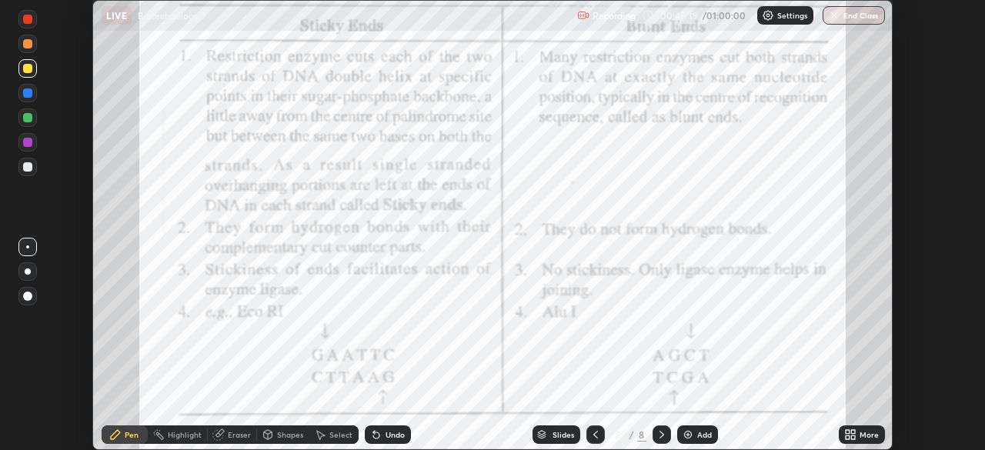
click at [848, 432] on icon at bounding box center [848, 432] width 4 height 4
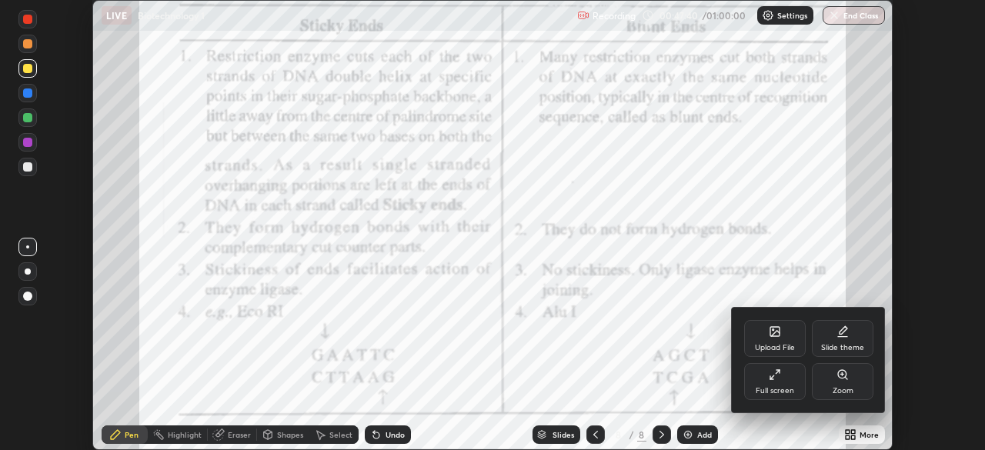
click at [772, 377] on icon at bounding box center [773, 378] width 4 height 4
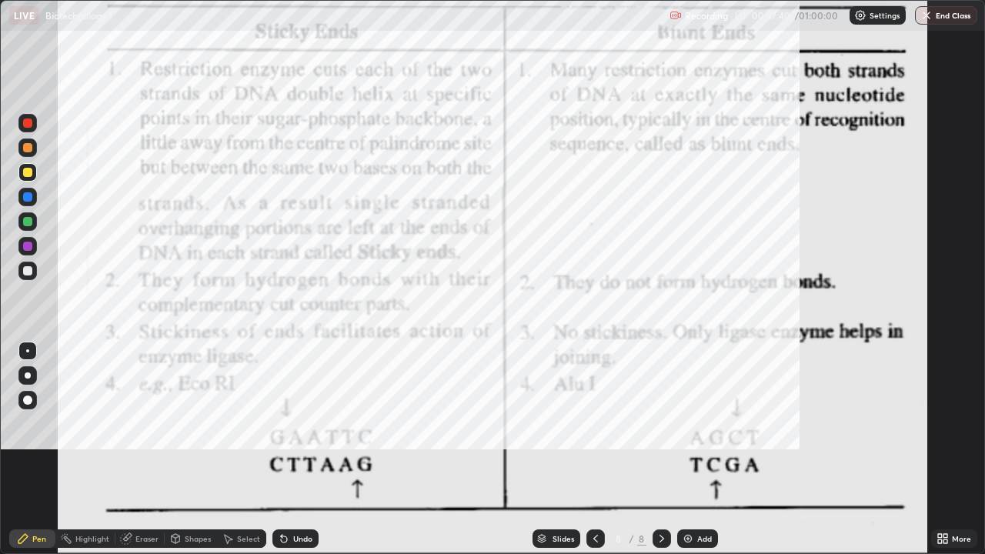
scroll to position [554, 985]
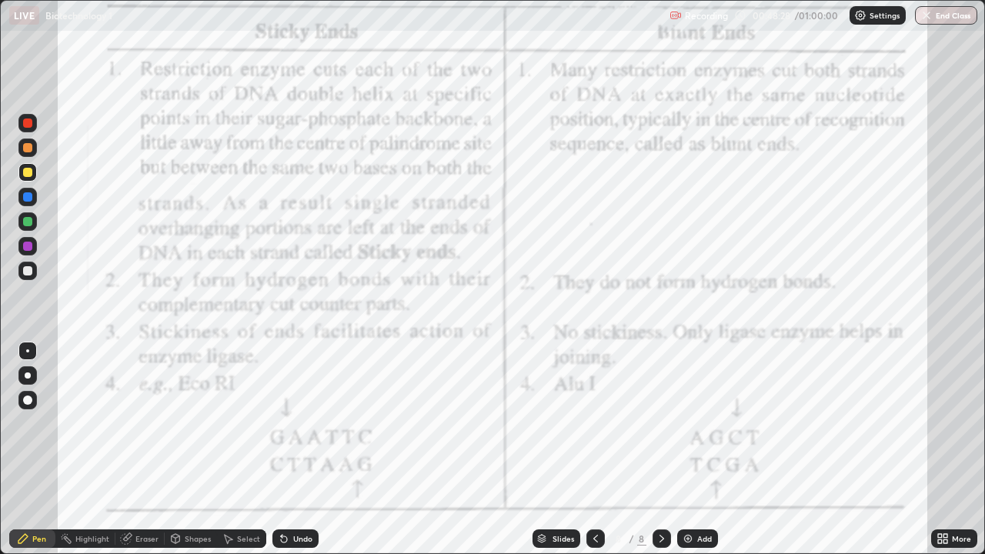
click at [28, 249] on div at bounding box center [27, 246] width 9 height 9
click at [544, 450] on icon at bounding box center [541, 538] width 9 height 9
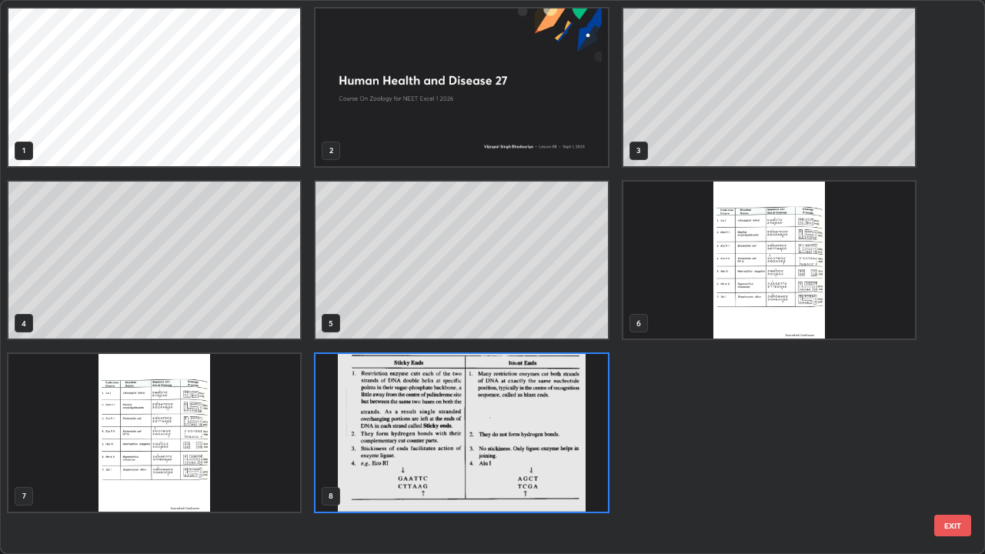
scroll to position [548, 976]
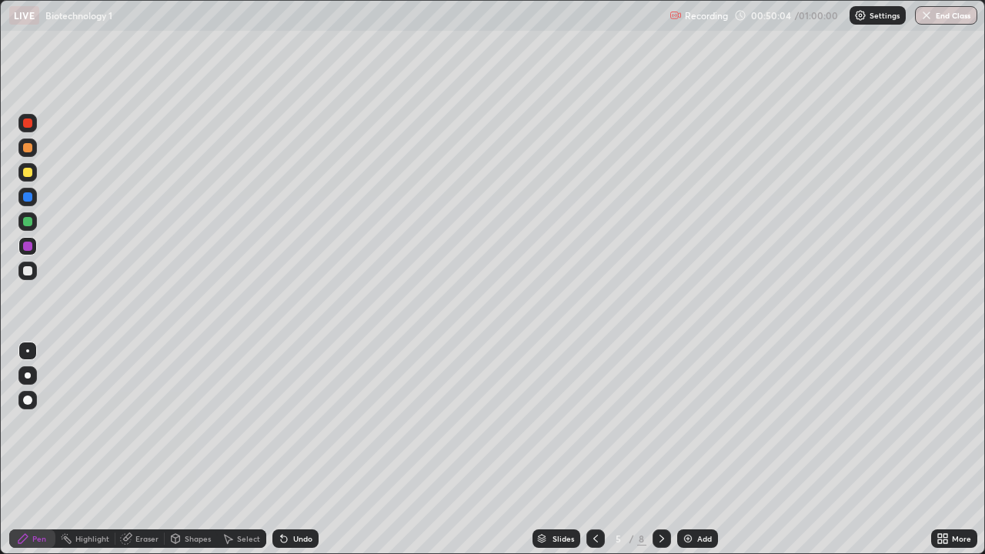
click at [934, 450] on div "More" at bounding box center [954, 539] width 46 height 18
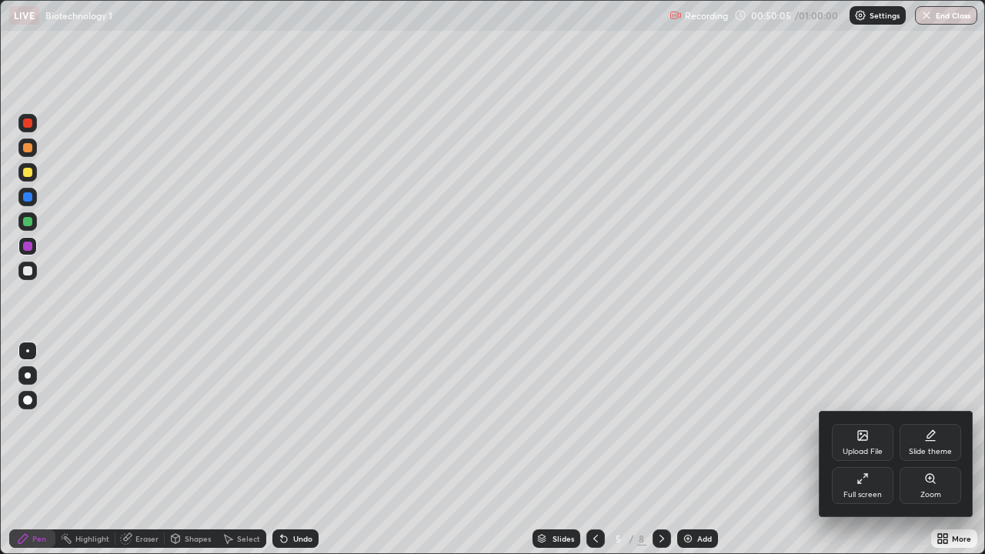
click at [854, 445] on div "Upload File" at bounding box center [863, 442] width 62 height 37
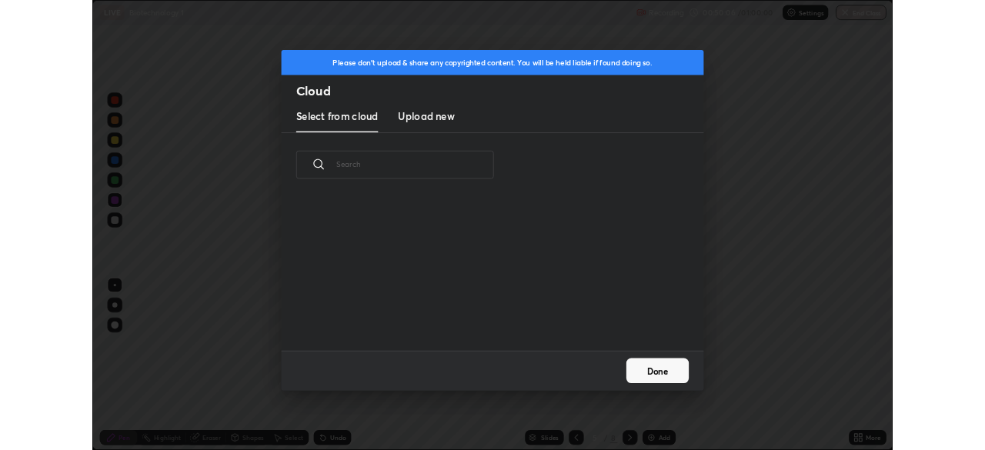
scroll to position [189, 494]
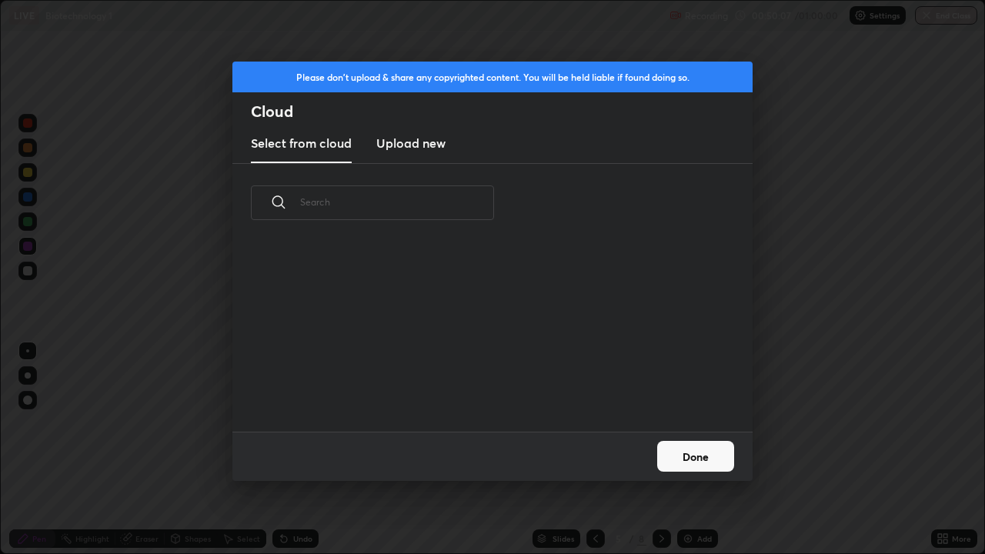
click at [433, 147] on h3 "Upload new" at bounding box center [410, 143] width 69 height 18
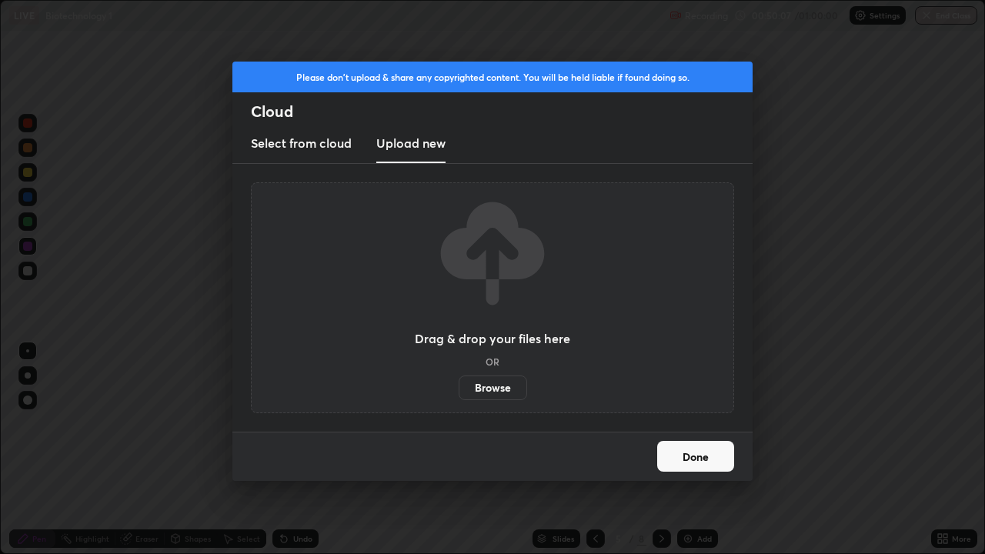
click at [499, 393] on label "Browse" at bounding box center [493, 388] width 69 height 25
click at [459, 393] on input "Browse" at bounding box center [459, 388] width 0 height 25
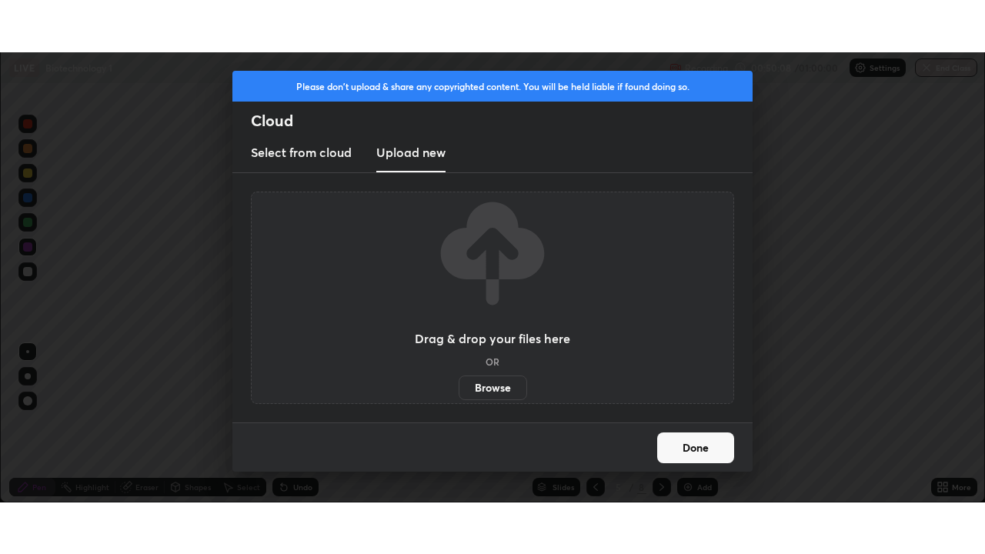
scroll to position [76532, 75997]
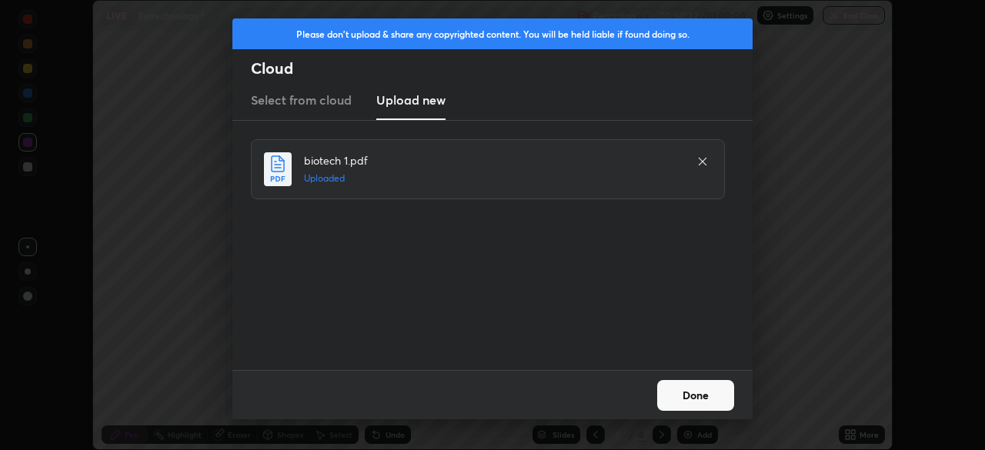
click at [683, 396] on button "Done" at bounding box center [695, 395] width 77 height 31
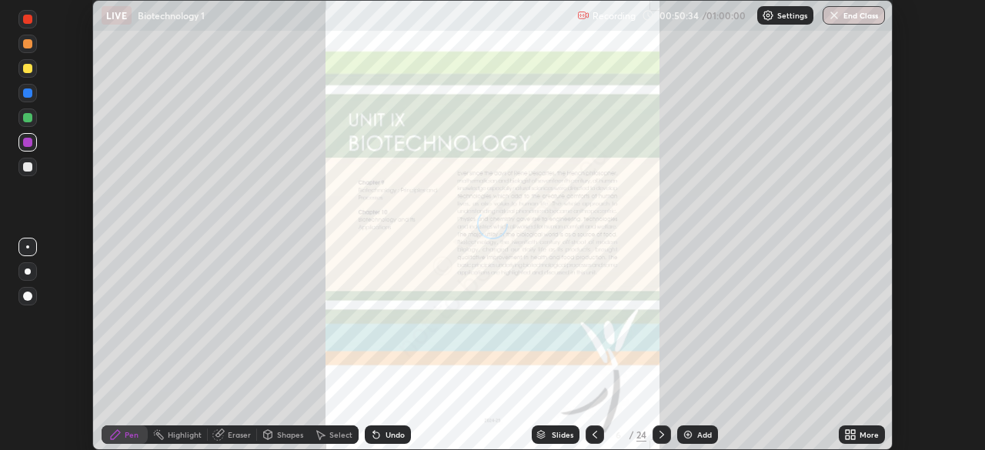
click at [845, 433] on icon at bounding box center [851, 435] width 12 height 12
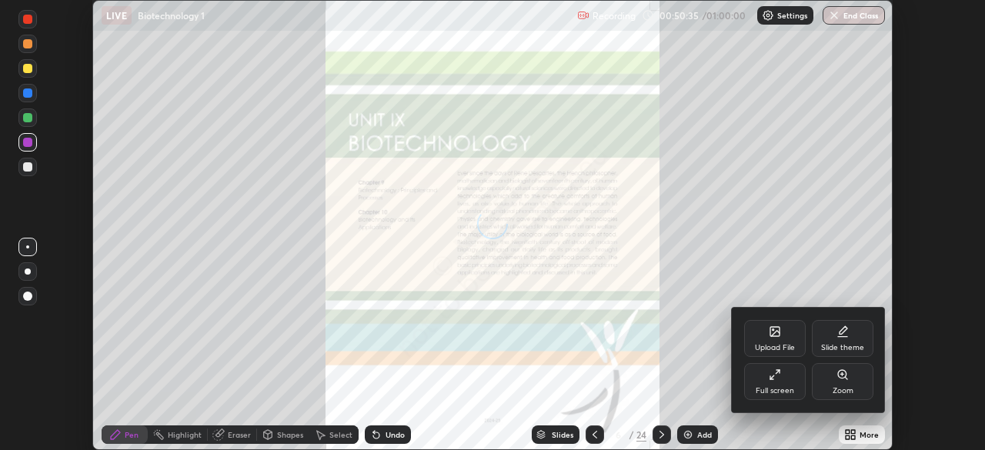
click at [773, 383] on div "Full screen" at bounding box center [775, 381] width 62 height 37
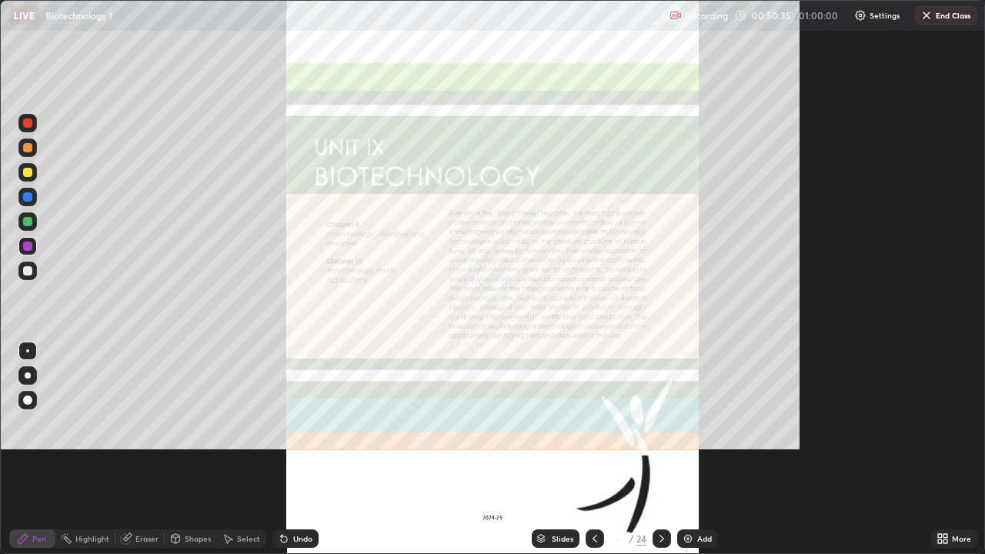
scroll to position [554, 985]
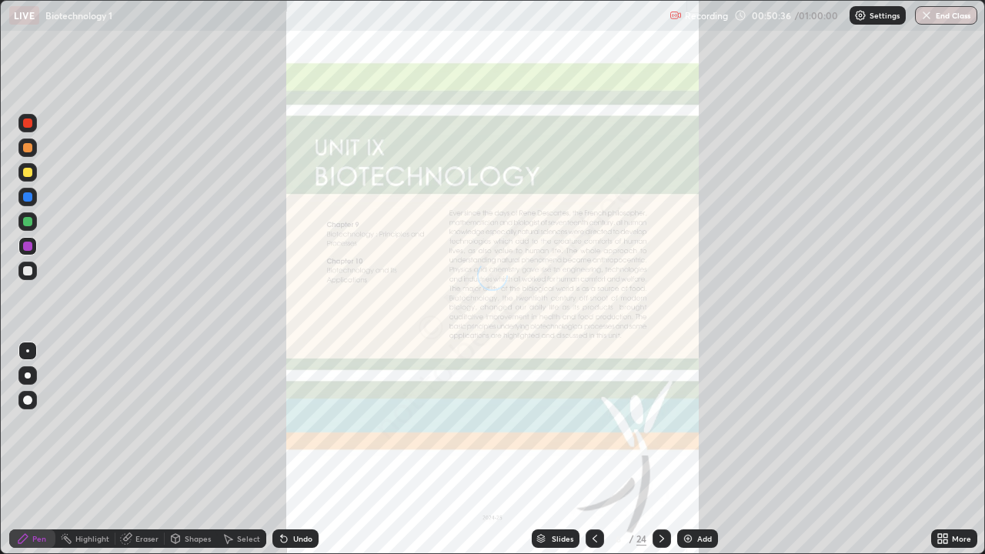
click at [637, 450] on div "24" at bounding box center [642, 539] width 10 height 14
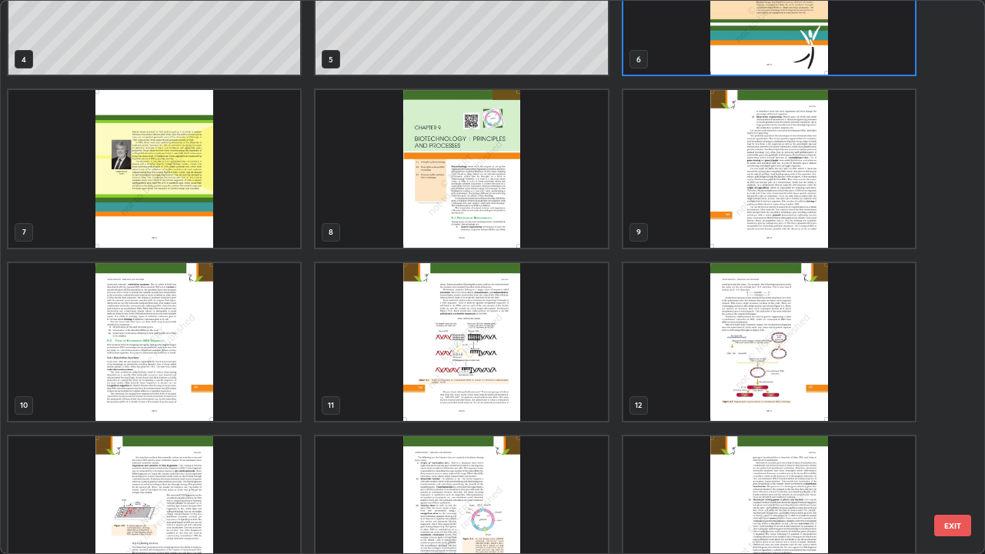
scroll to position [287, 0]
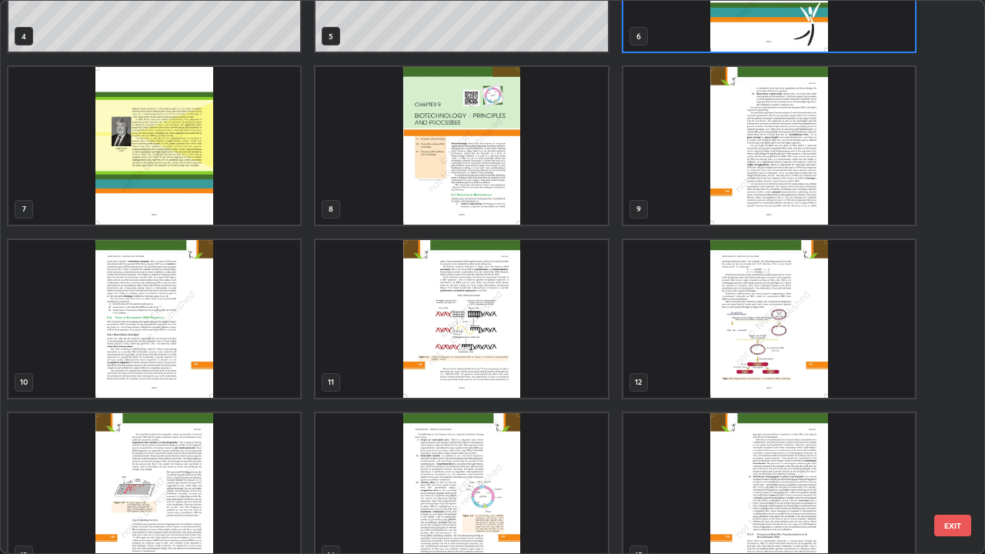
click at [469, 340] on img "grid" at bounding box center [462, 319] width 292 height 158
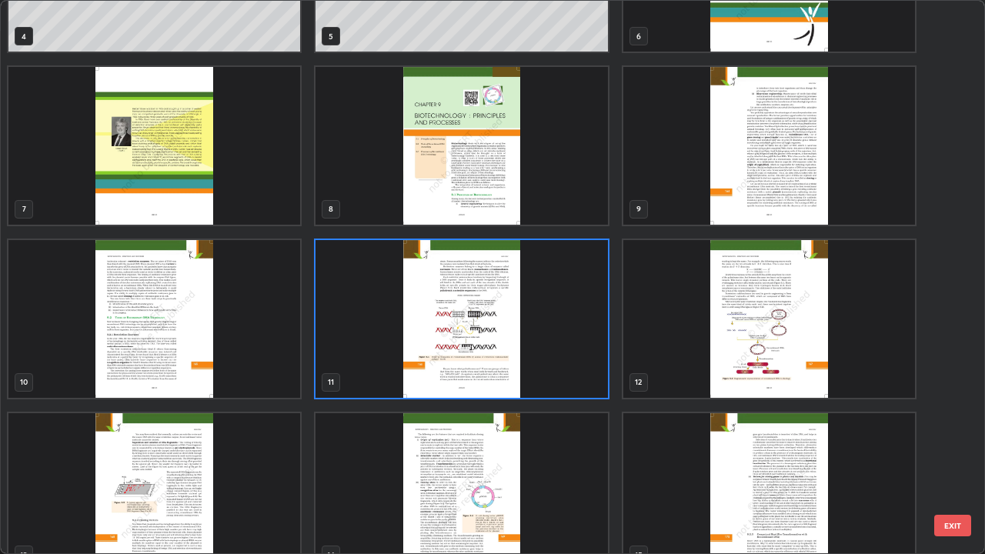
click at [470, 336] on img "grid" at bounding box center [462, 319] width 292 height 158
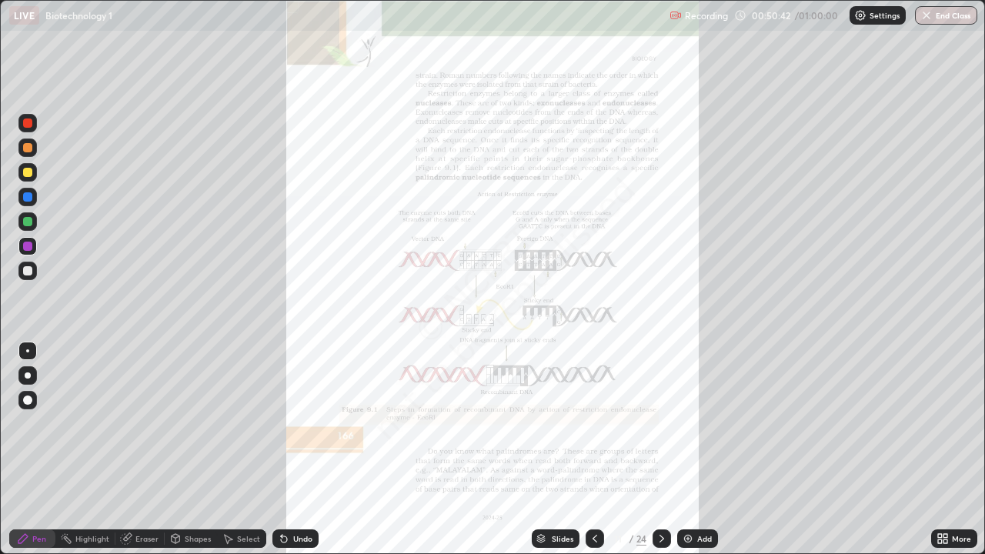
click at [934, 450] on div "More" at bounding box center [954, 539] width 46 height 18
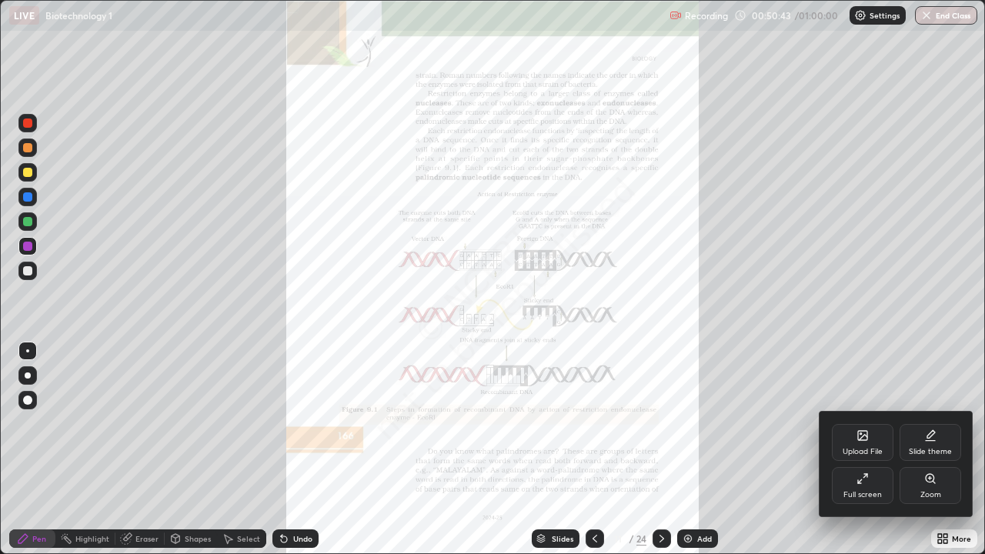
click at [918, 450] on div "Zoom" at bounding box center [931, 485] width 62 height 37
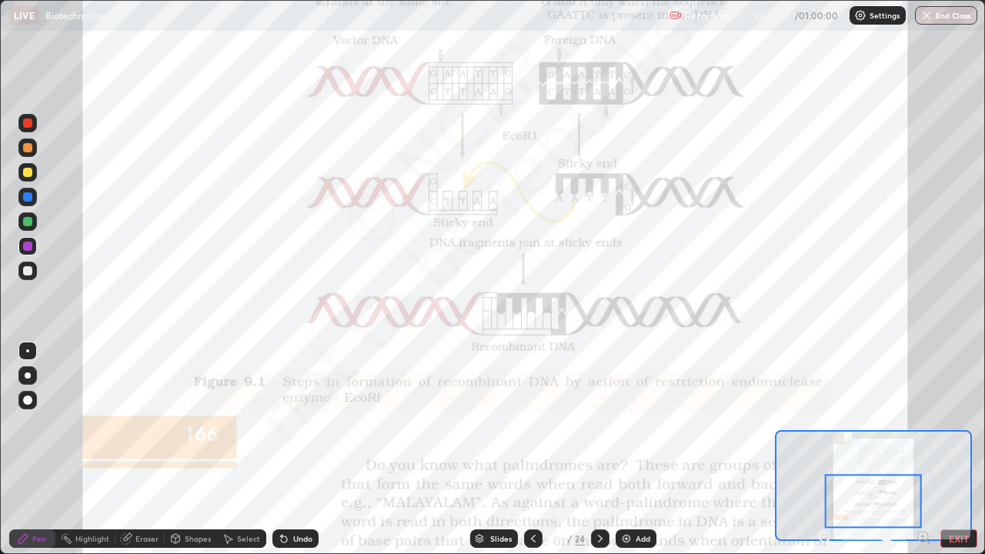
click at [479, 450] on icon at bounding box center [480, 540] width 8 height 2
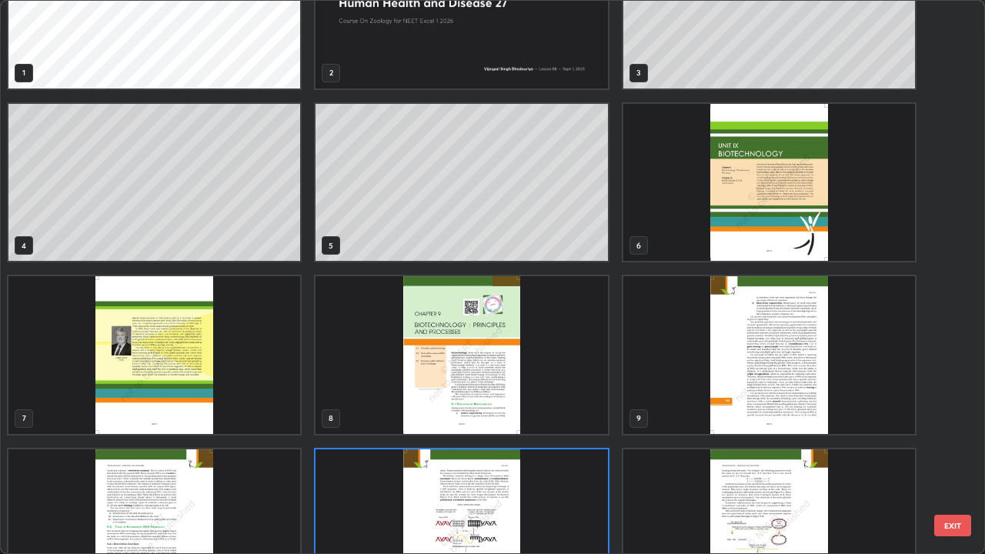
scroll to position [38, 0]
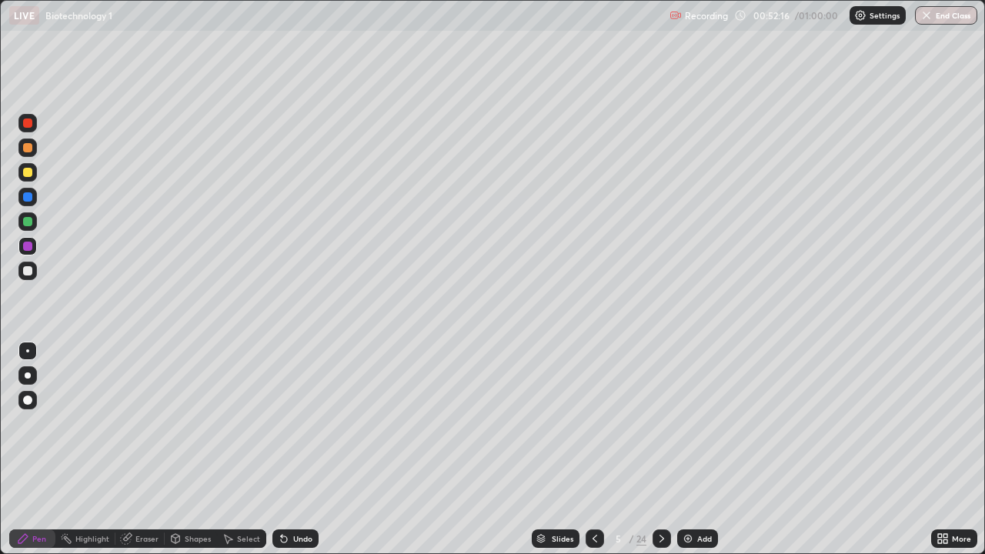
click at [594, 450] on icon at bounding box center [595, 539] width 12 height 12
click at [237, 450] on div "Select" at bounding box center [248, 539] width 23 height 8
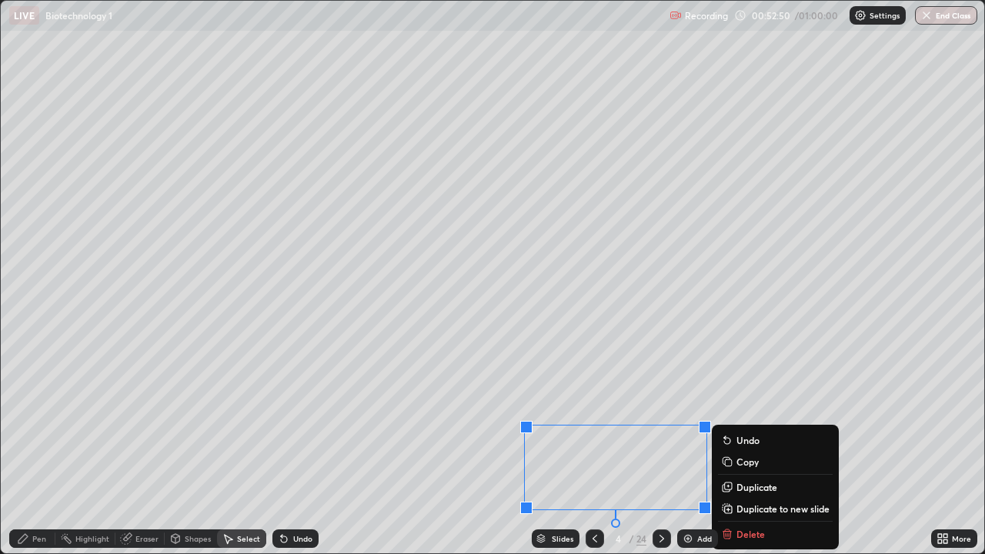
click at [455, 450] on div "0 ° Undo Copy Duplicate Duplicate to new slide Delete" at bounding box center [493, 277] width 984 height 553
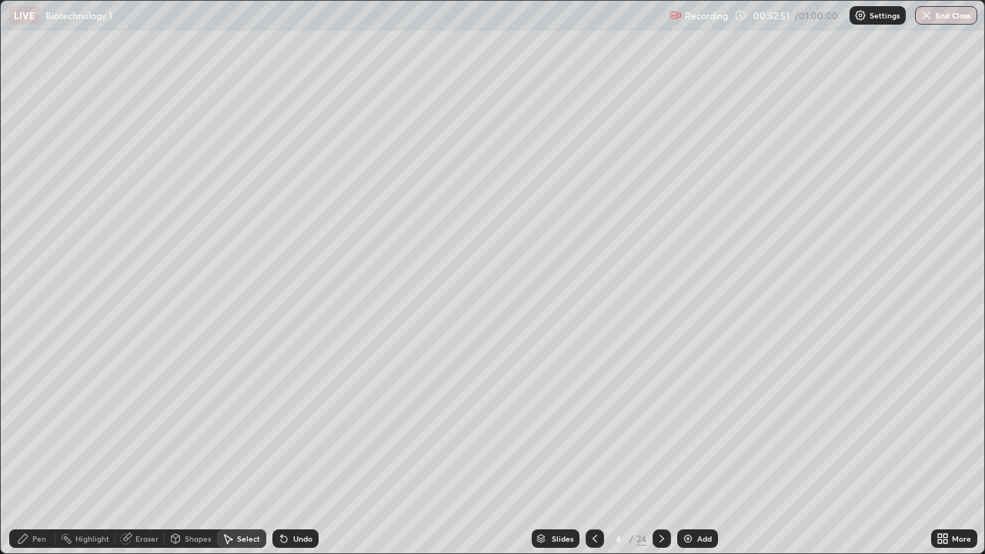
click at [38, 450] on div "Pen" at bounding box center [39, 539] width 14 height 8
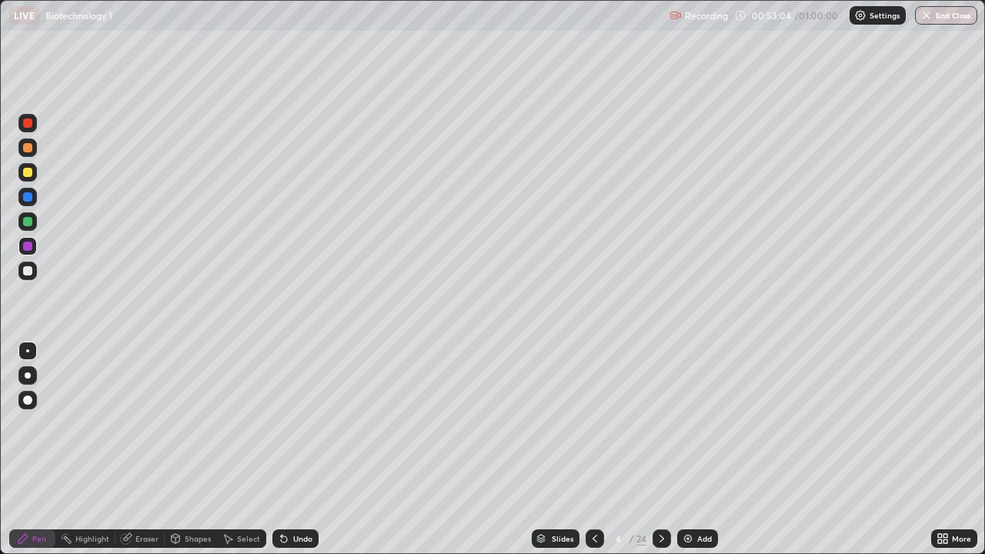
click at [297, 450] on div "Undo" at bounding box center [302, 539] width 19 height 8
click at [139, 450] on div "Eraser" at bounding box center [146, 539] width 23 height 8
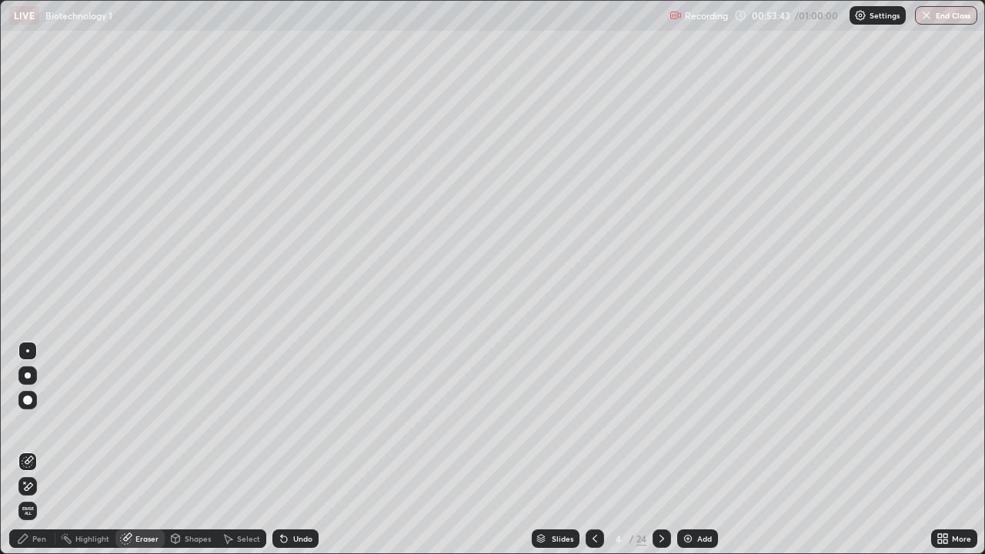
click at [236, 450] on div "Select" at bounding box center [241, 539] width 49 height 18
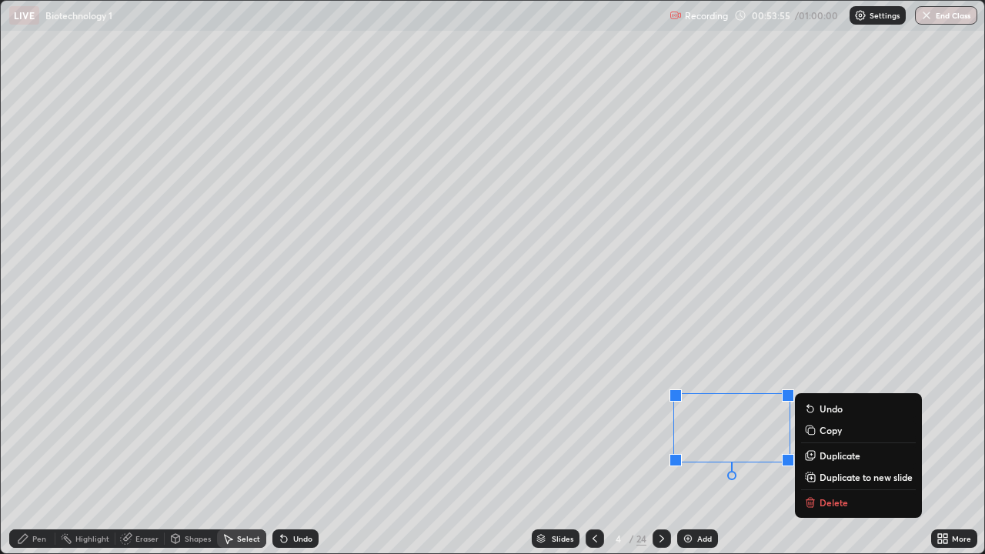
click at [467, 450] on div "0 ° Undo Copy Duplicate Duplicate to new slide Delete" at bounding box center [493, 277] width 984 height 553
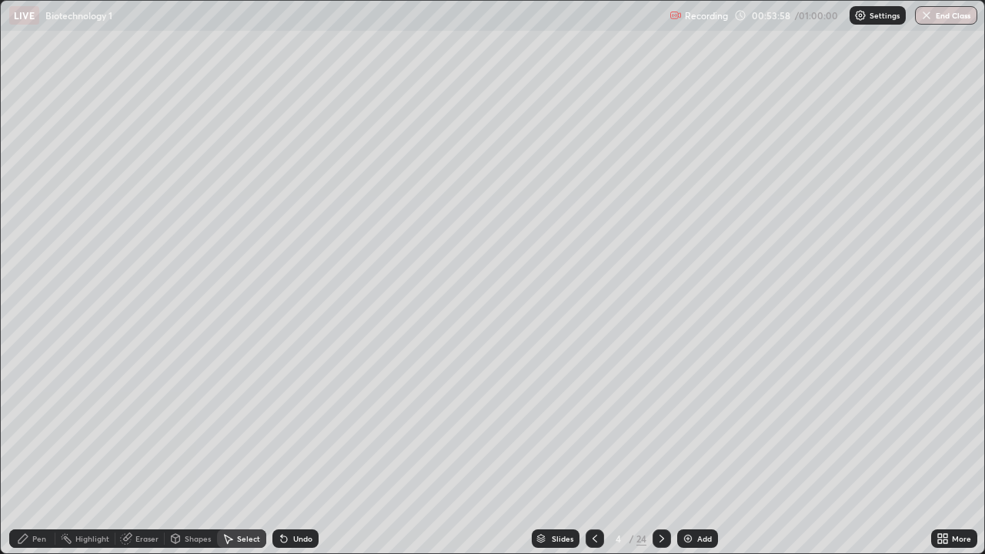
click at [138, 450] on div "Eraser" at bounding box center [139, 539] width 49 height 18
click at [39, 450] on div "Pen" at bounding box center [32, 539] width 46 height 18
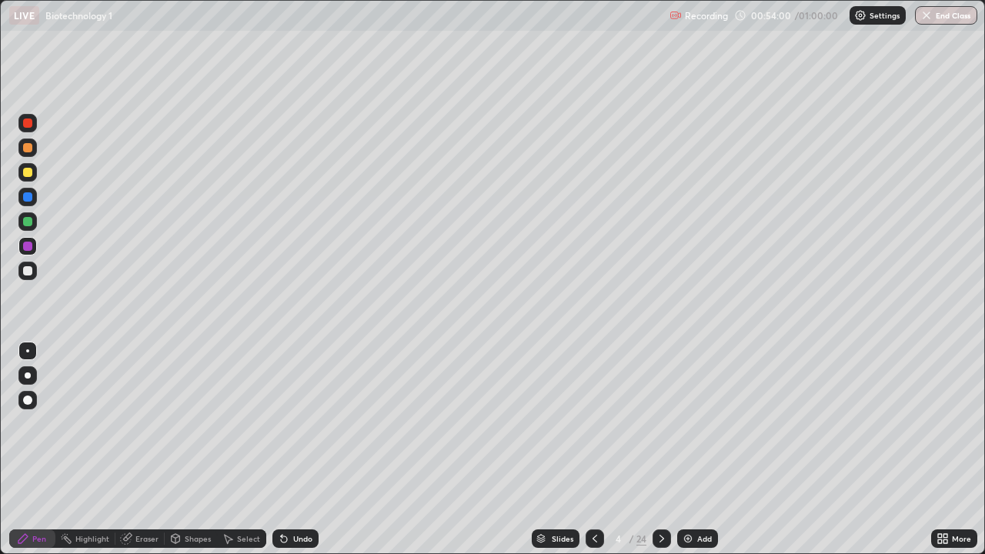
click at [28, 225] on div at bounding box center [27, 221] width 9 height 9
click at [945, 18] on button "End Class" at bounding box center [947, 15] width 61 height 18
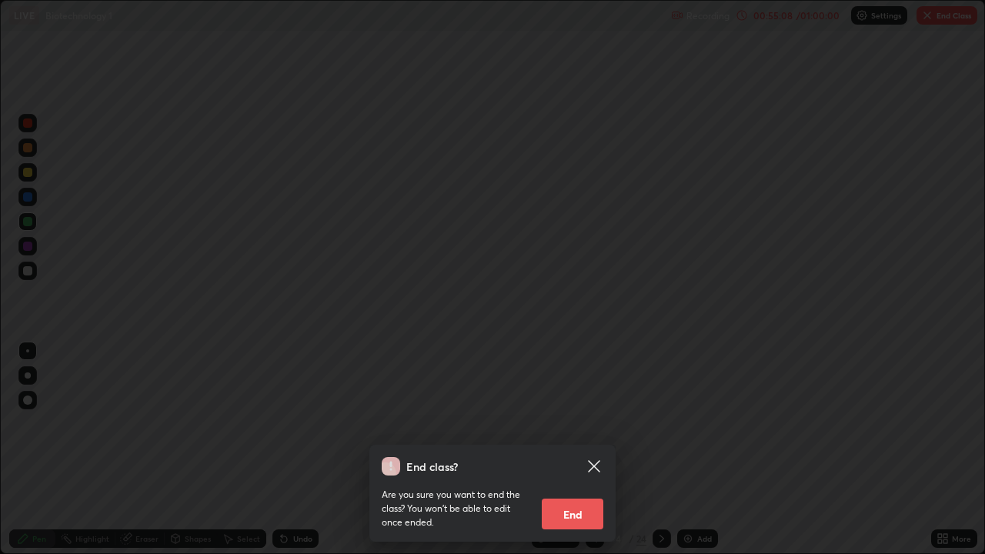
click at [583, 450] on button "End" at bounding box center [573, 514] width 62 height 31
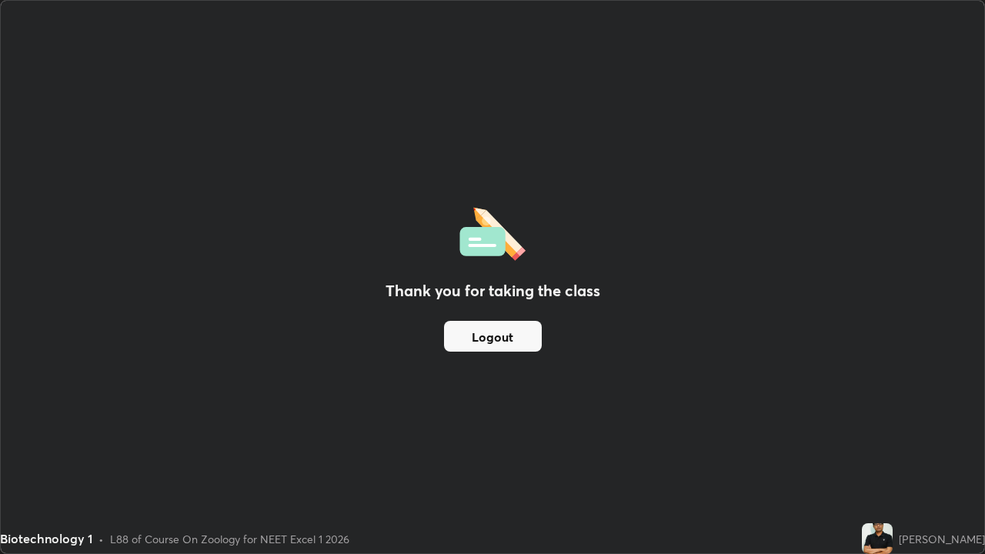
click at [518, 336] on button "Logout" at bounding box center [493, 336] width 98 height 31
